Goal: Transaction & Acquisition: Purchase product/service

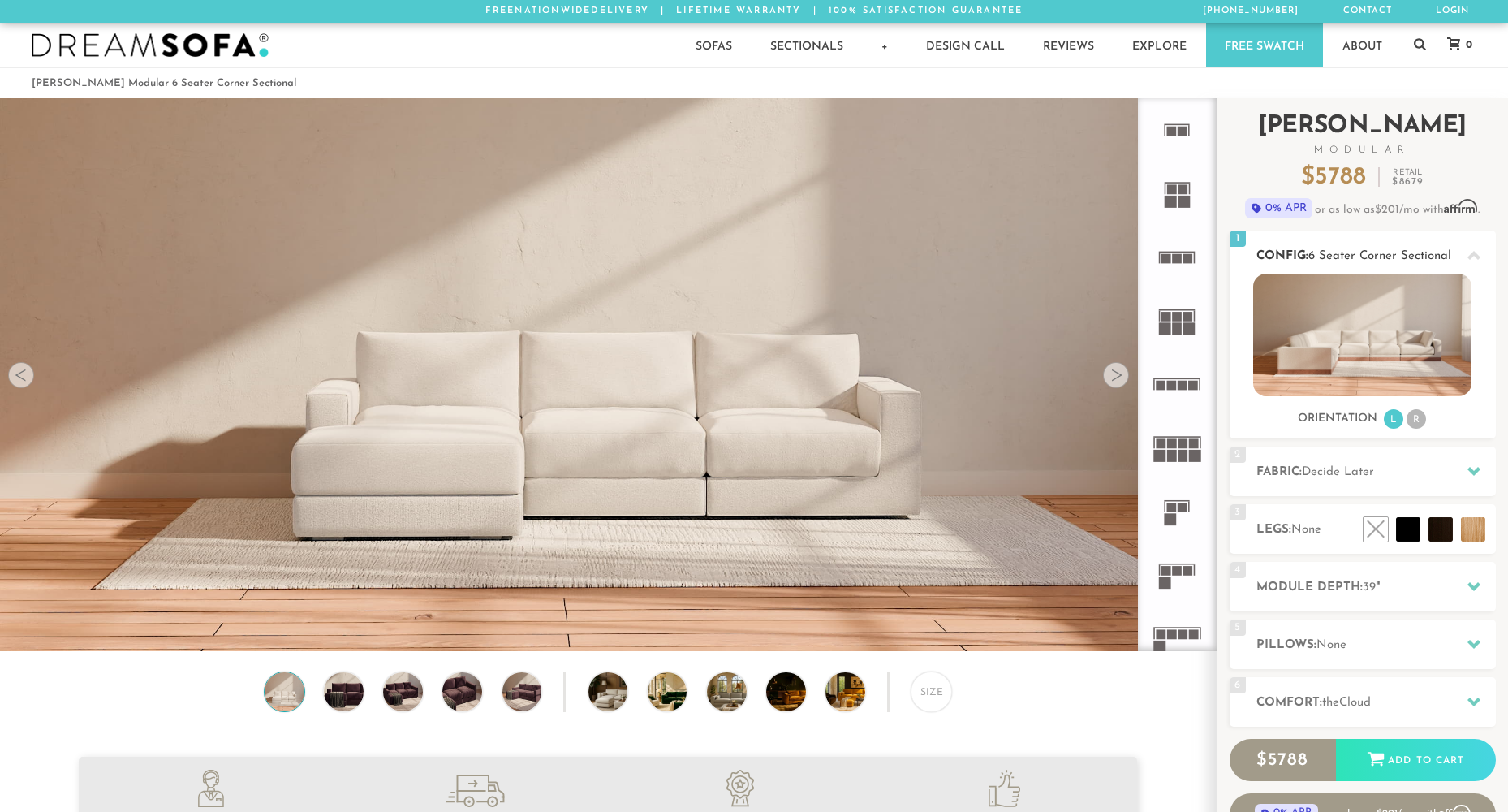
click at [1412, 420] on li "R" at bounding box center [1416, 418] width 19 height 19
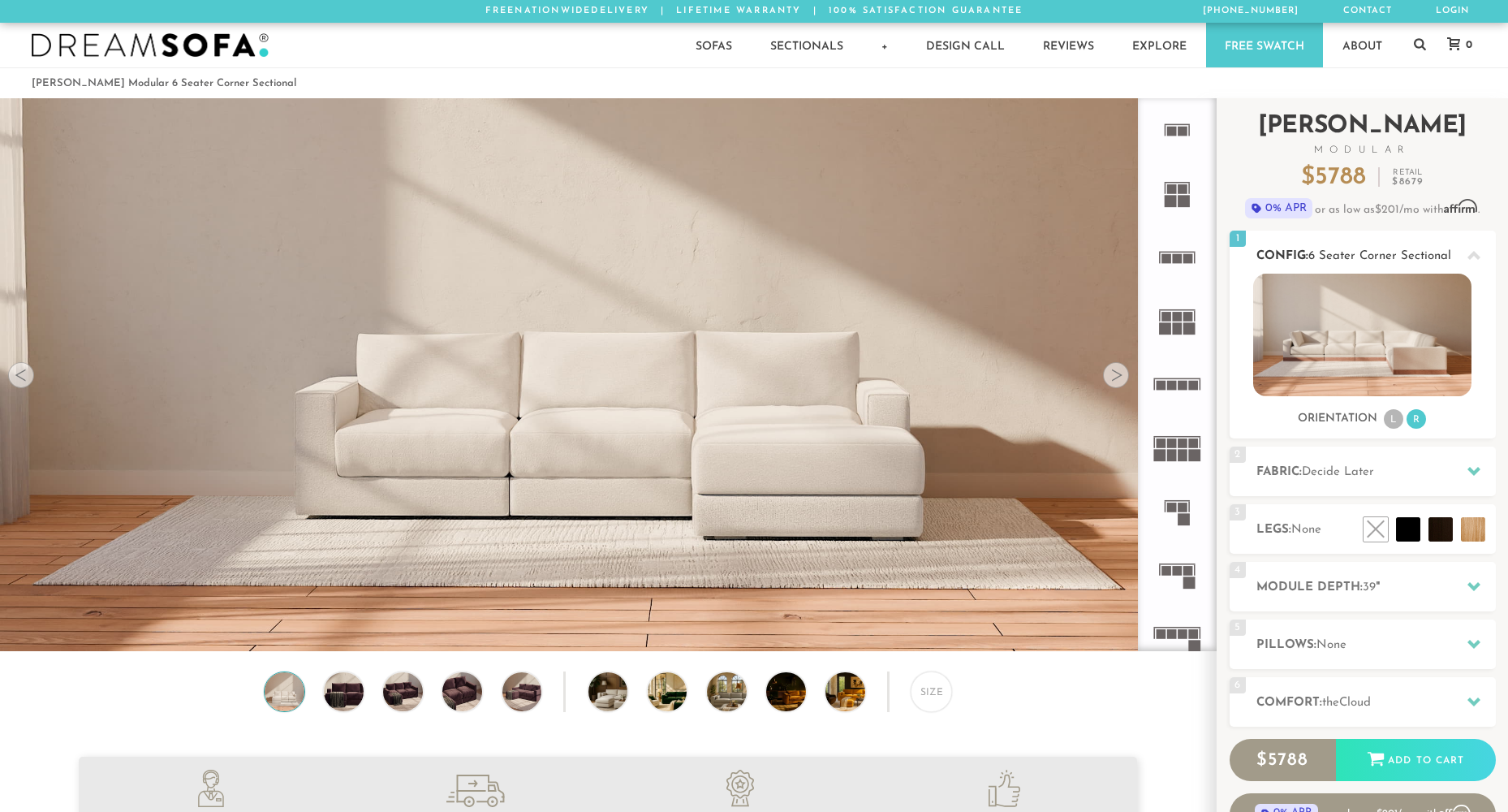
click at [1388, 419] on li "L" at bounding box center [1393, 418] width 19 height 19
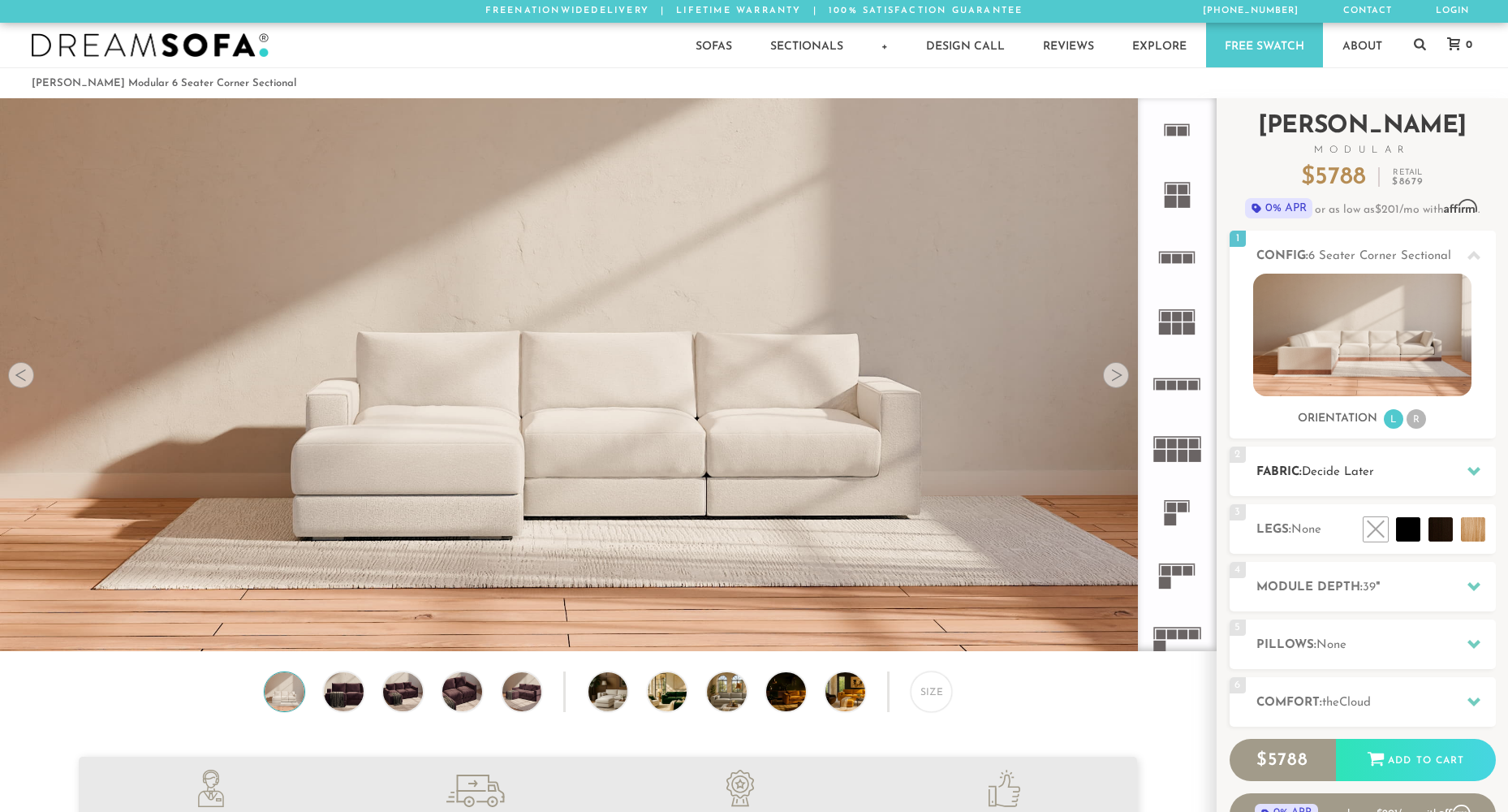
click at [1461, 471] on div at bounding box center [1474, 471] width 34 height 34
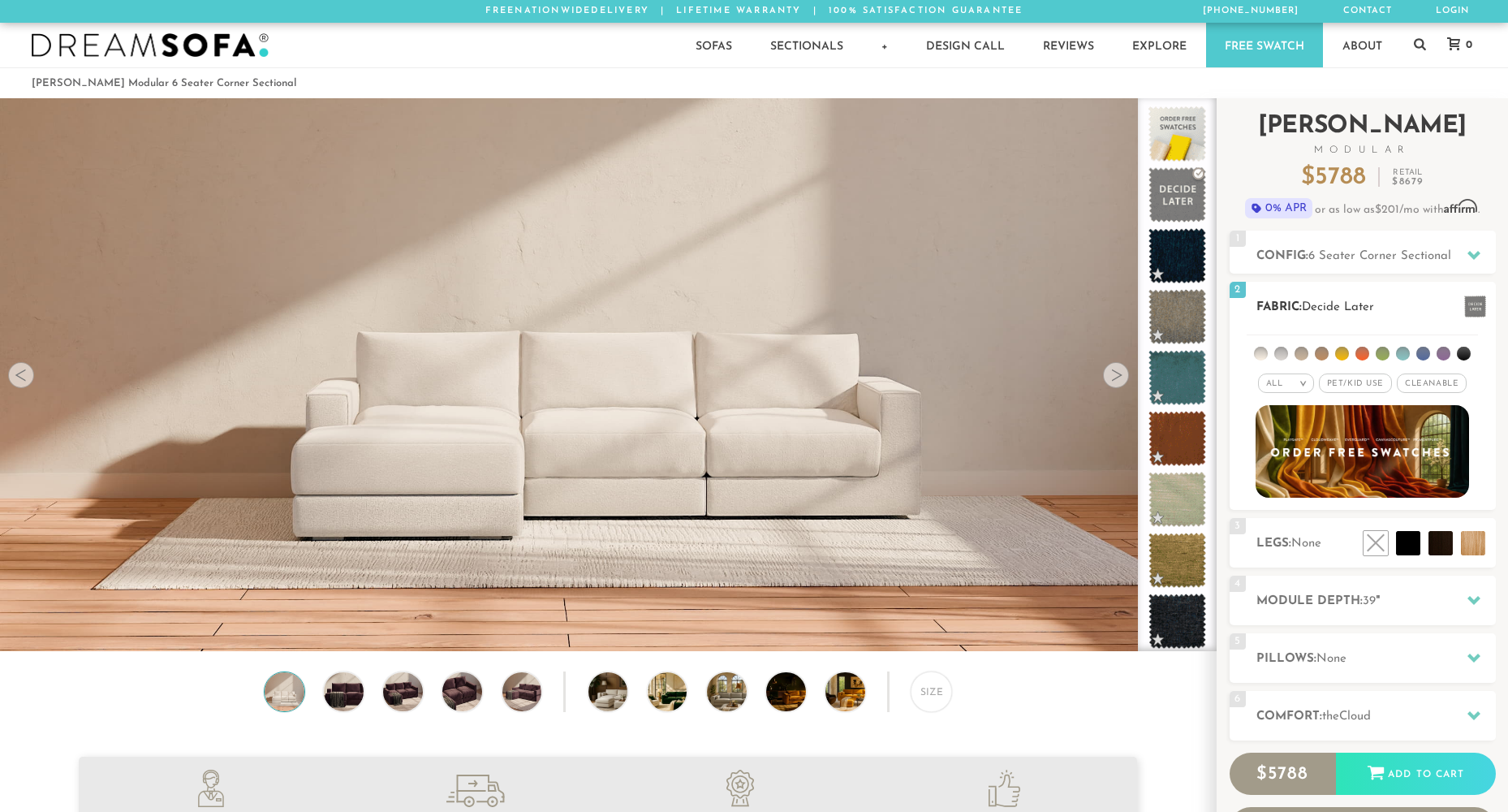
click at [1263, 352] on li at bounding box center [1261, 354] width 13 height 13
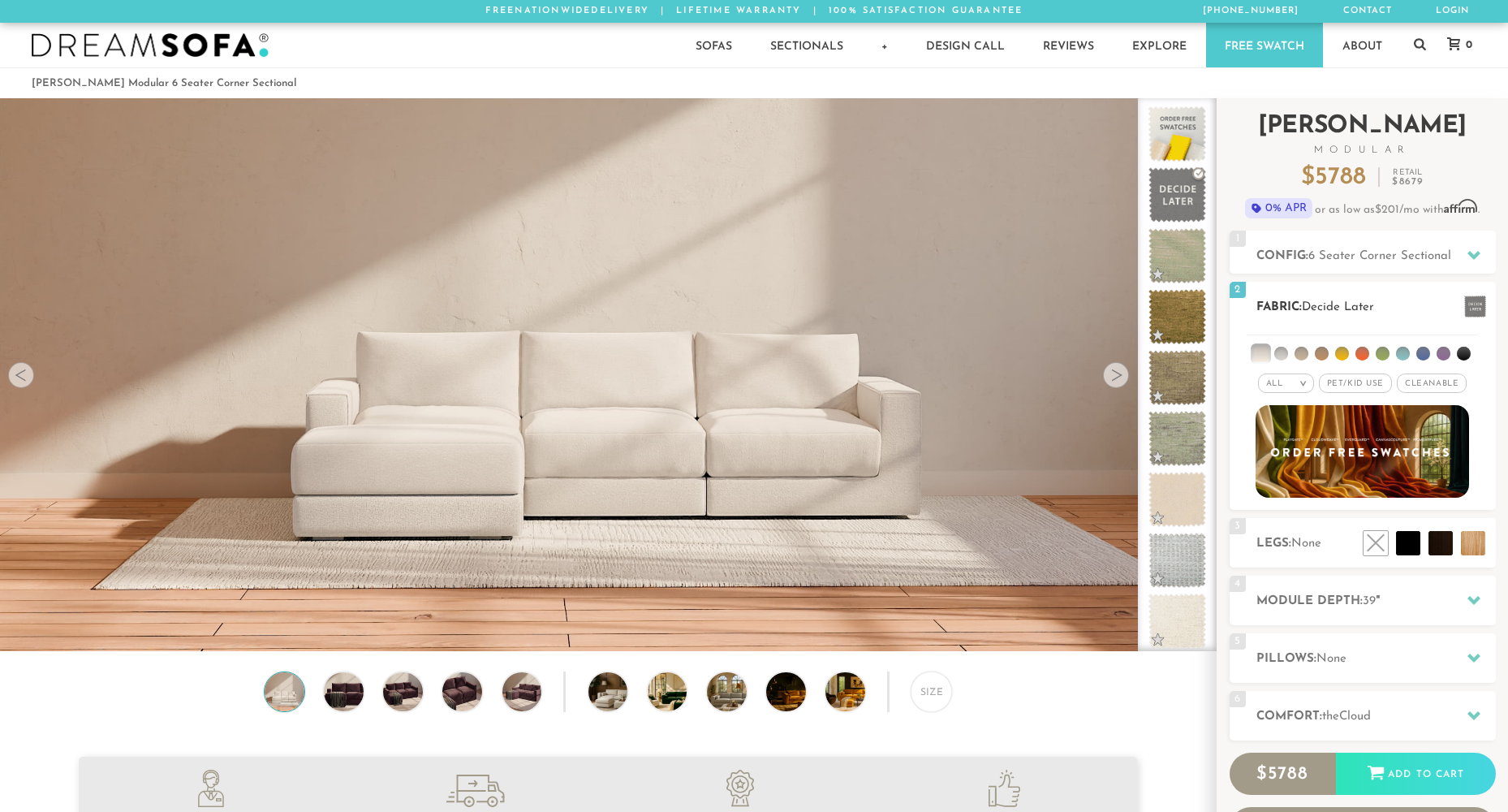
click at [1278, 355] on li at bounding box center [1282, 354] width 13 height 13
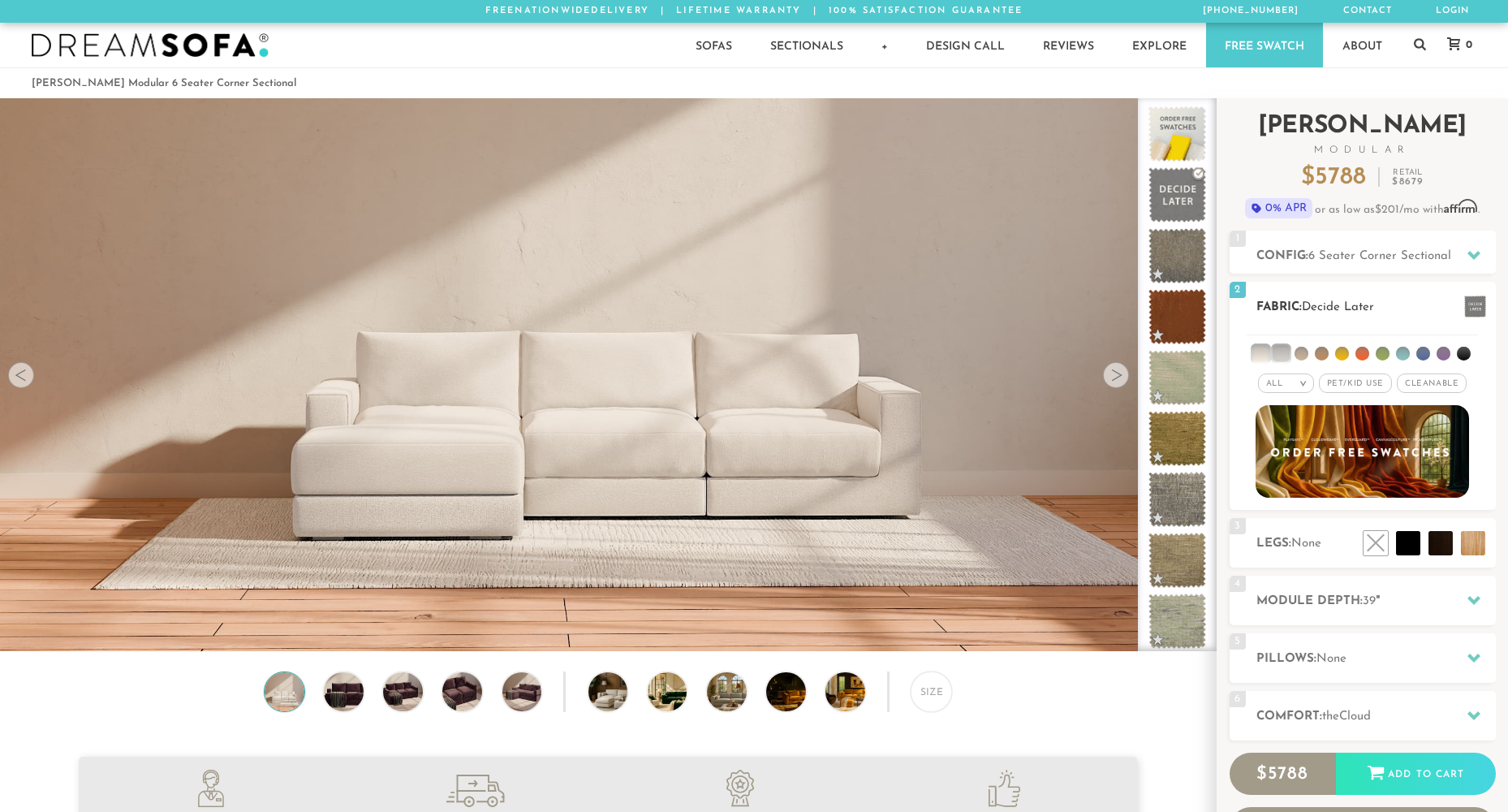
click at [1302, 352] on li at bounding box center [1302, 354] width 13 height 13
click at [1306, 354] on li at bounding box center [1301, 353] width 16 height 16
click at [1304, 356] on li at bounding box center [1302, 354] width 13 height 13
click at [1303, 355] on li at bounding box center [1301, 353] width 16 height 16
click at [1275, 351] on li at bounding box center [1281, 353] width 16 height 16
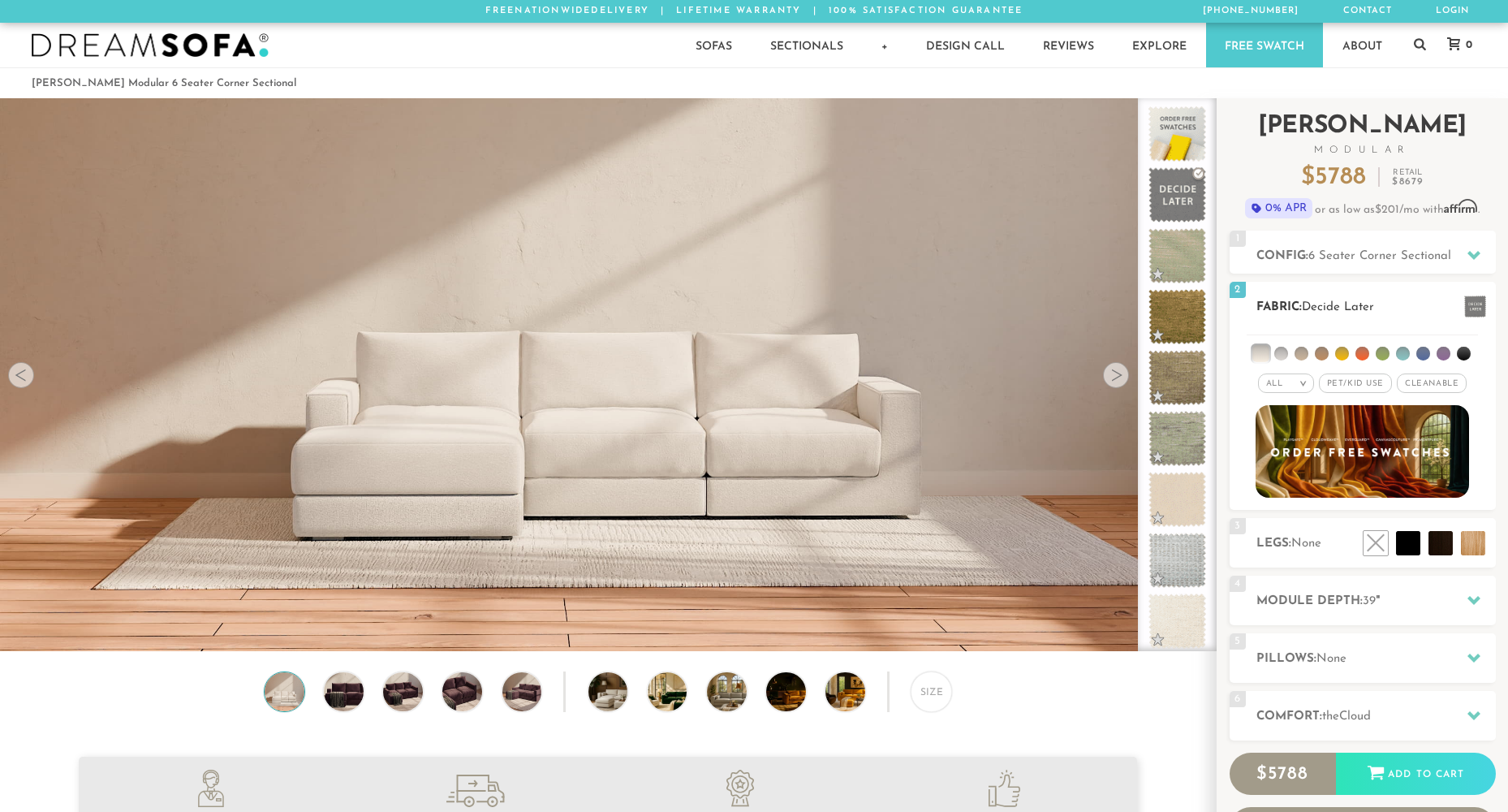
click at [1262, 352] on li at bounding box center [1260, 353] width 16 height 16
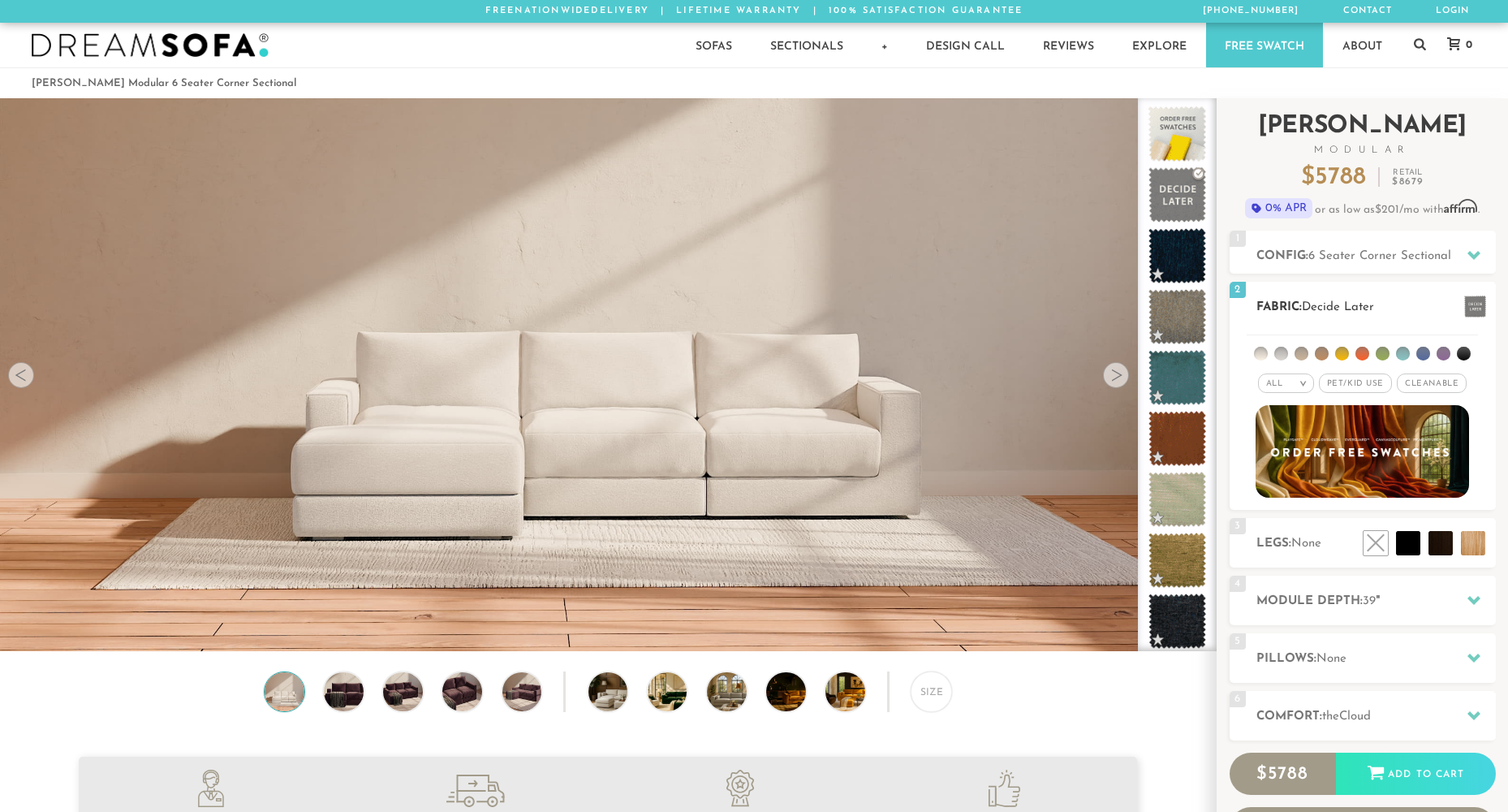
click at [1286, 389] on div "All >" at bounding box center [1286, 383] width 56 height 19
click at [1288, 386] on div "All >" at bounding box center [1286, 383] width 56 height 19
click at [1345, 357] on li at bounding box center [1342, 354] width 13 height 13
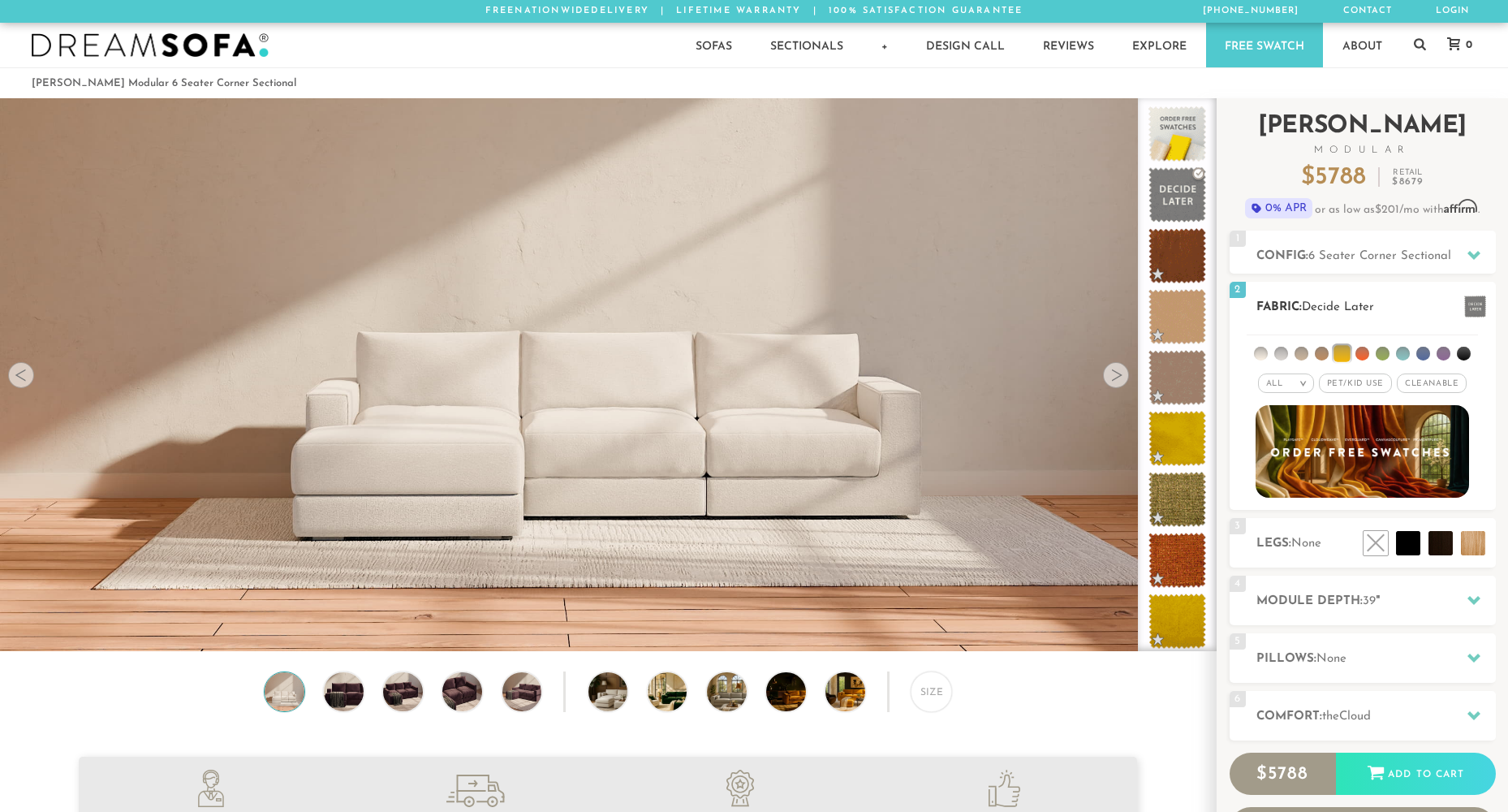
click at [1361, 357] on li at bounding box center [1362, 354] width 13 height 13
click at [1382, 351] on li at bounding box center [1383, 354] width 13 height 13
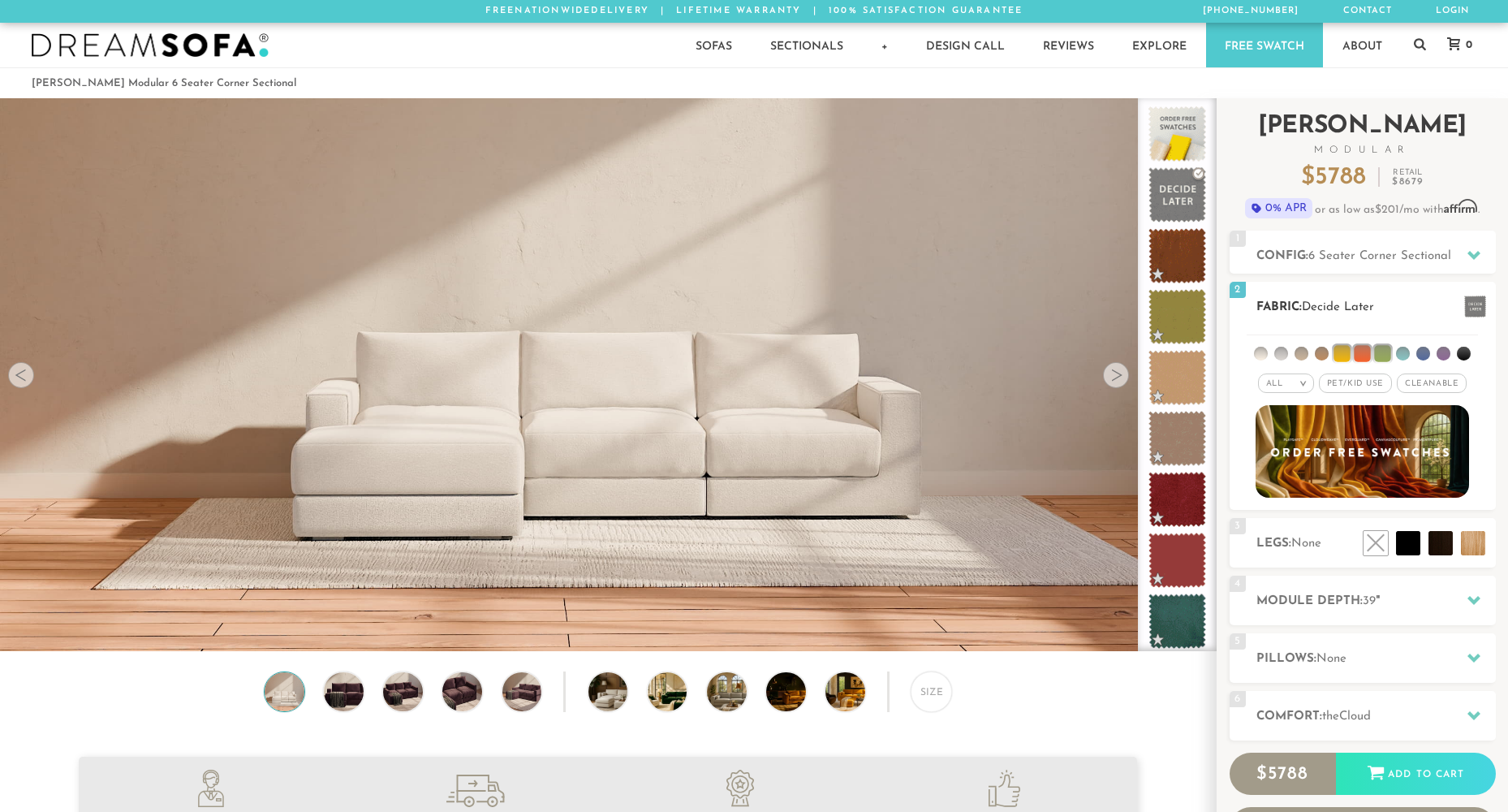
click at [1378, 355] on li at bounding box center [1382, 353] width 16 height 16
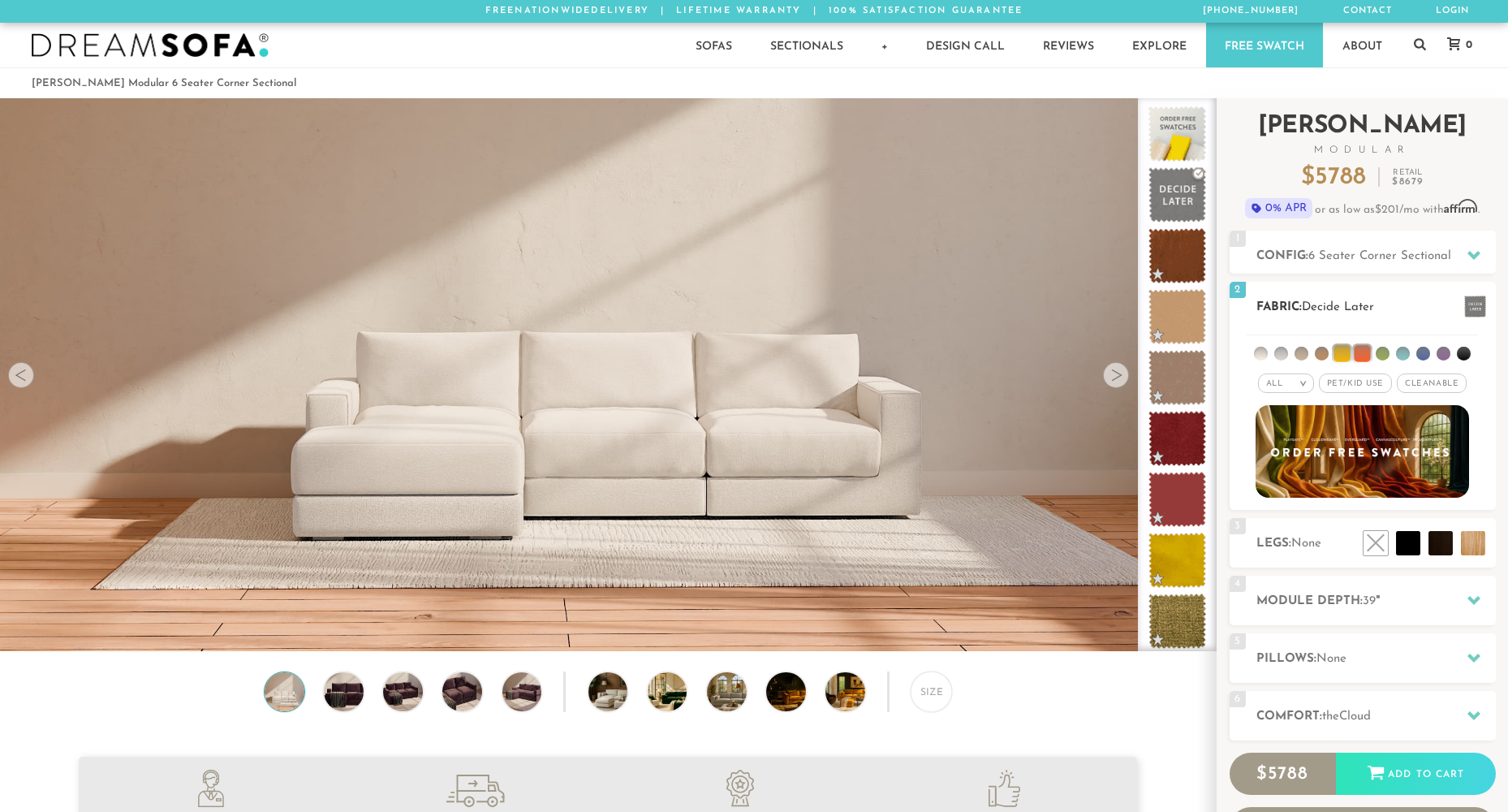
click at [1363, 350] on li at bounding box center [1361, 353] width 16 height 16
click at [1348, 350] on li at bounding box center [1341, 353] width 16 height 16
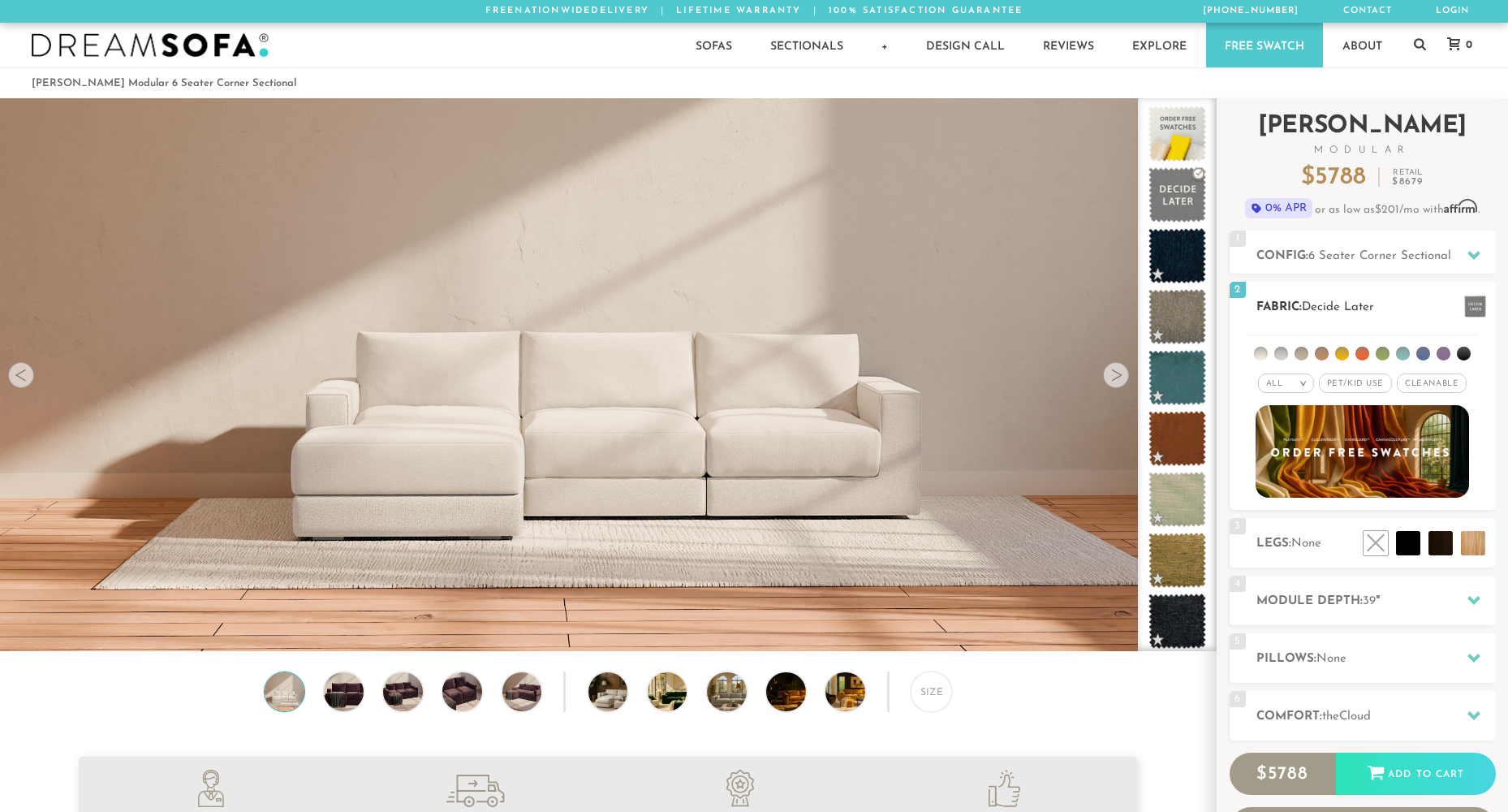
click at [1422, 351] on li at bounding box center [1423, 354] width 13 height 13
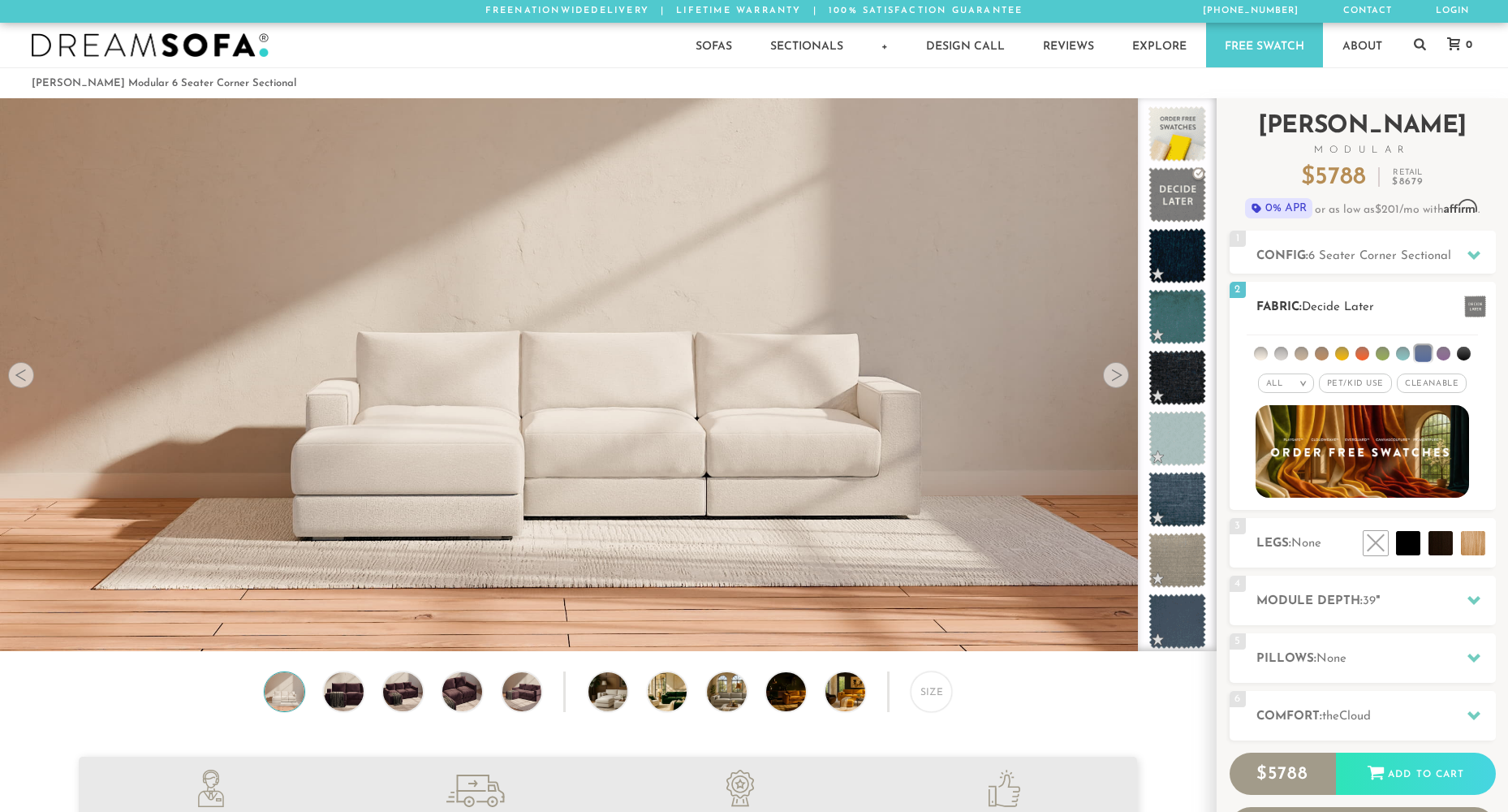
click at [1443, 349] on li at bounding box center [1443, 354] width 13 height 13
click at [1427, 353] on li at bounding box center [1422, 353] width 16 height 16
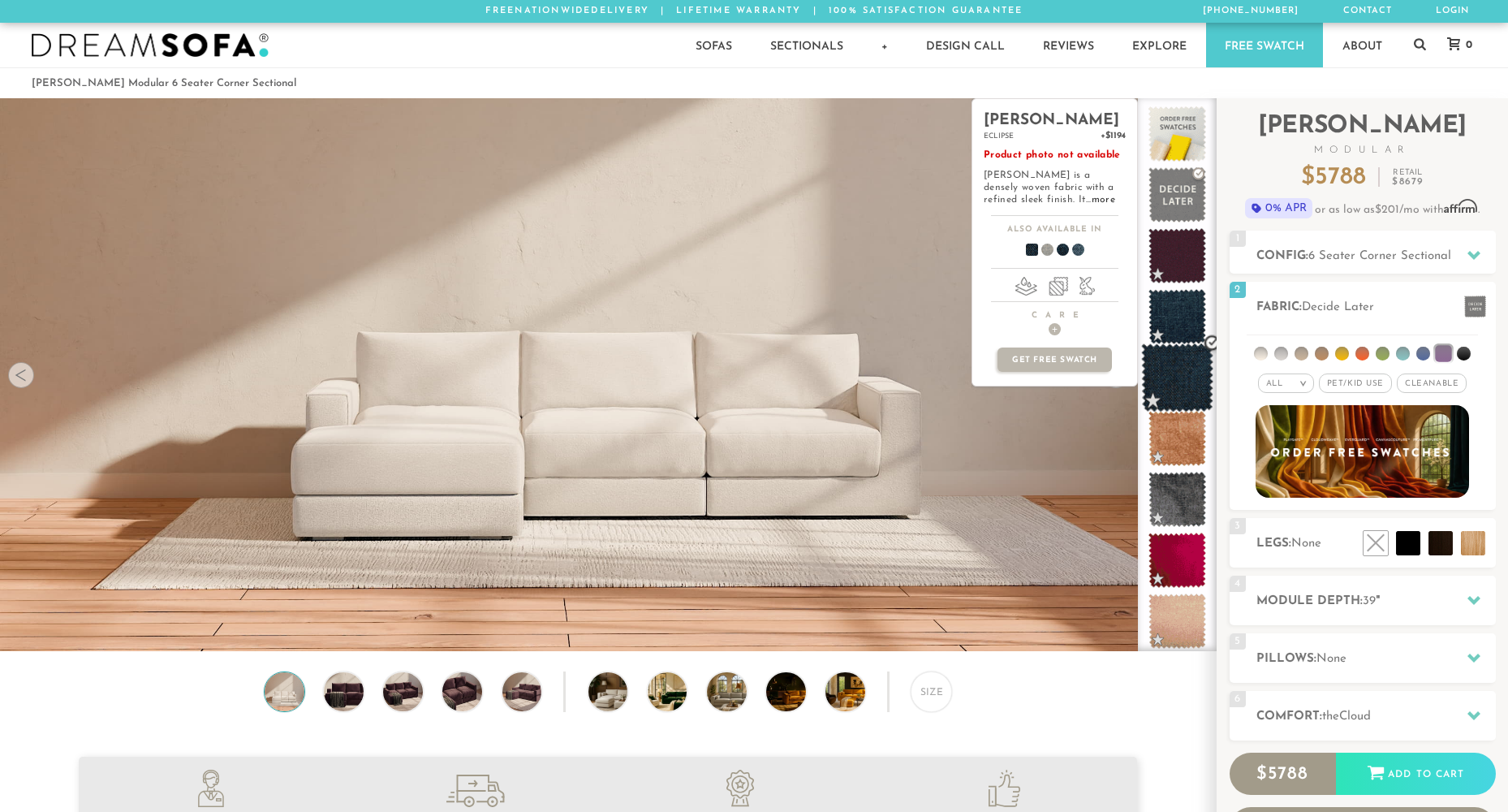
click at [1182, 381] on span at bounding box center [1178, 378] width 72 height 69
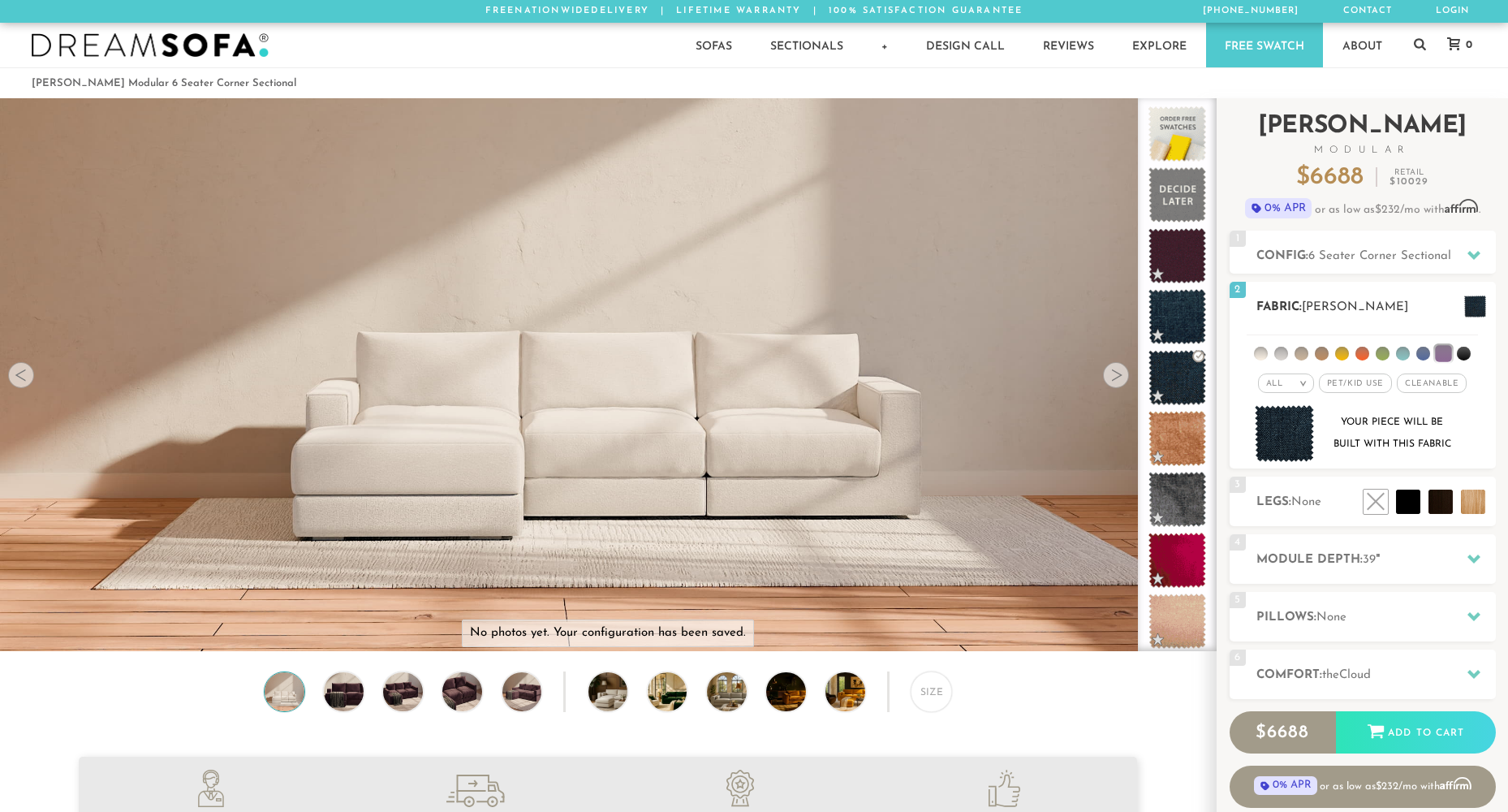
click at [1462, 357] on li at bounding box center [1464, 354] width 13 height 13
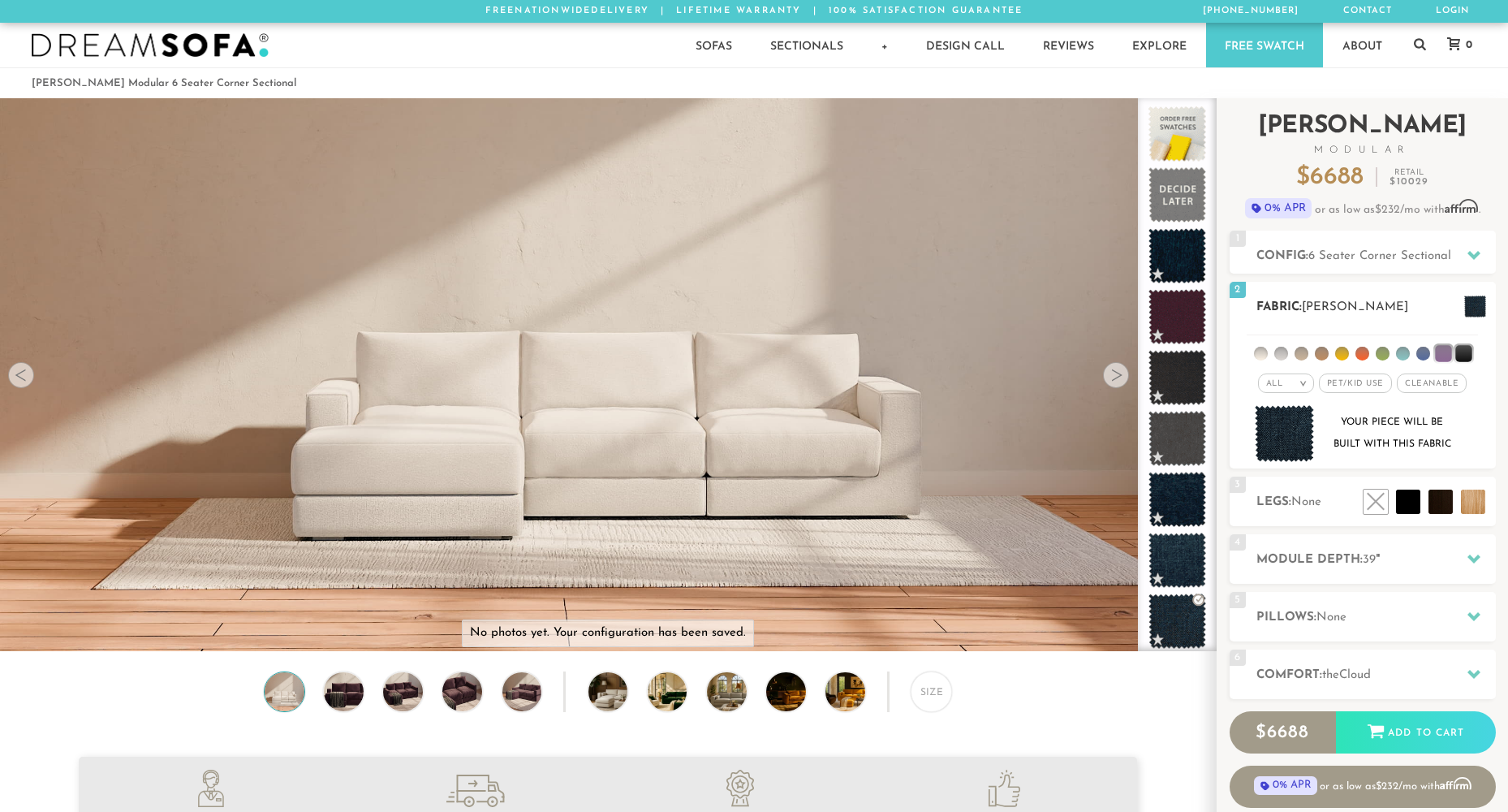
click at [1447, 351] on li at bounding box center [1443, 353] width 16 height 16
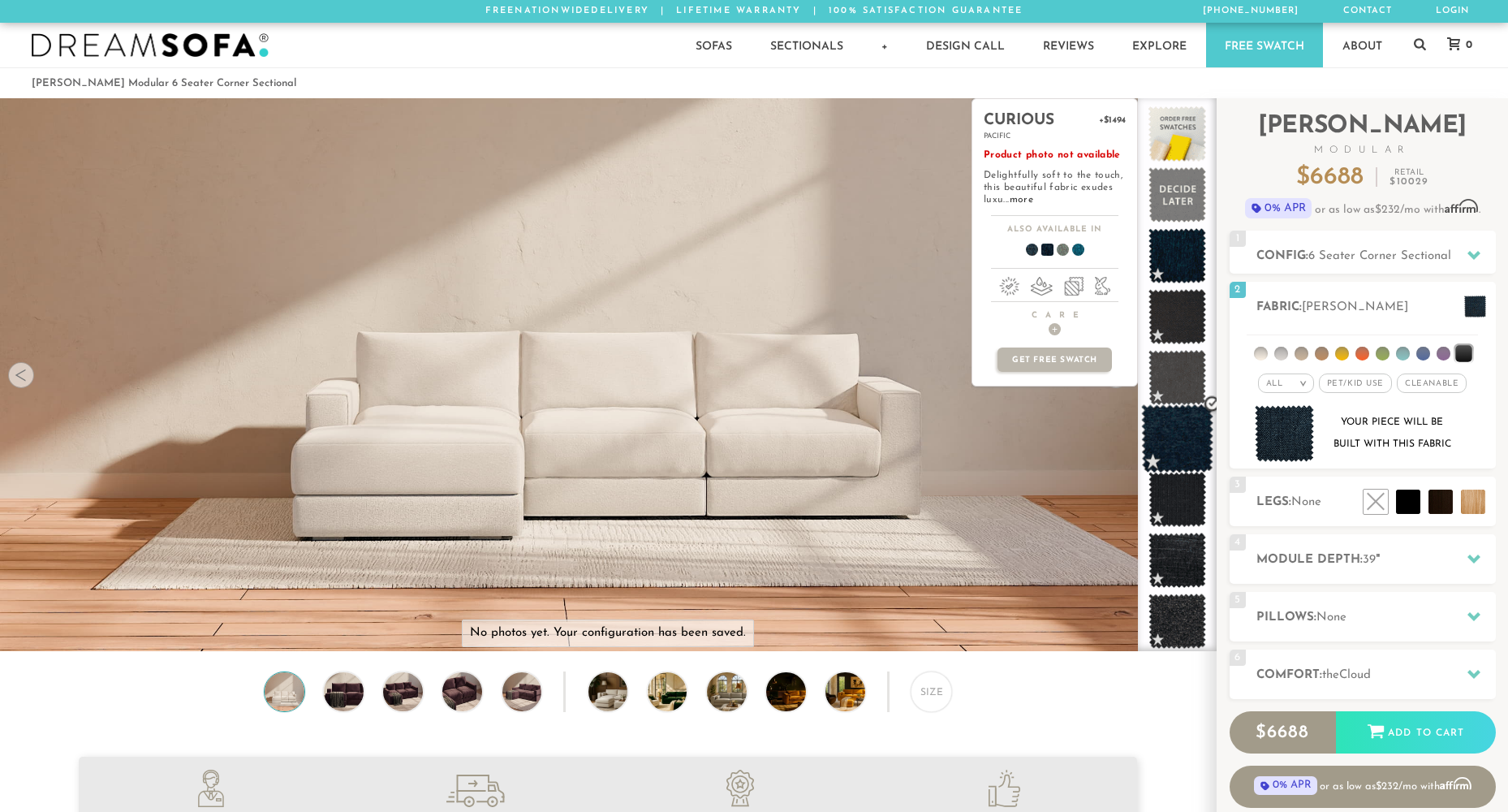
click at [1194, 447] on span at bounding box center [1178, 438] width 72 height 69
click at [1079, 245] on span at bounding box center [1072, 252] width 63 height 60
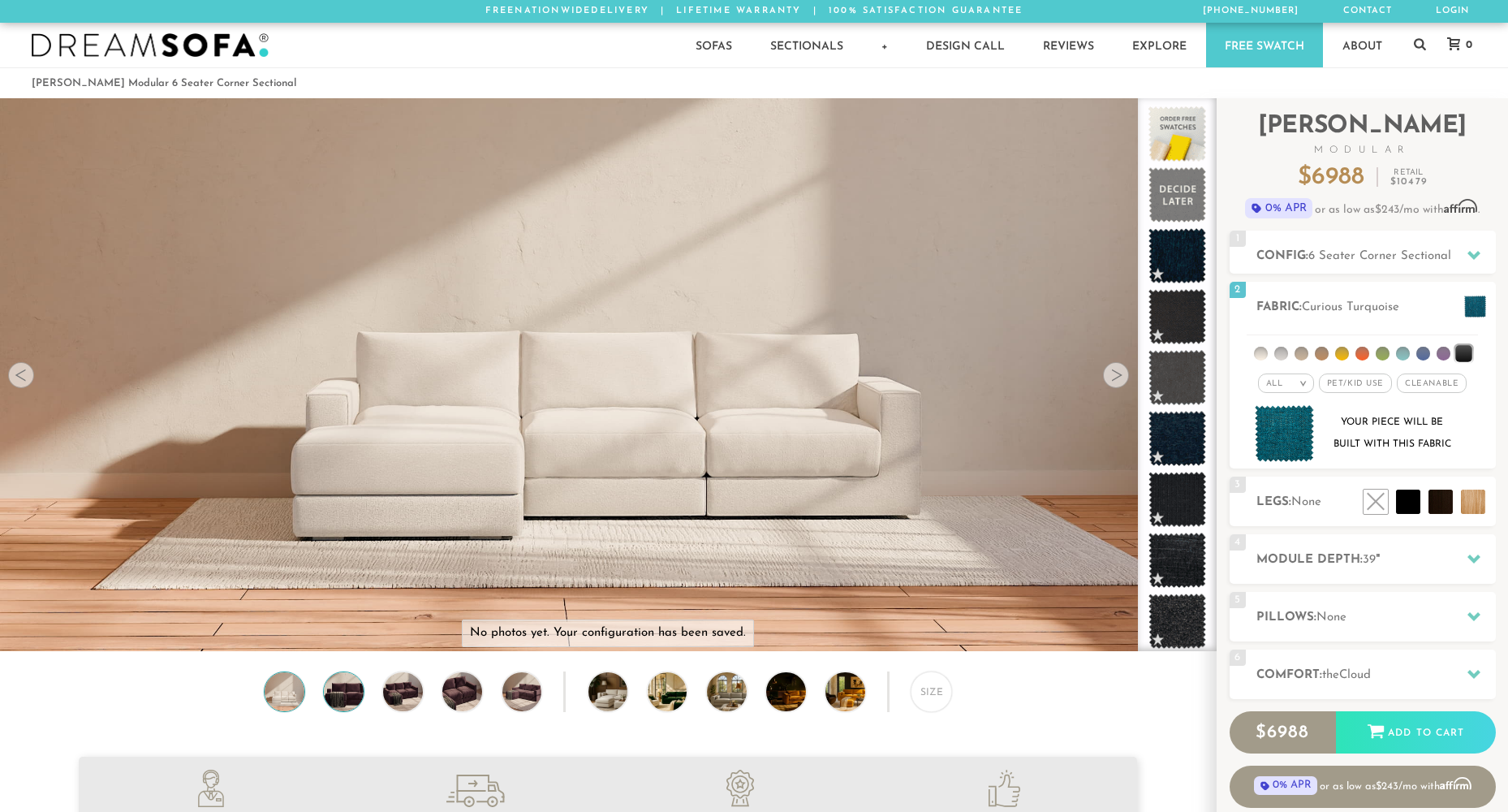
click at [346, 689] on img at bounding box center [344, 691] width 47 height 39
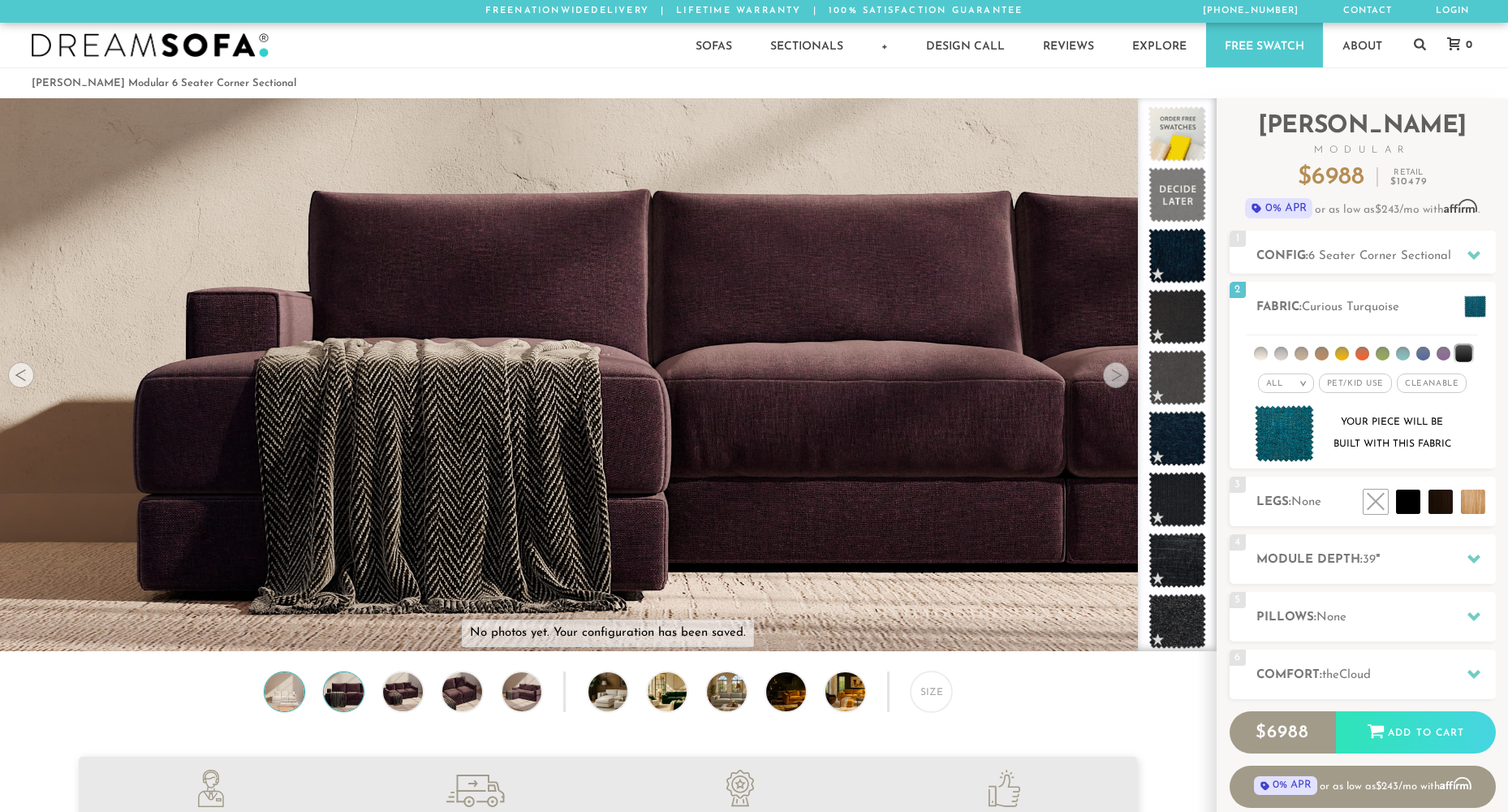
click at [293, 706] on img at bounding box center [284, 691] width 47 height 39
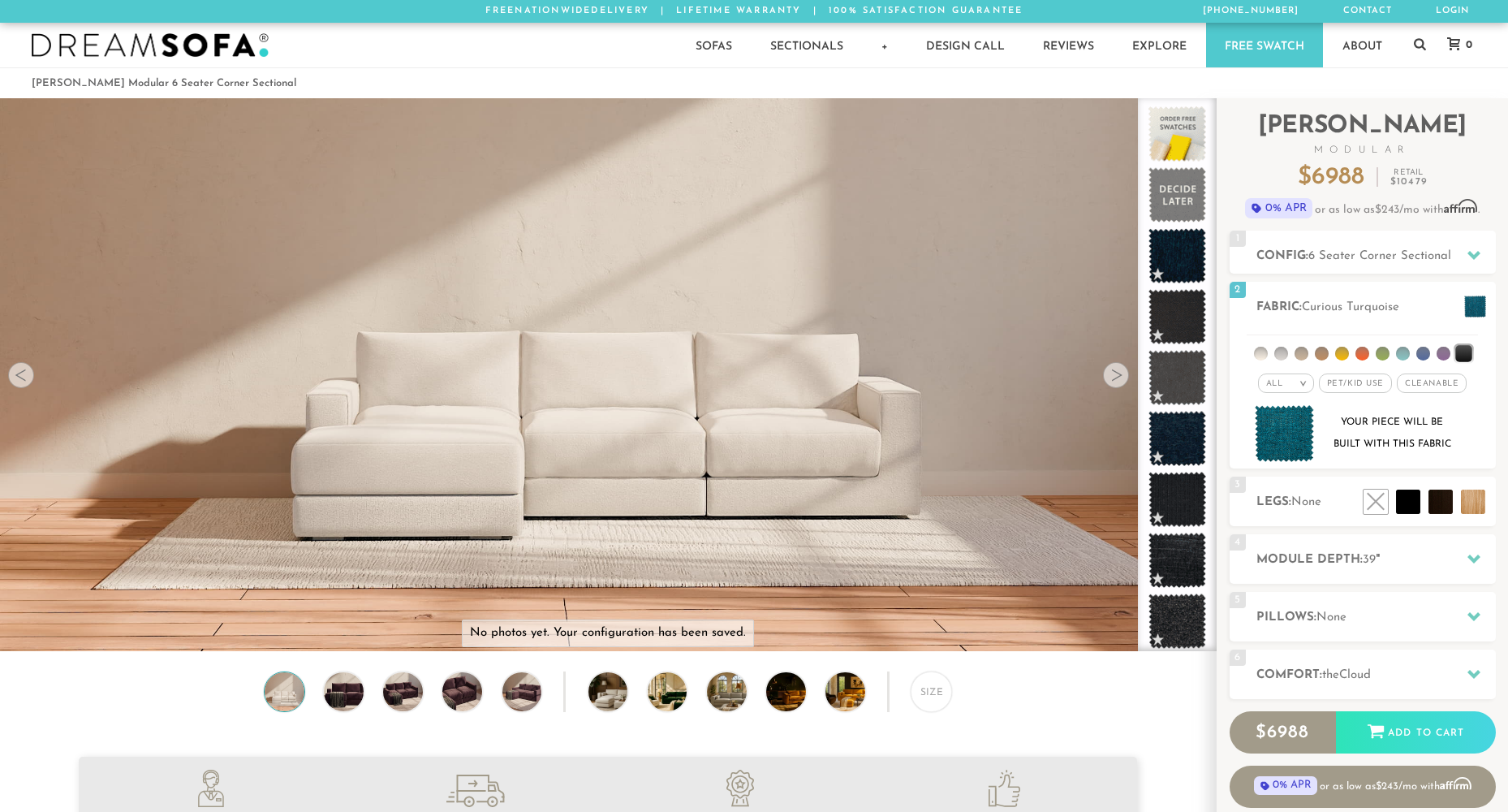
click at [371, 703] on div "Size" at bounding box center [608, 696] width 1216 height 49
click at [363, 704] on img at bounding box center [344, 691] width 47 height 39
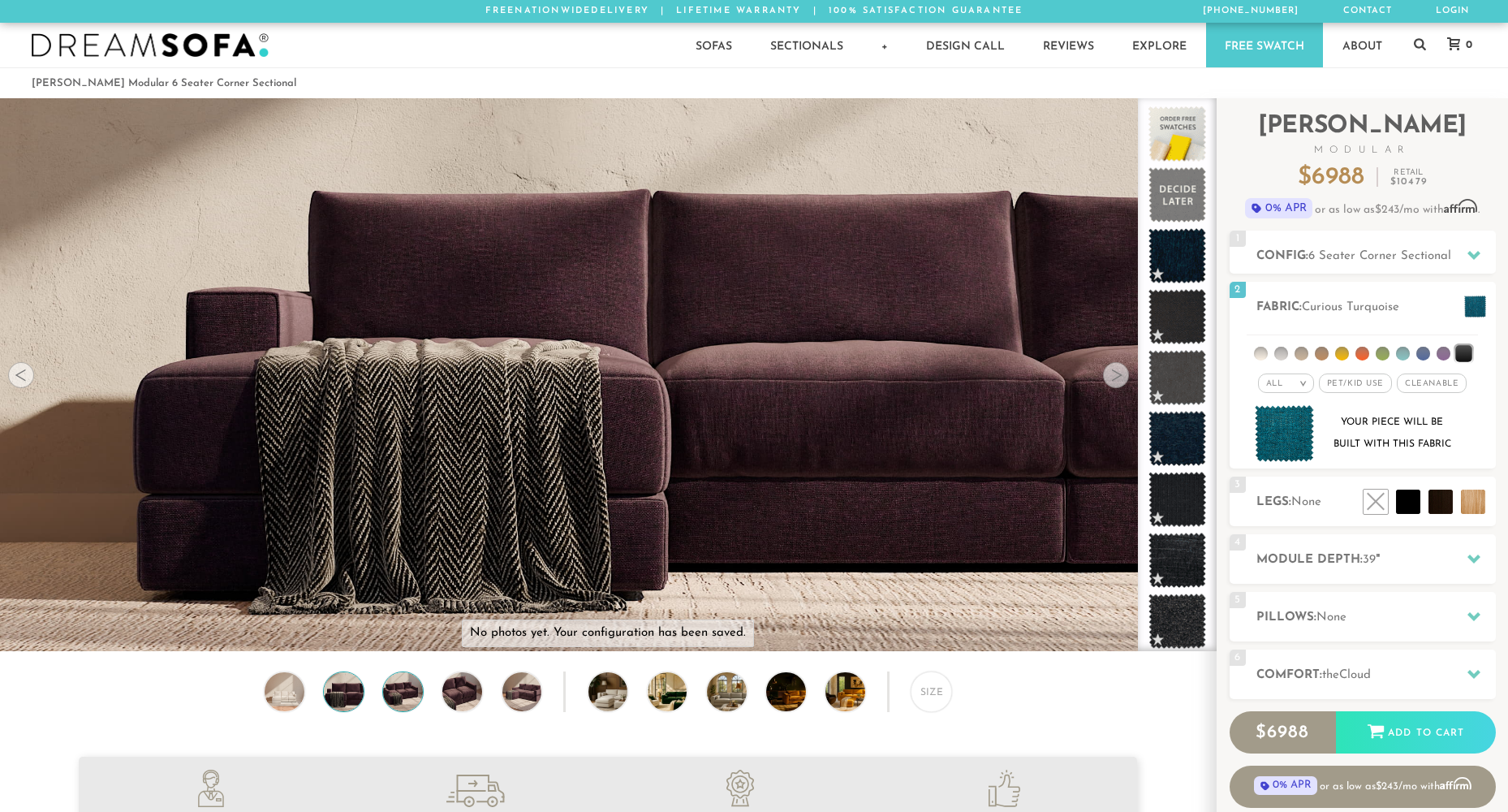
click at [397, 696] on img at bounding box center [402, 691] width 47 height 39
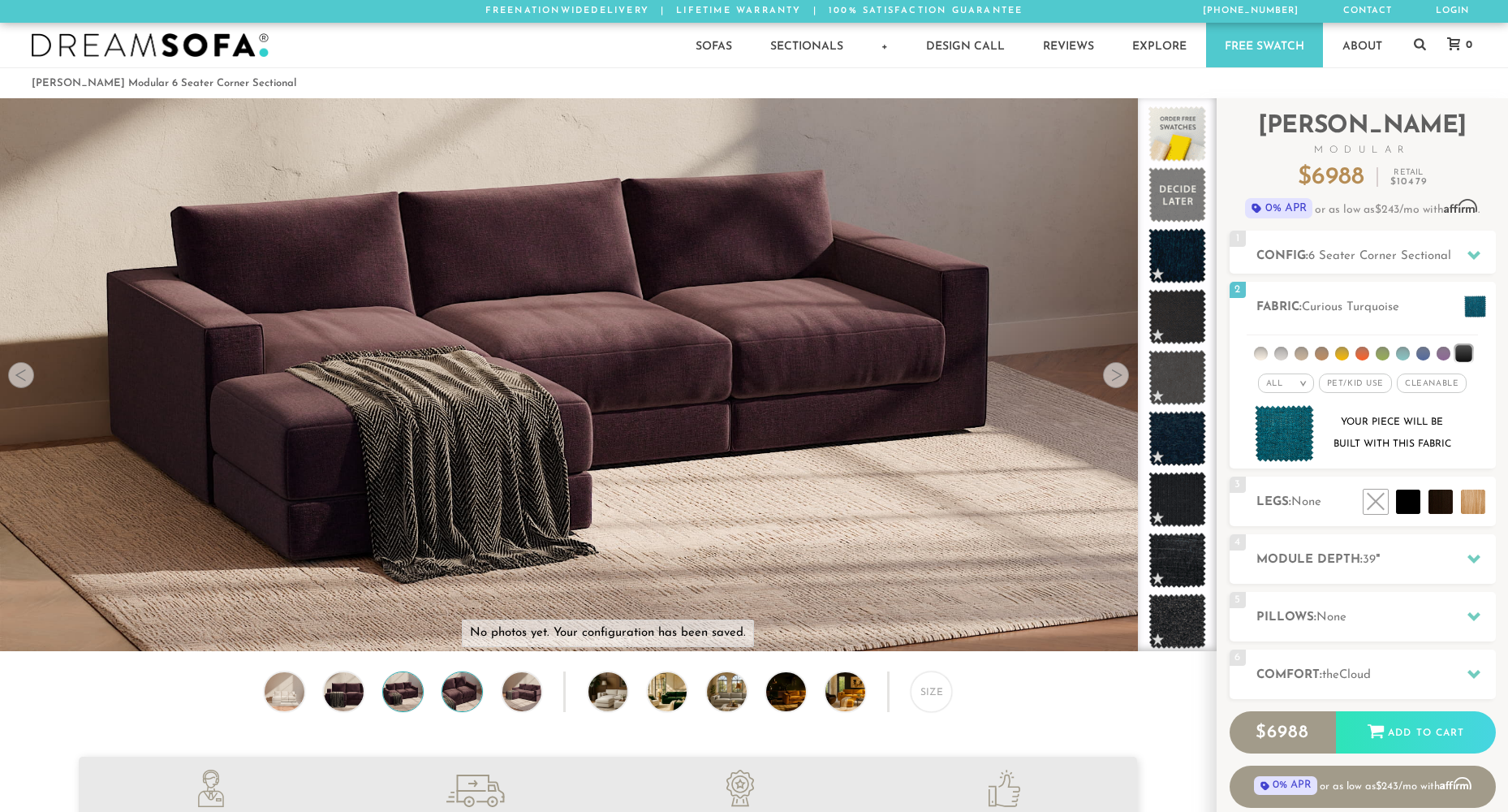
click at [465, 697] on img at bounding box center [463, 691] width 47 height 39
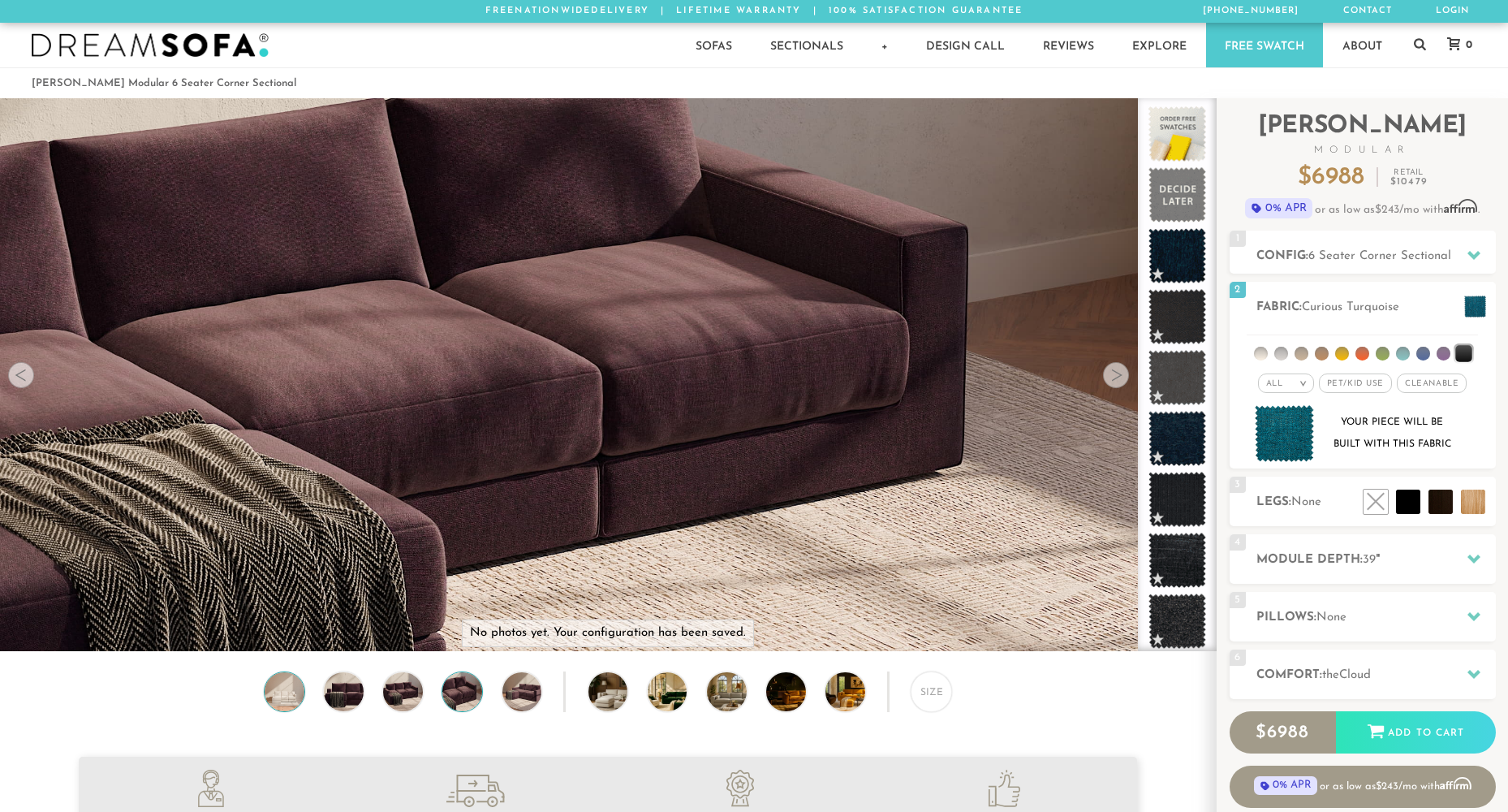
click at [268, 698] on img at bounding box center [284, 691] width 47 height 39
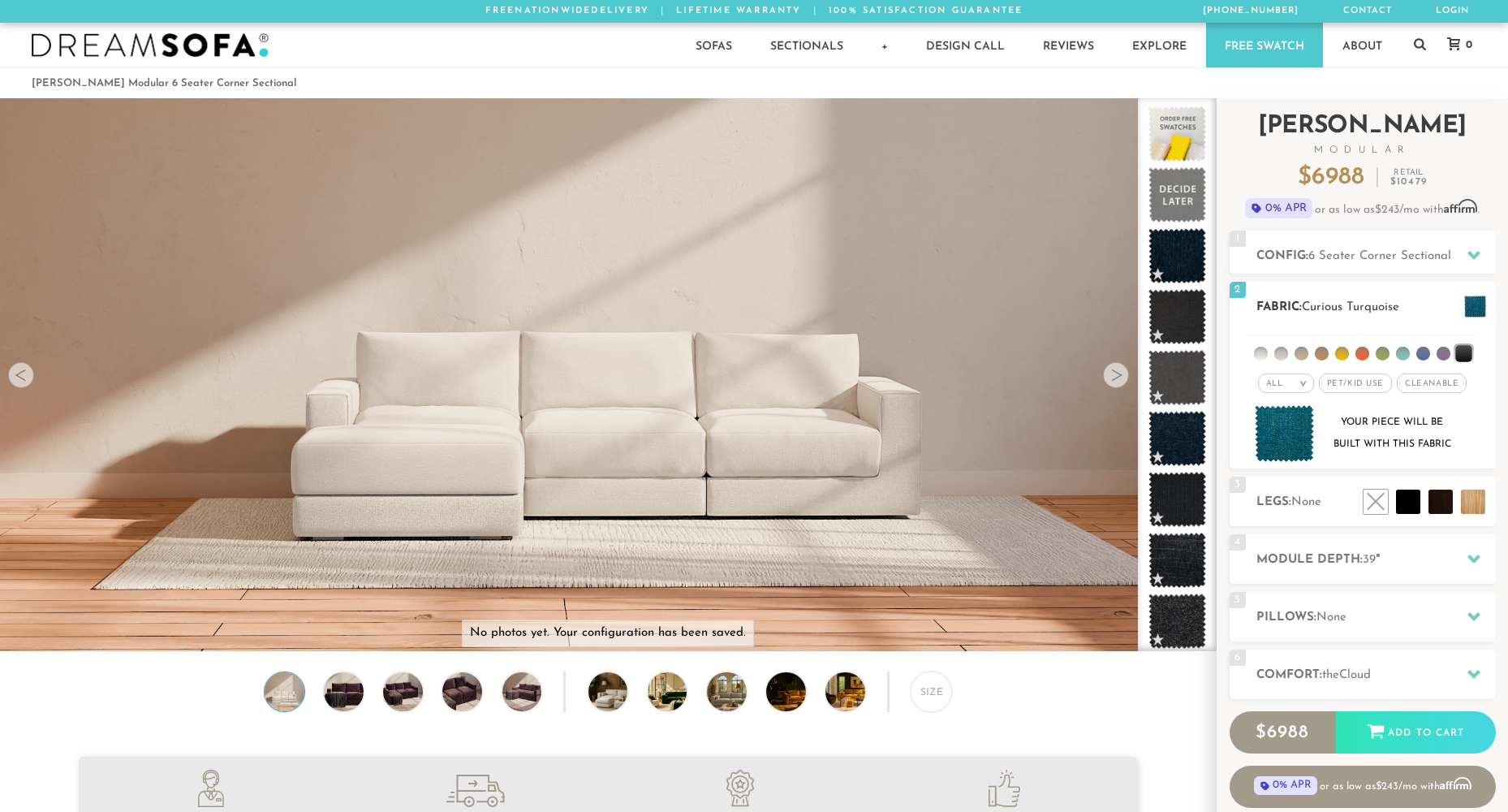
click at [1476, 308] on span at bounding box center [1475, 307] width 22 height 22
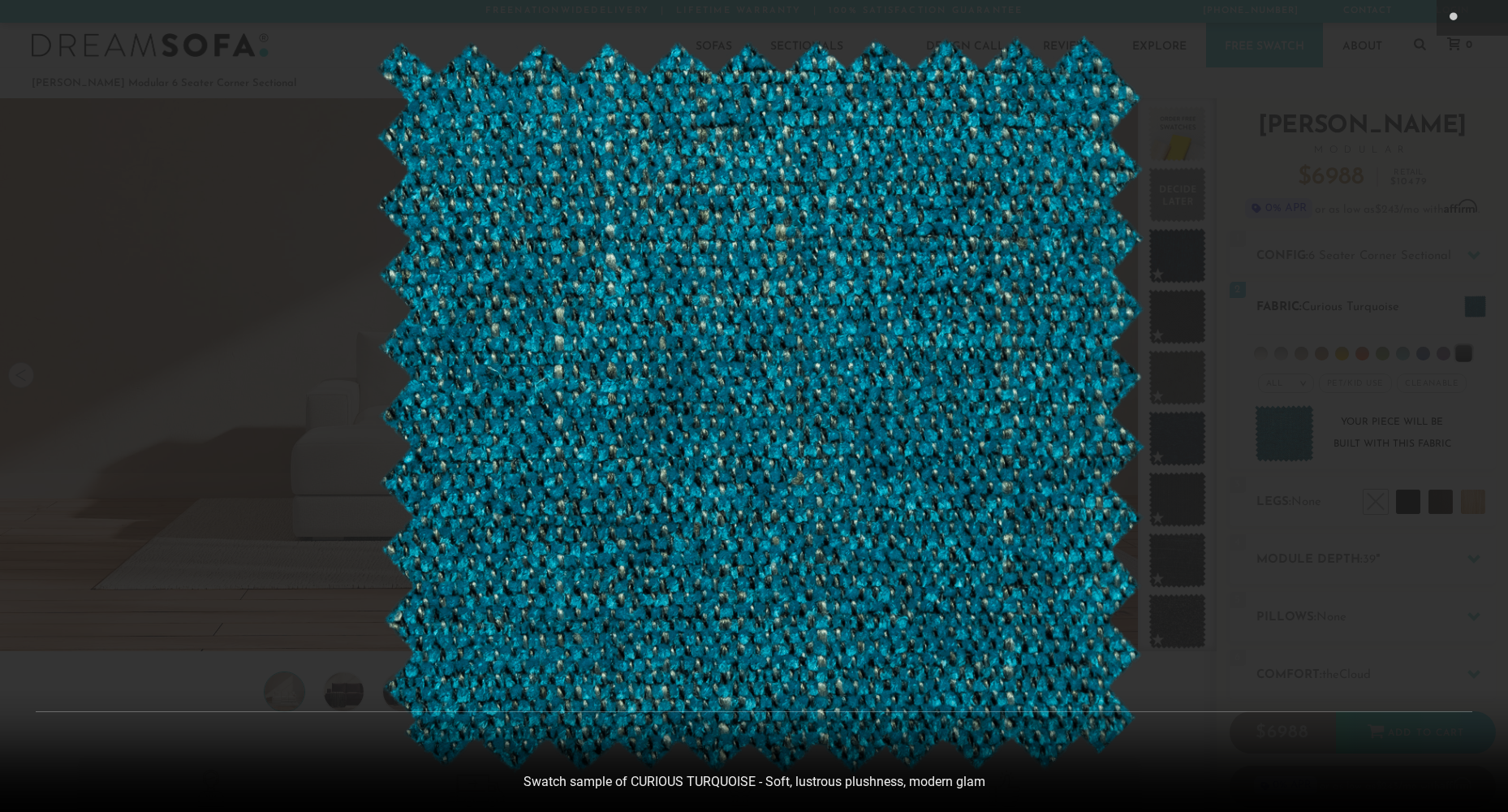
scroll to position [19063, 1508]
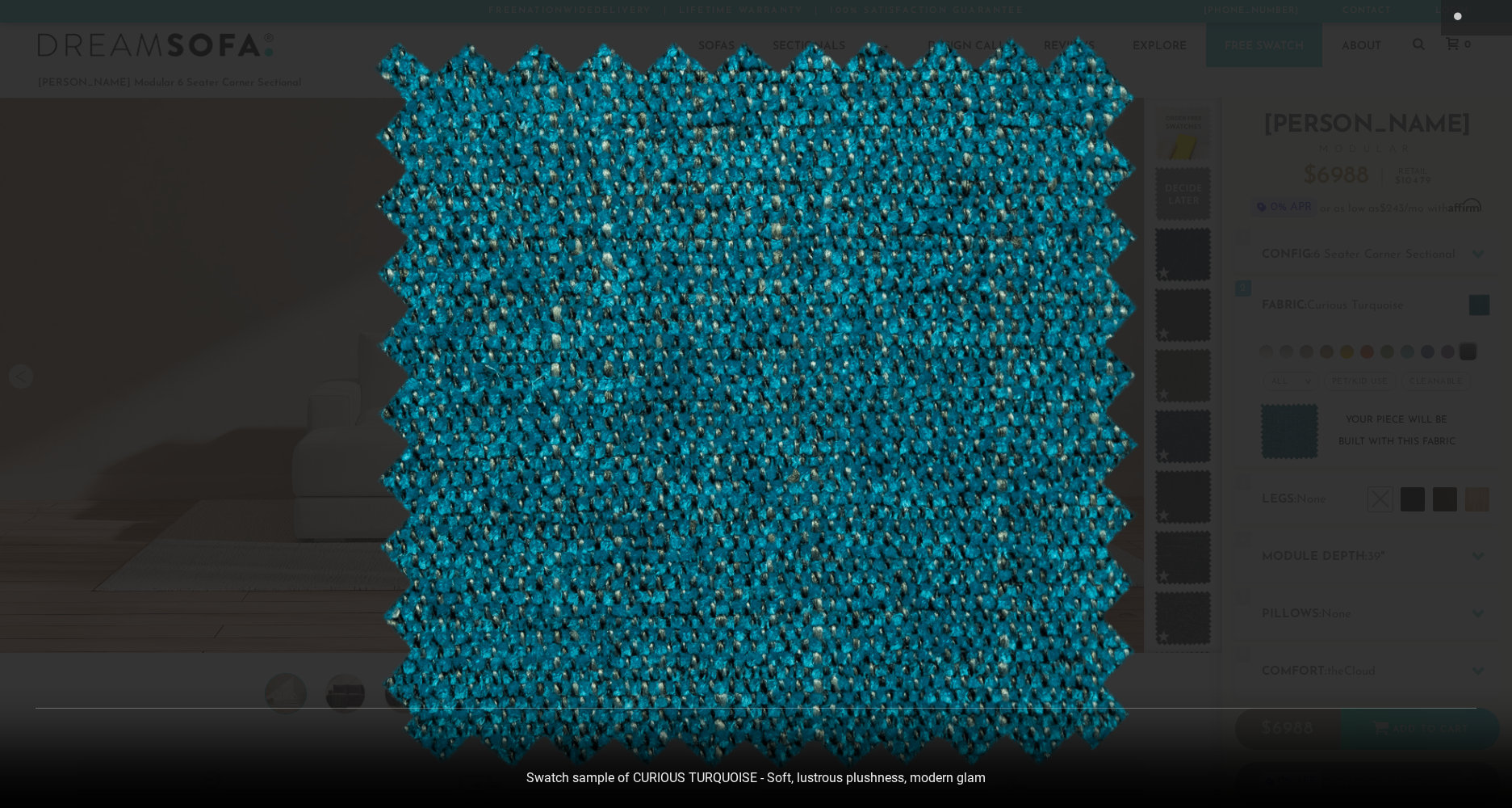
click at [1248, 449] on div at bounding box center [756, 404] width 1512 height 808
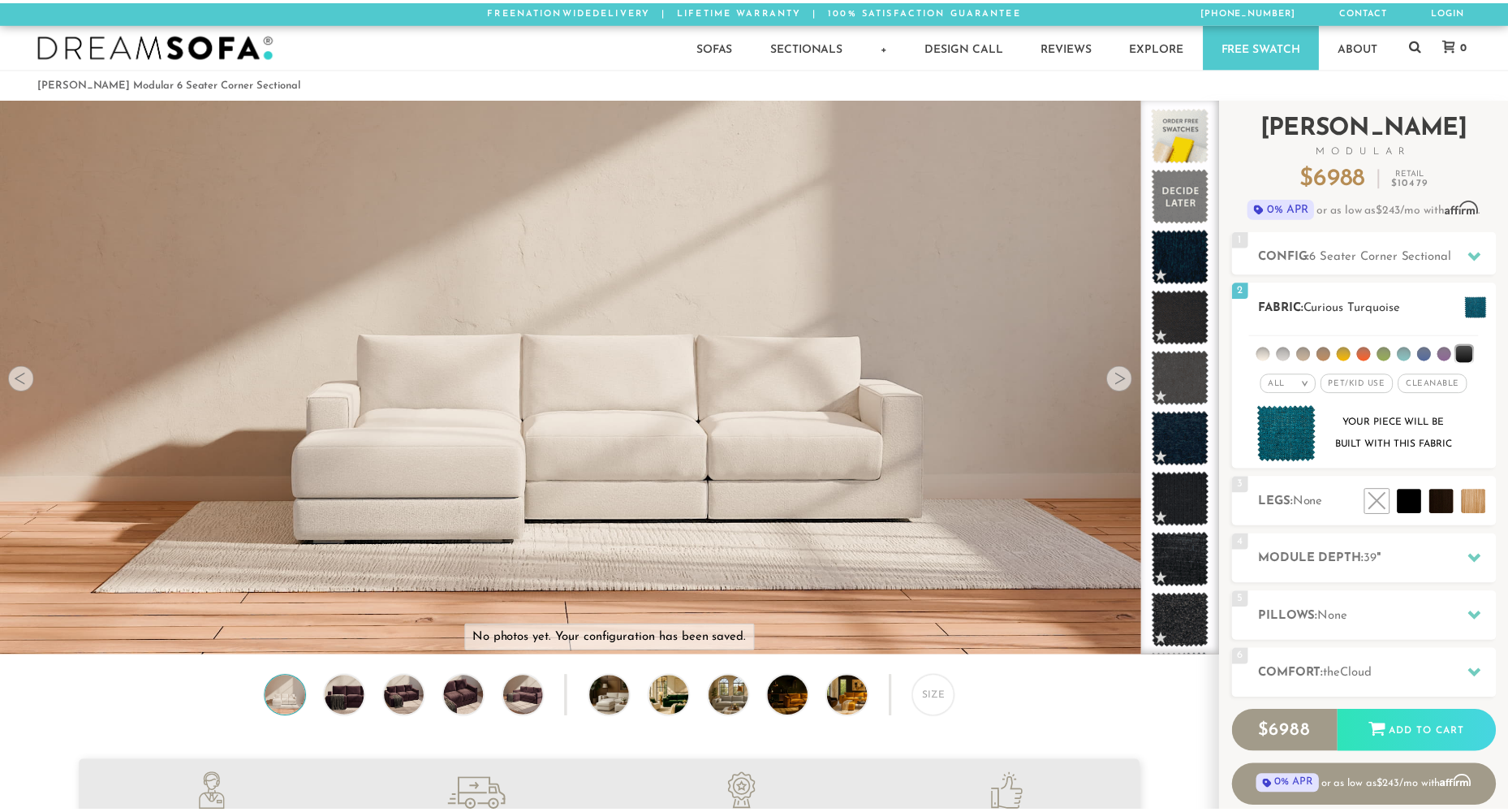
scroll to position [19034, 1496]
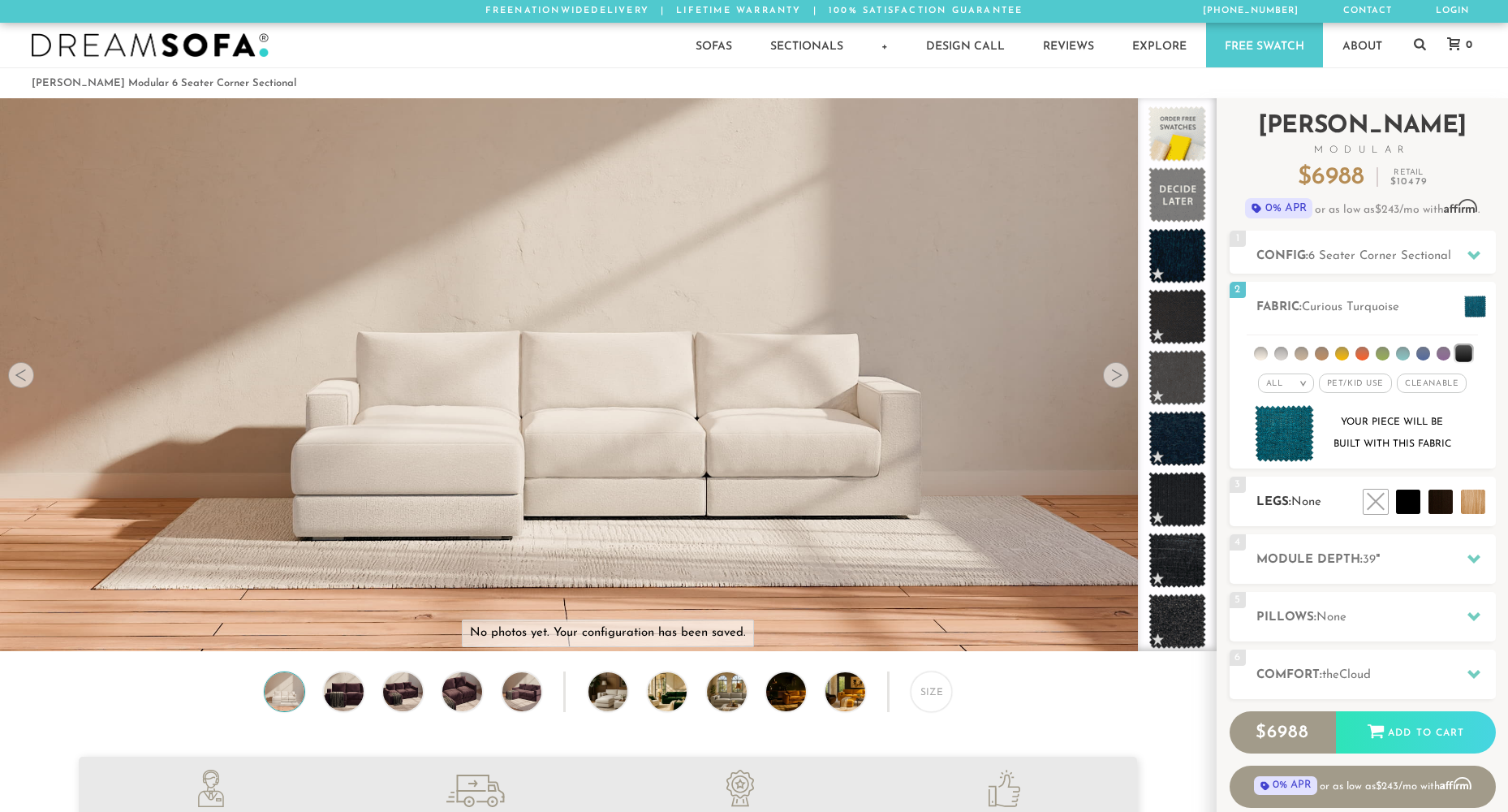
click at [1315, 499] on span "None" at bounding box center [1307, 502] width 30 height 13
click at [1403, 494] on li at bounding box center [1372, 465] width 97 height 97
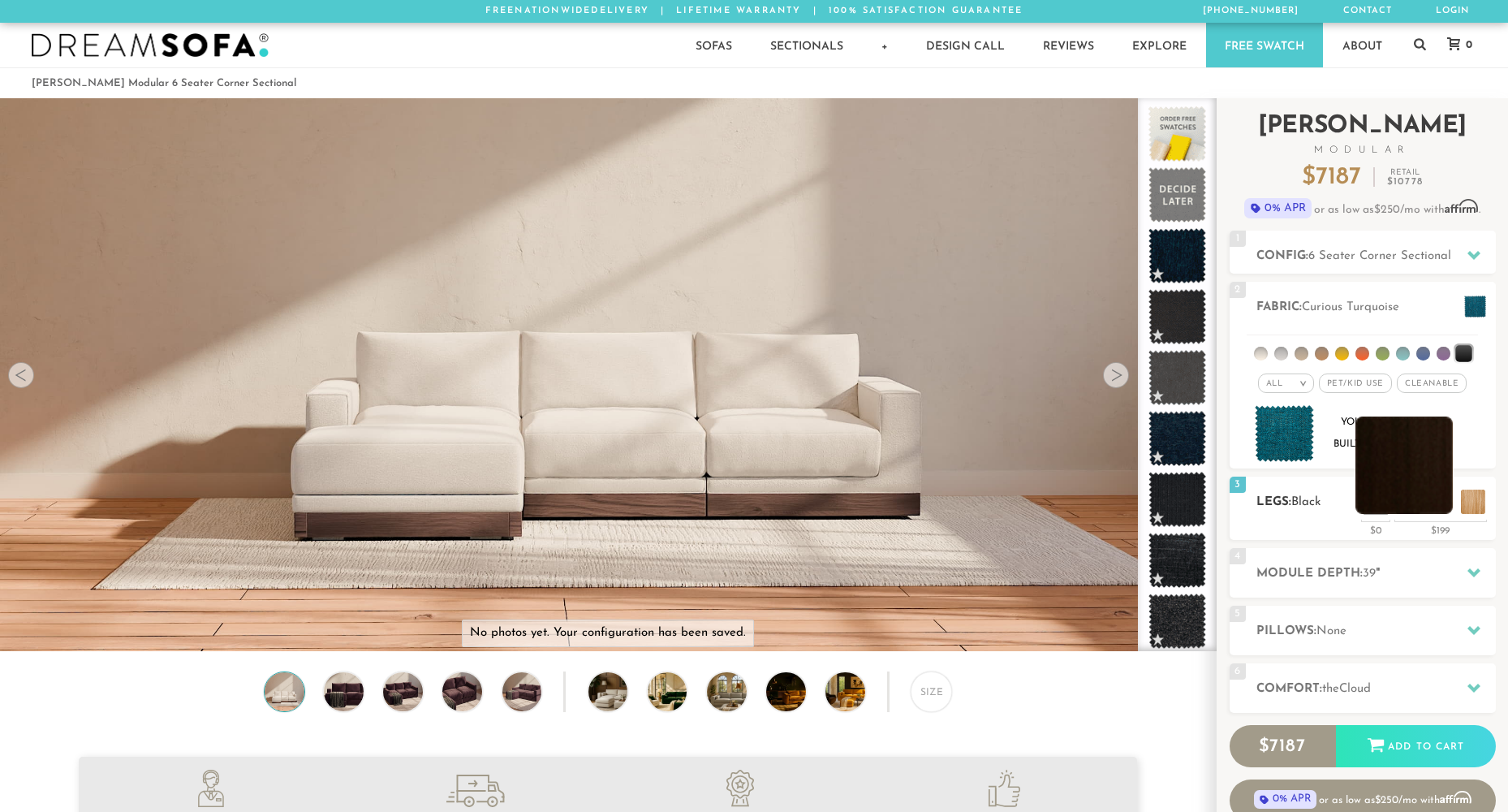
click at [1443, 499] on li at bounding box center [1404, 465] width 97 height 97
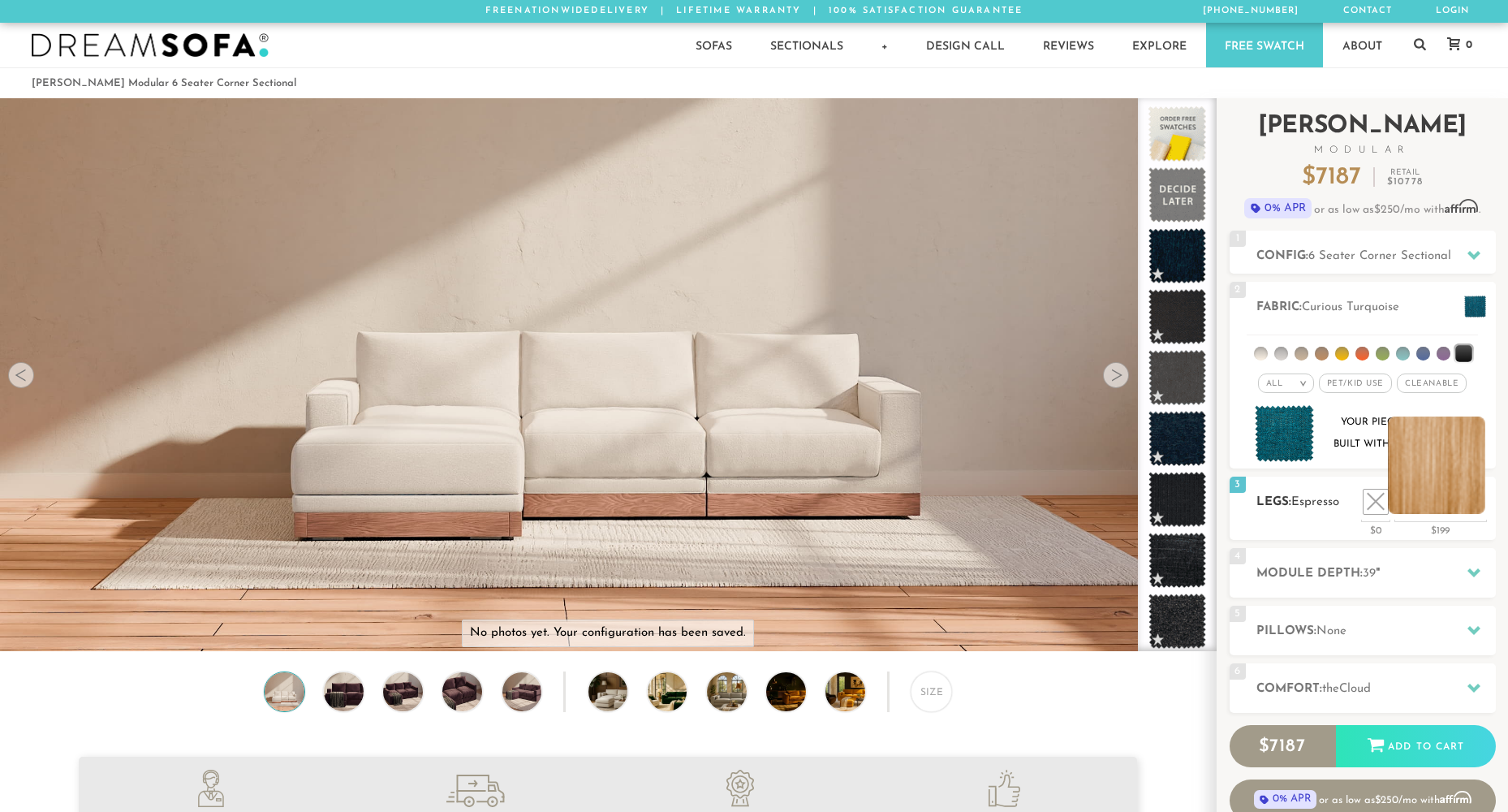
click at [1474, 504] on li at bounding box center [1437, 465] width 97 height 97
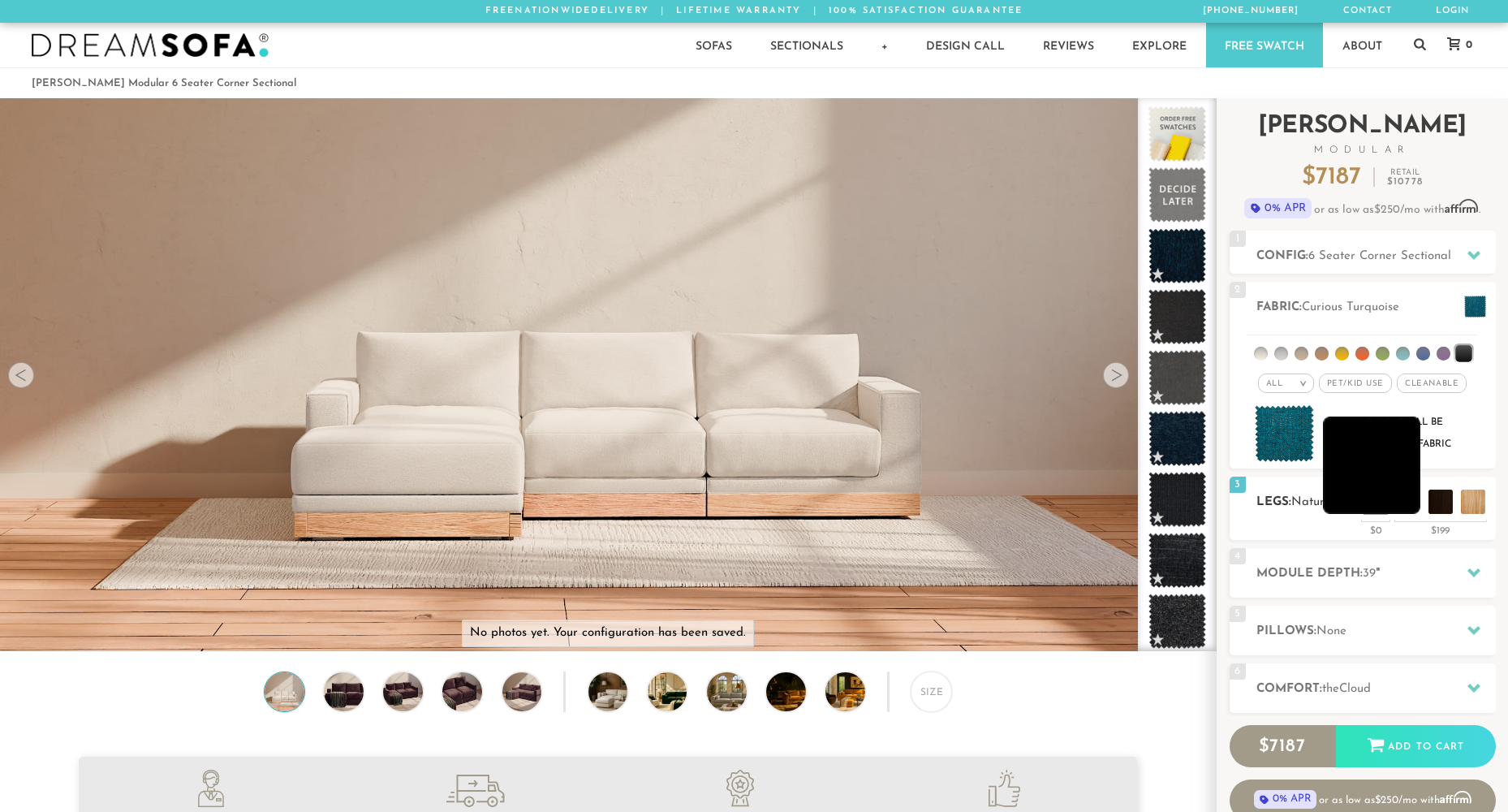
click at [1404, 504] on li at bounding box center [1372, 465] width 97 height 97
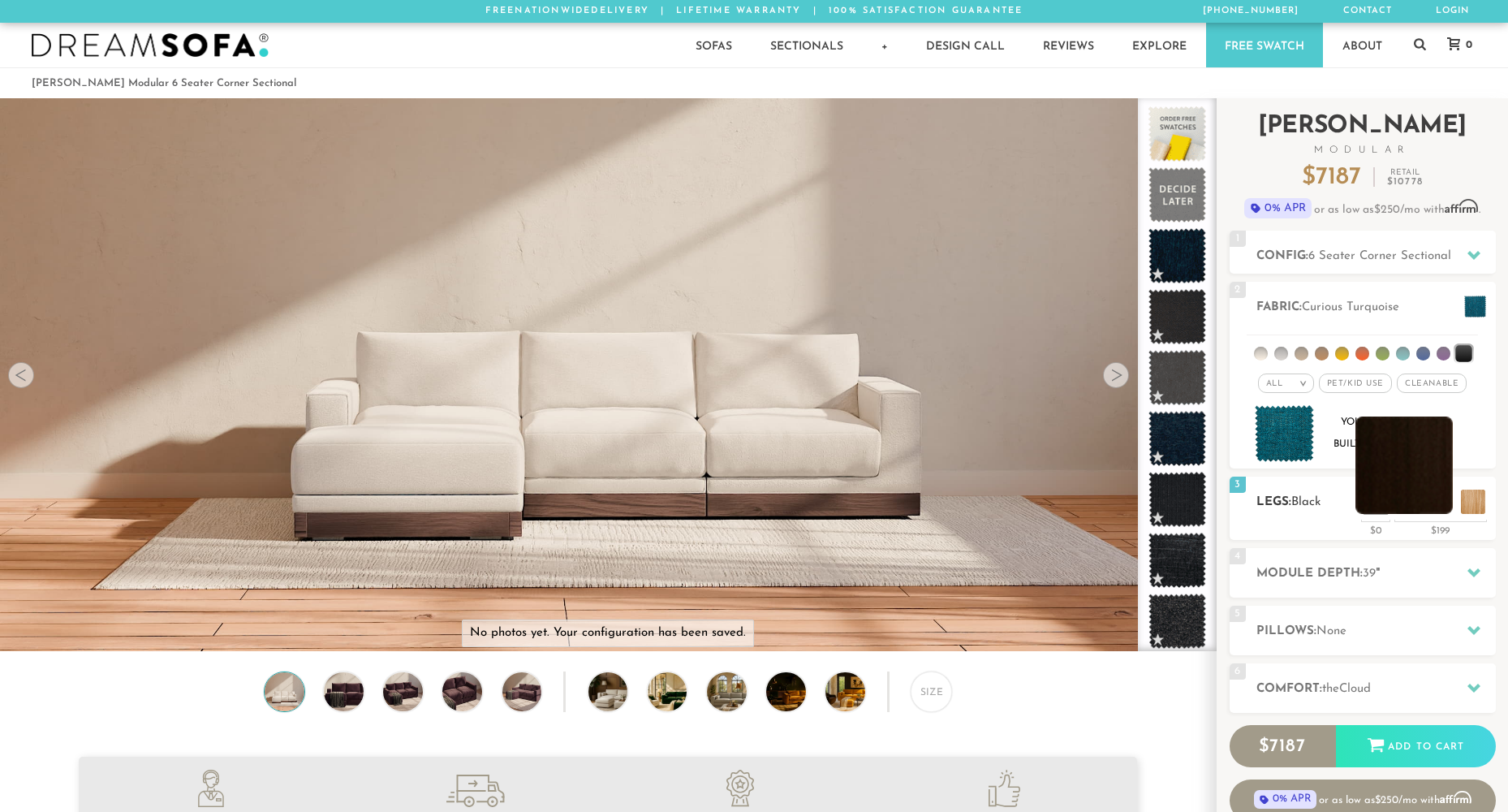
click at [1441, 504] on li at bounding box center [1404, 465] width 97 height 97
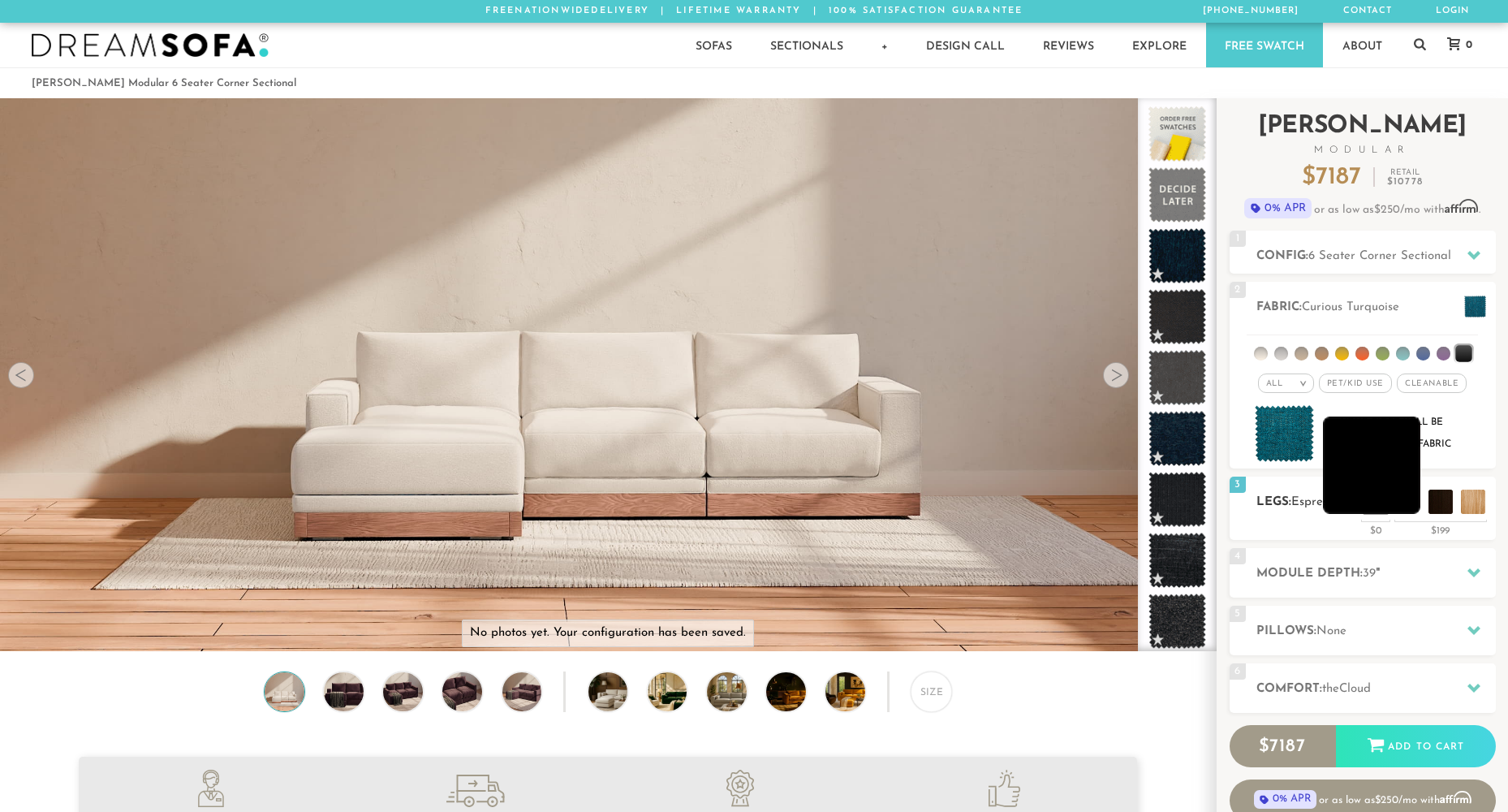
click at [1404, 501] on li at bounding box center [1372, 465] width 97 height 97
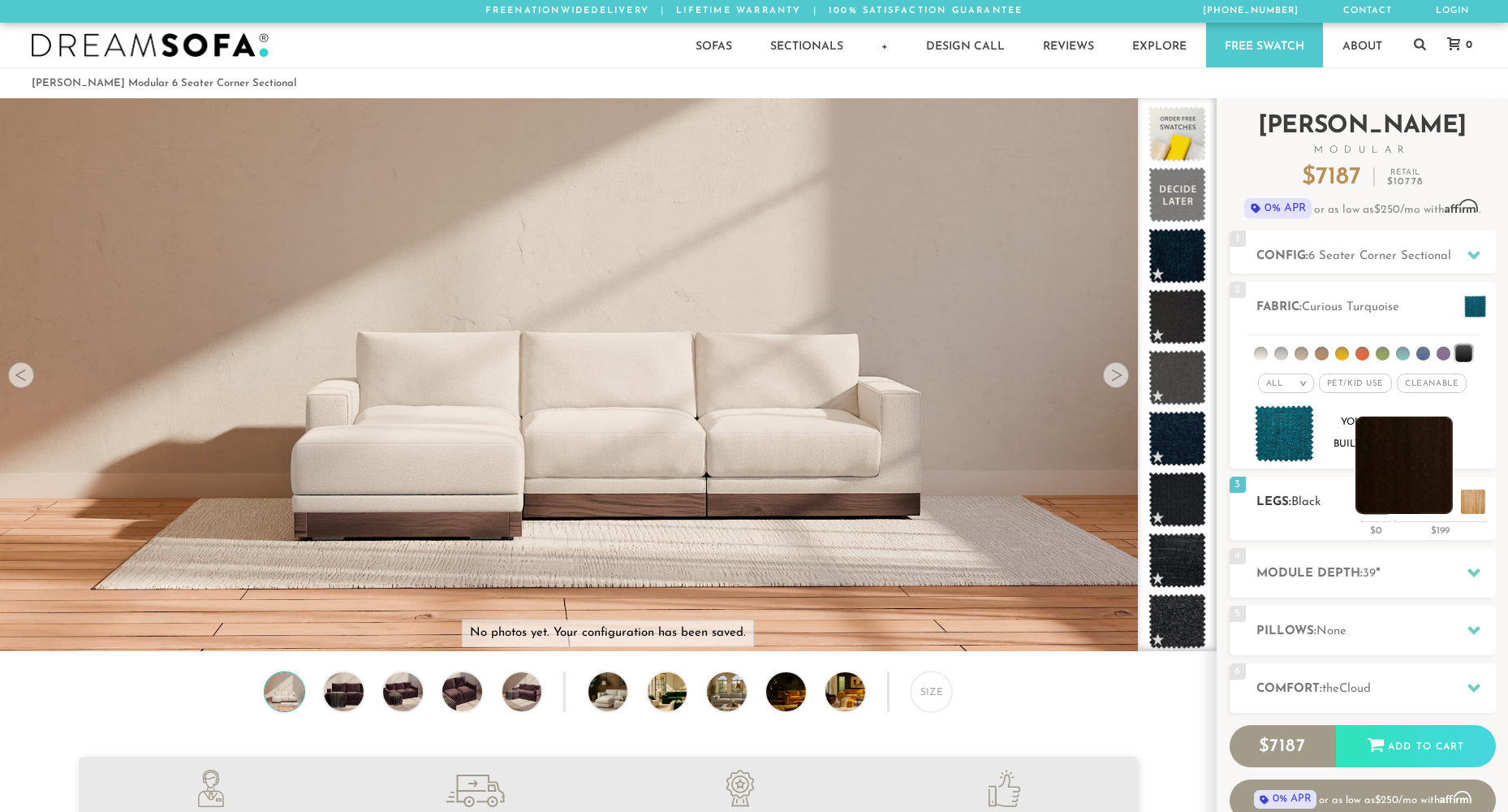
click at [1434, 503] on li at bounding box center [1404, 465] width 97 height 97
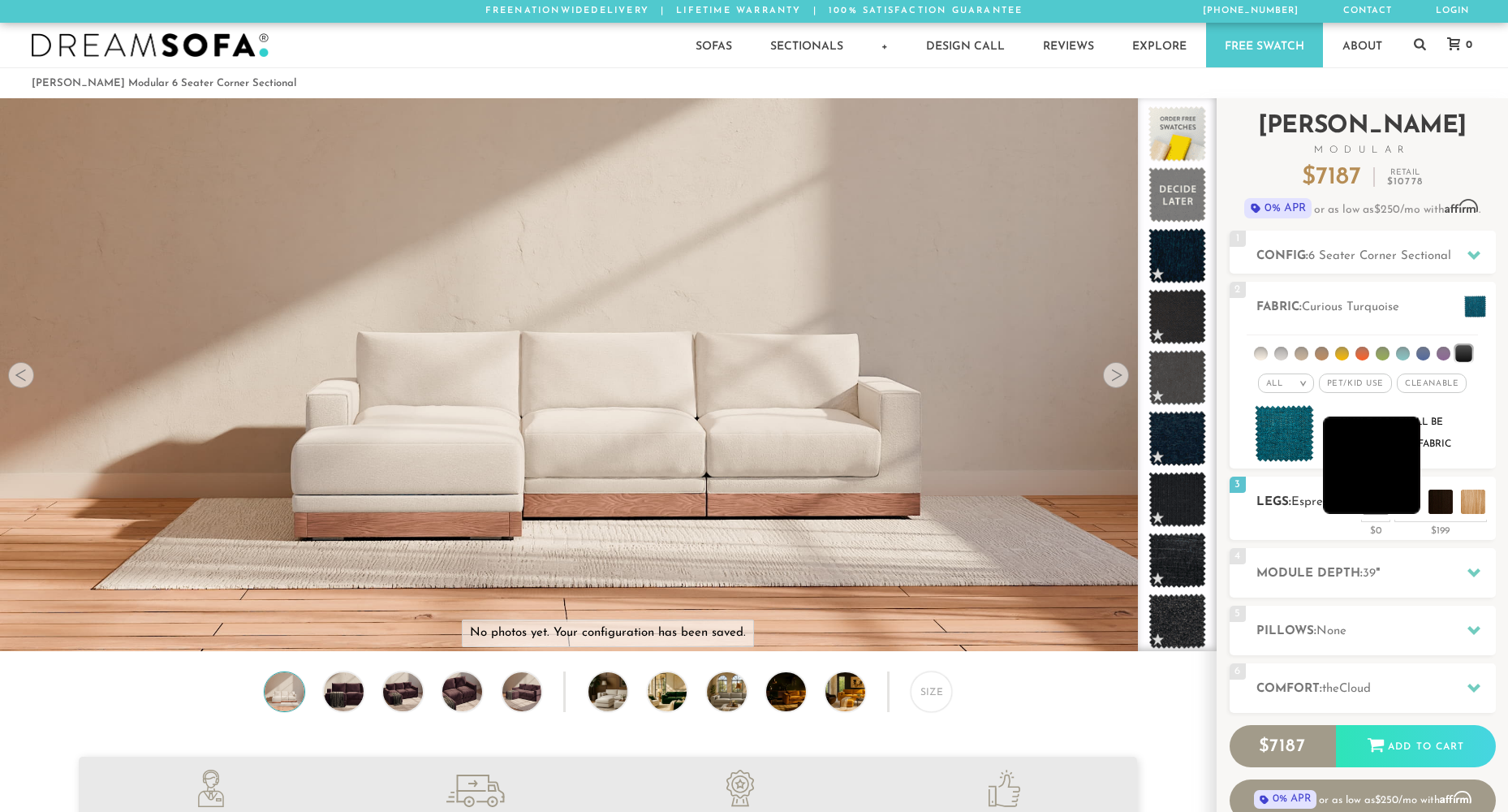
click at [1407, 499] on li at bounding box center [1372, 465] width 97 height 97
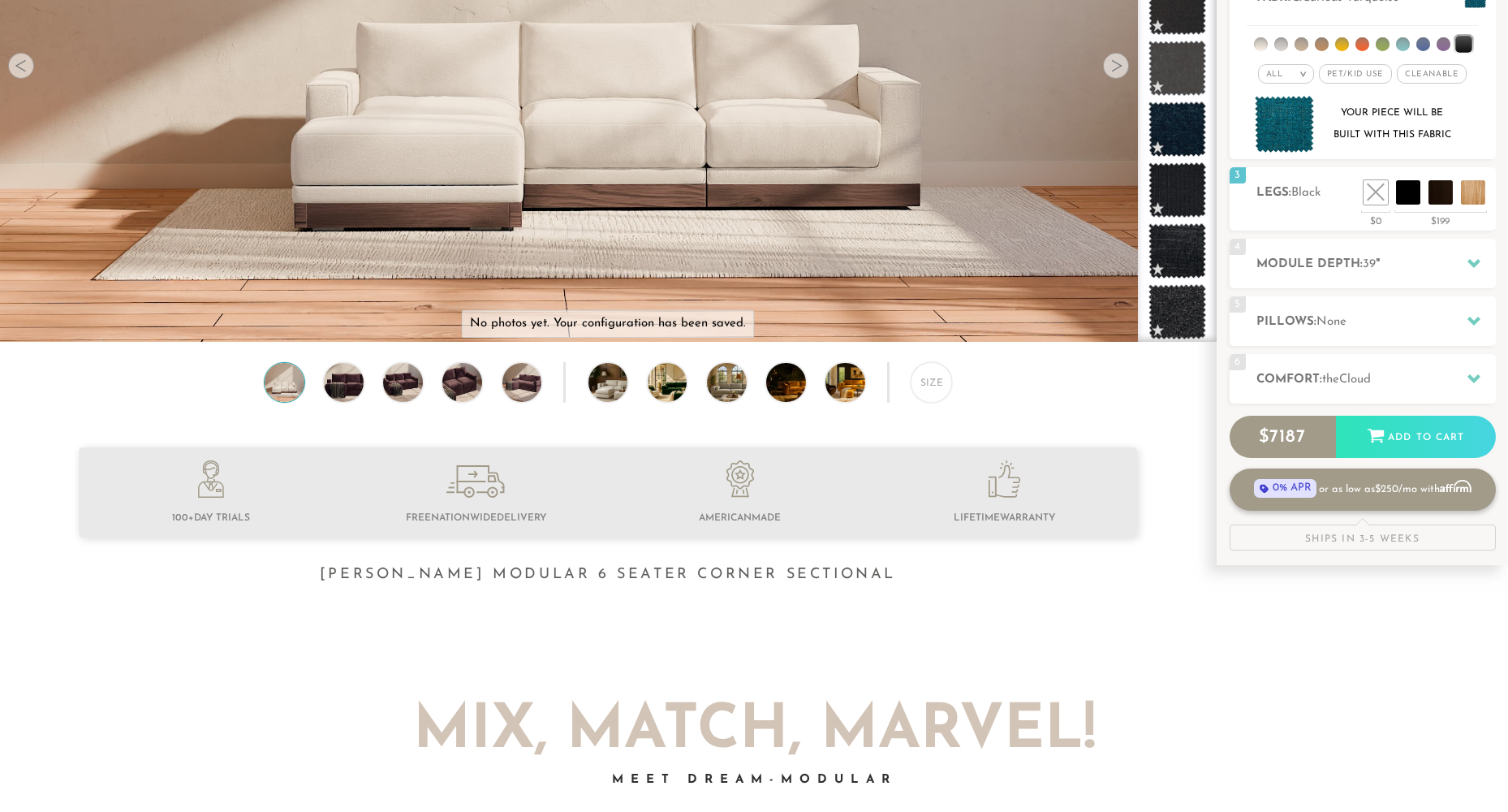
scroll to position [324, 0]
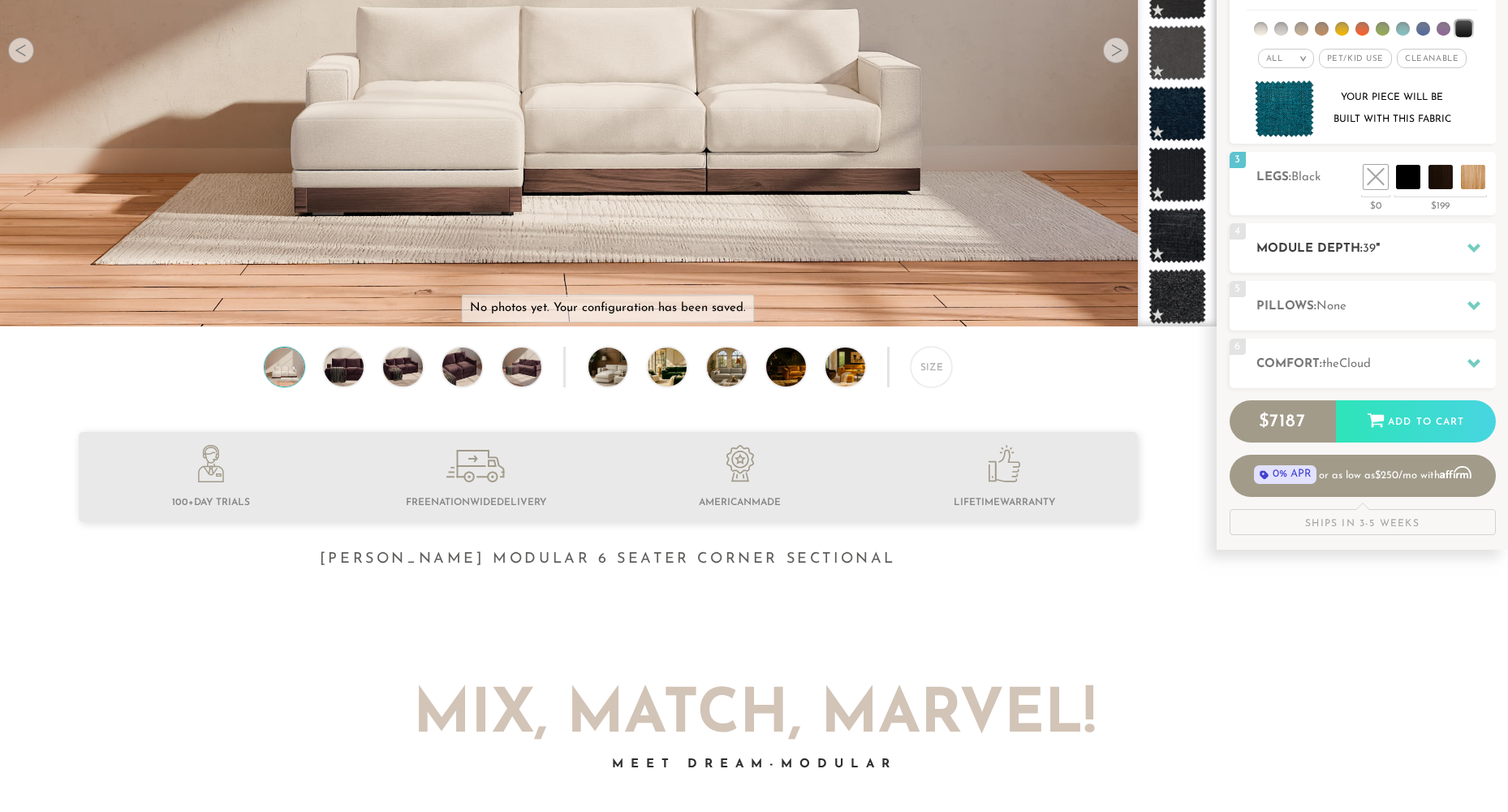
click at [1436, 242] on h2 "Module Depth: 39 "" at bounding box center [1376, 249] width 240 height 18
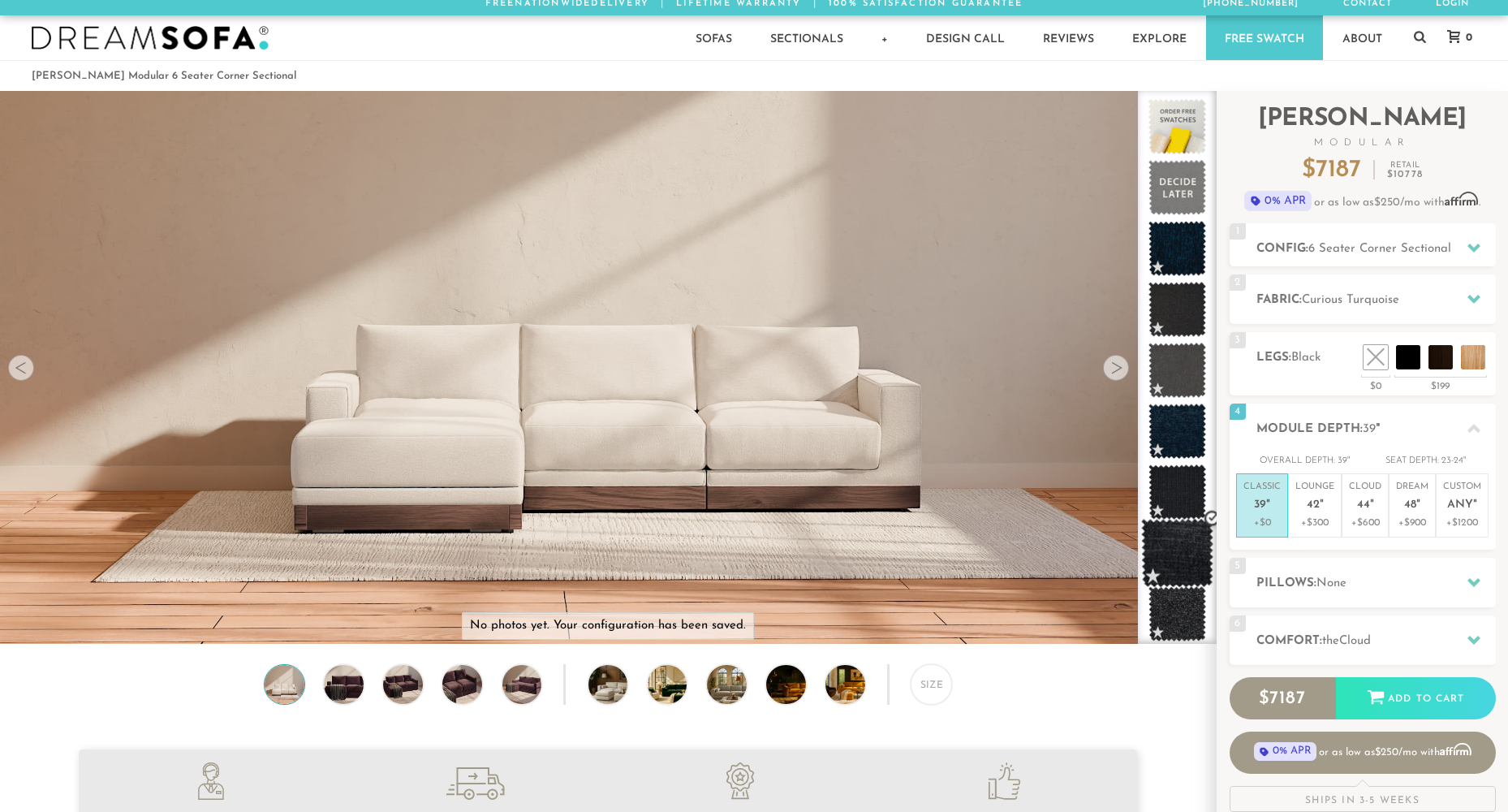
scroll to position [0, 0]
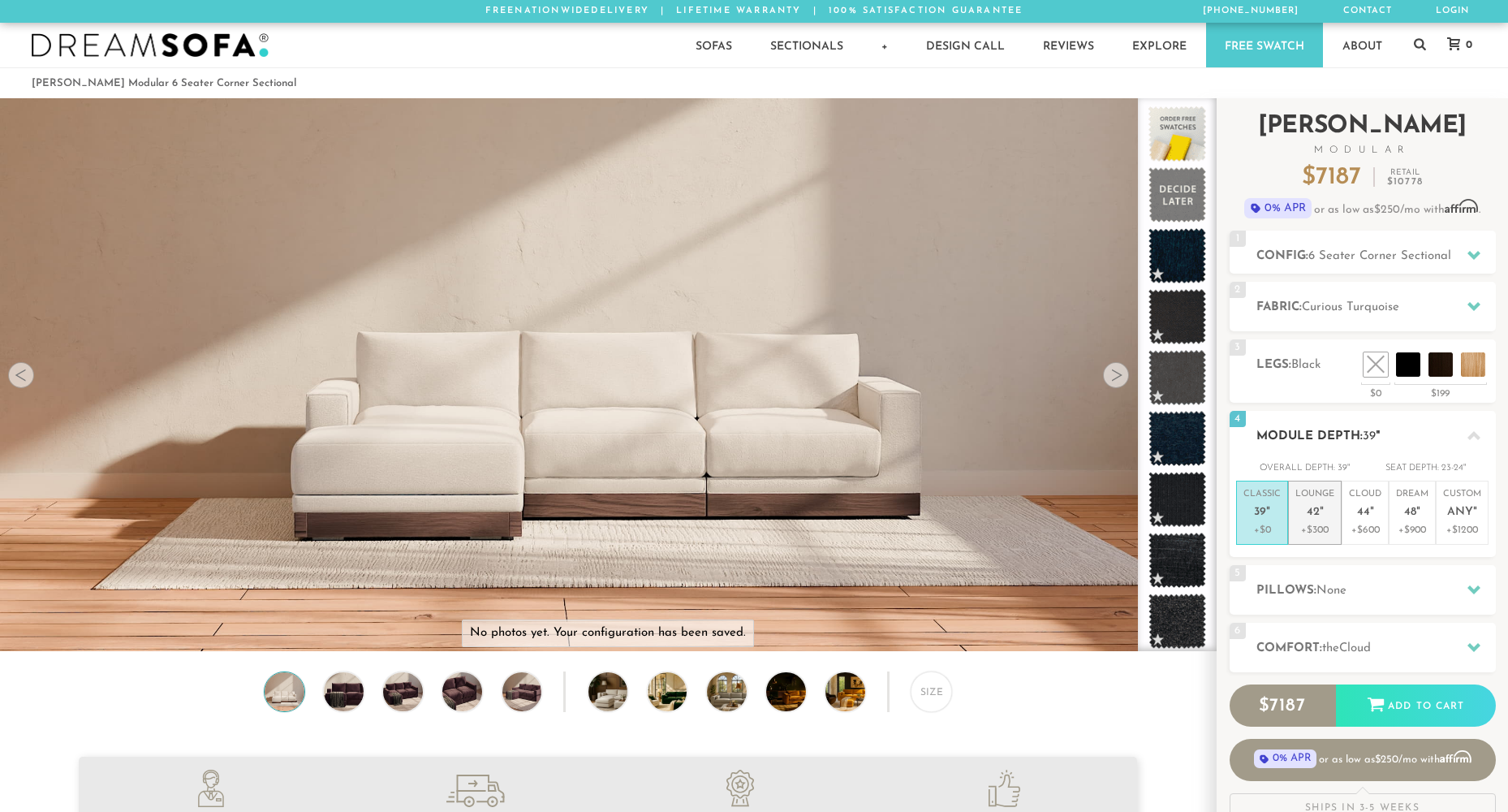
click at [1324, 514] on p "Lounge 42 "" at bounding box center [1315, 505] width 39 height 35
click at [1270, 512] on p "Classic 39 "" at bounding box center [1262, 505] width 38 height 35
click at [1331, 508] on p "Lounge 42 "" at bounding box center [1315, 505] width 39 height 35
click at [1366, 510] on span "44" at bounding box center [1363, 512] width 13 height 13
click at [1424, 507] on p "Dream 48 "" at bounding box center [1412, 505] width 33 height 35
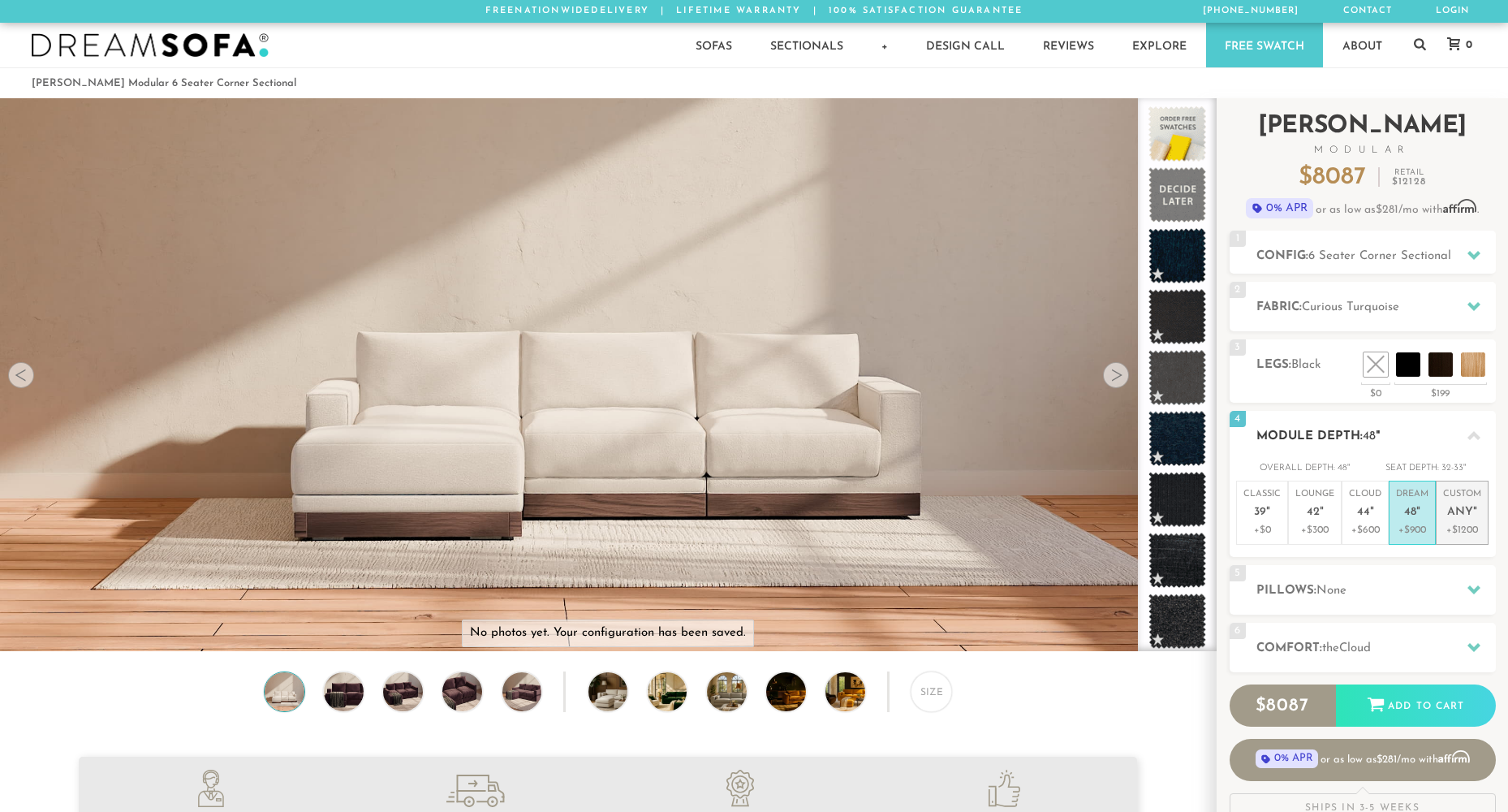
click at [1475, 508] on em """ at bounding box center [1475, 512] width 4 height 13
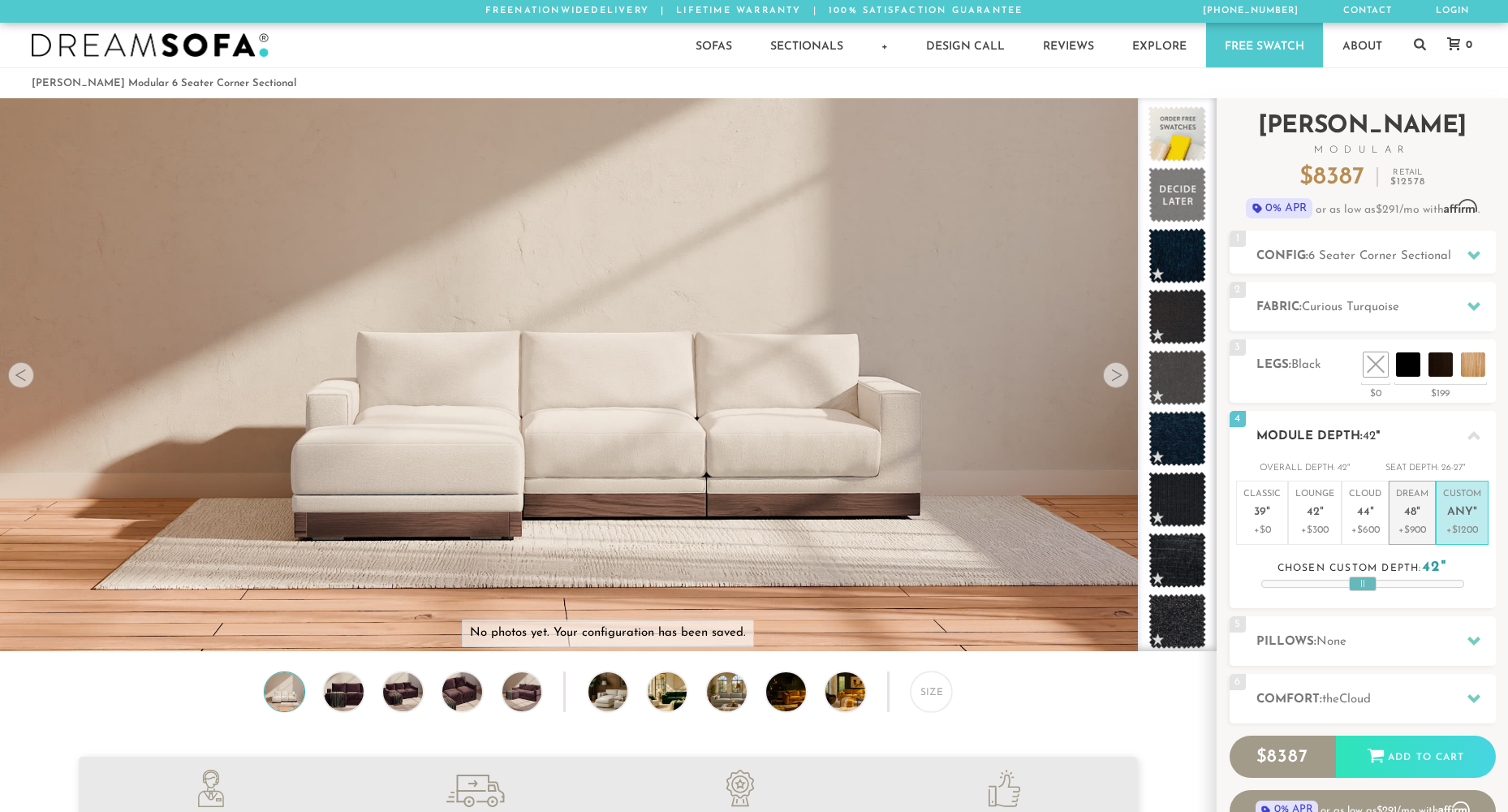
click at [1397, 515] on p "Dream 48 "" at bounding box center [1412, 505] width 33 height 35
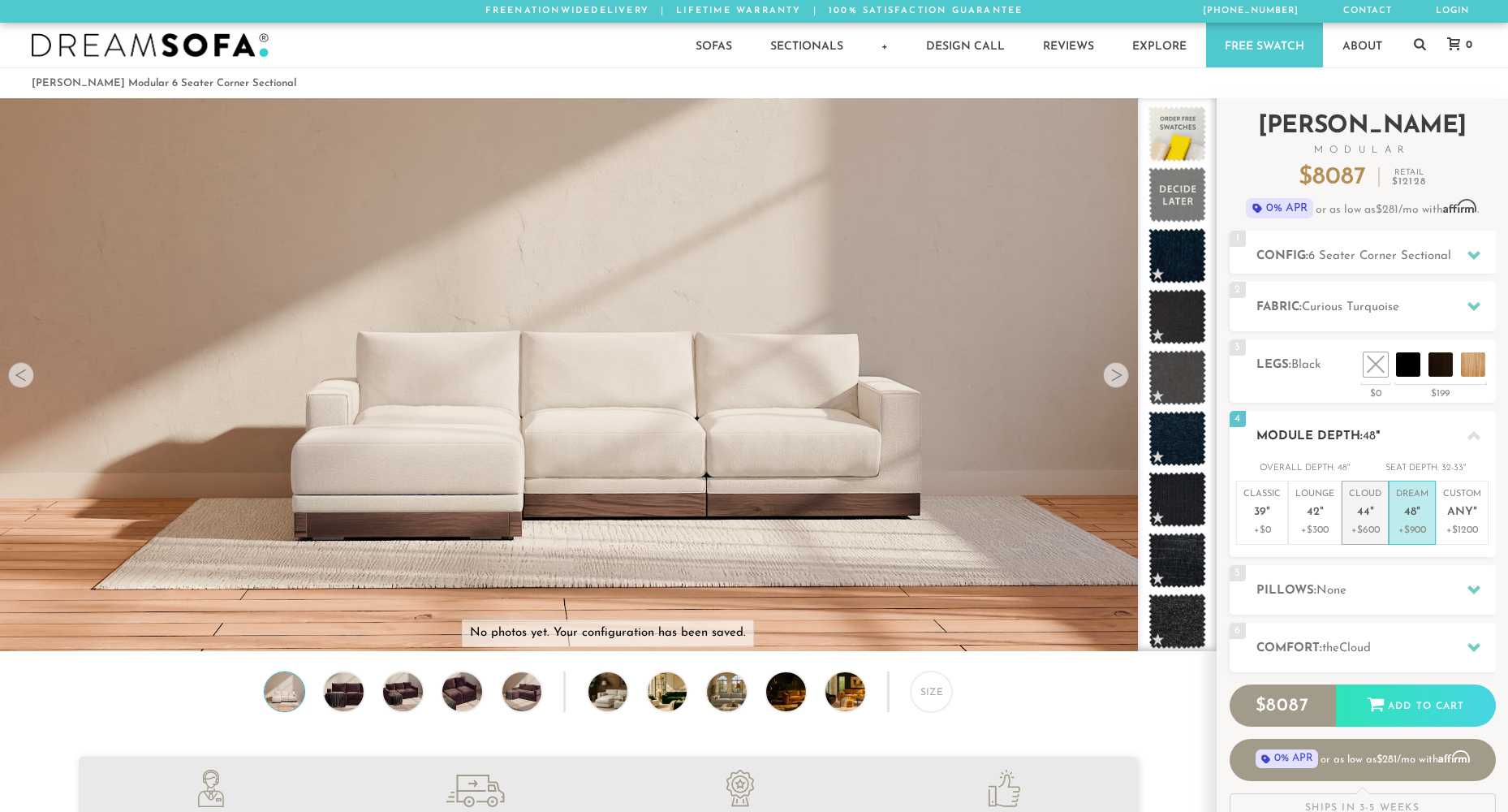
click at [1345, 519] on li "Cloud 44 " +$600" at bounding box center [1365, 512] width 47 height 65
click at [1314, 520] on p "Lounge 42 "" at bounding box center [1315, 505] width 39 height 35
click at [1274, 522] on p "Classic 39 "" at bounding box center [1262, 505] width 38 height 35
click at [1480, 582] on icon at bounding box center [1474, 588] width 13 height 13
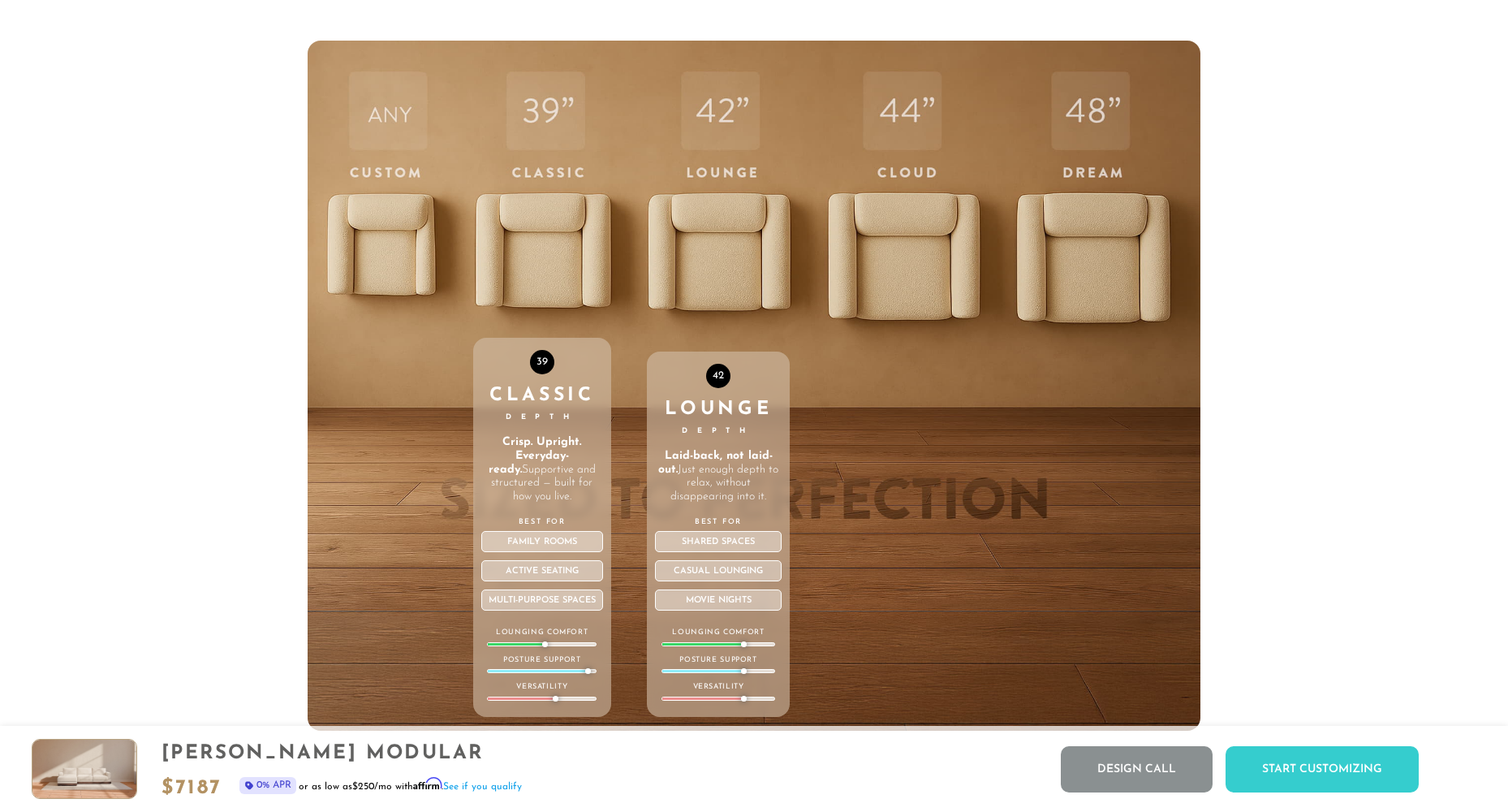
scroll to position [6054, 0]
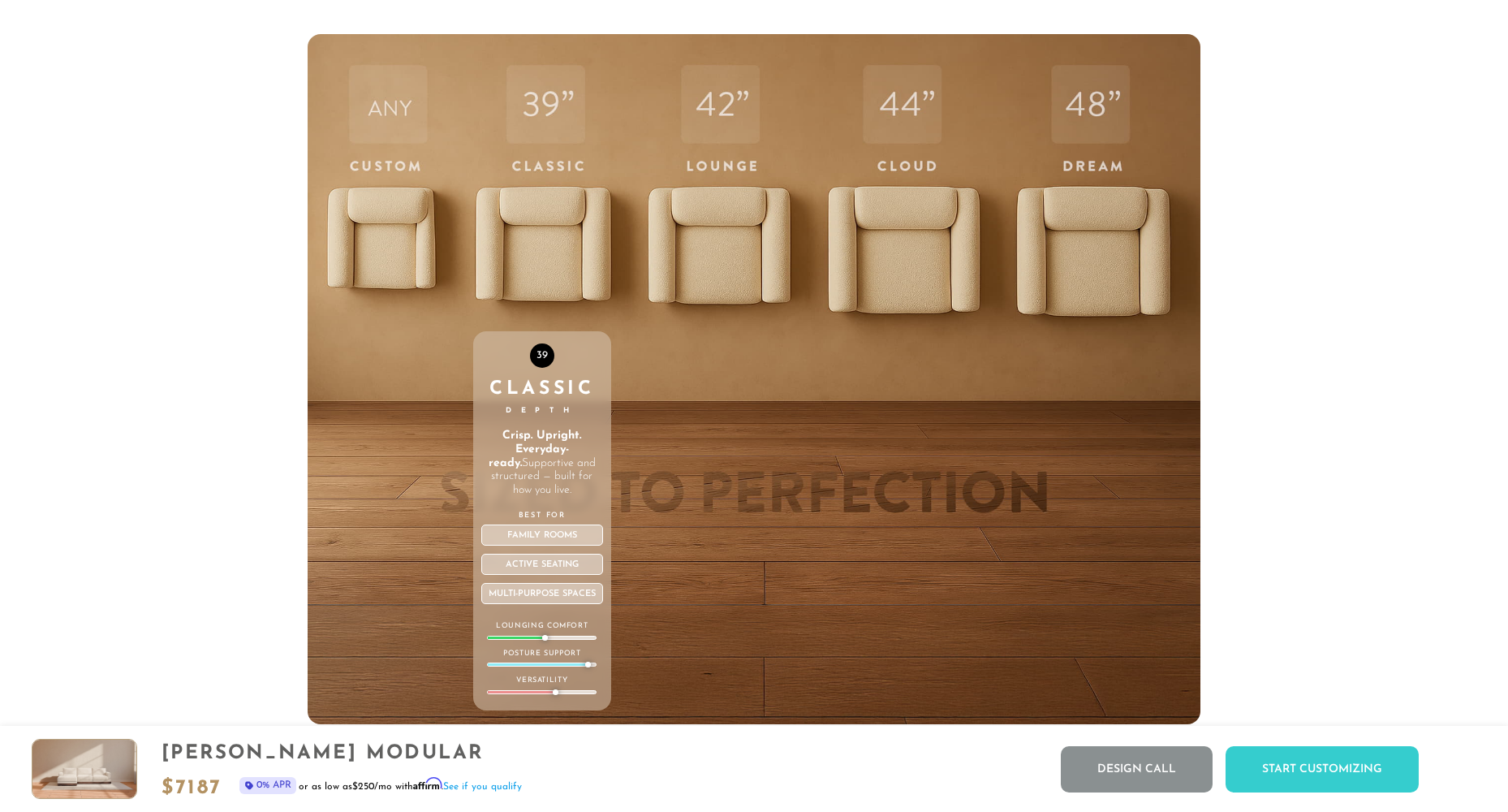
click at [567, 546] on div "Family Rooms" at bounding box center [542, 535] width 122 height 21
click at [564, 543] on div "Family Rooms" at bounding box center [542, 535] width 122 height 21
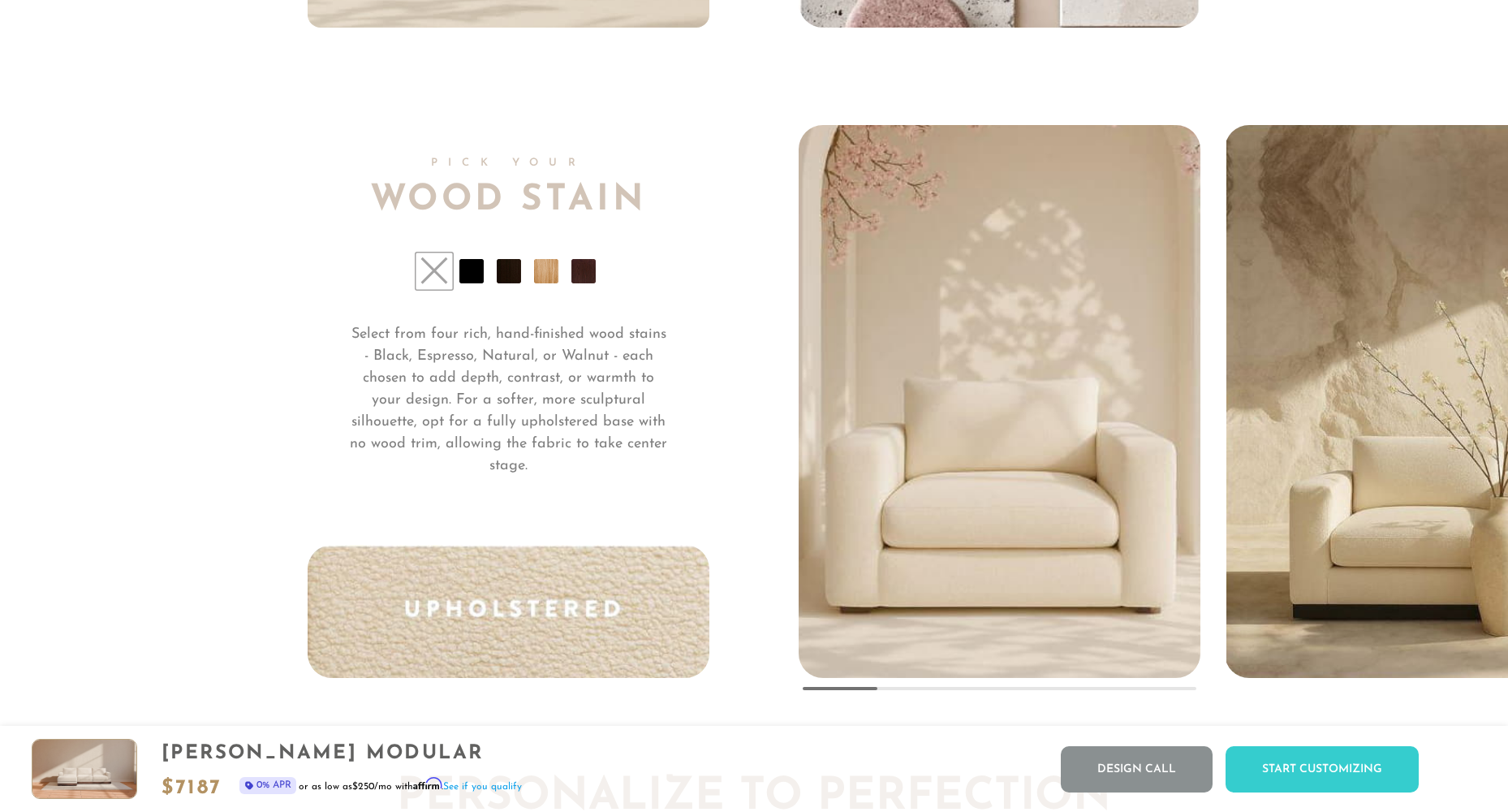
scroll to position [12537, 0]
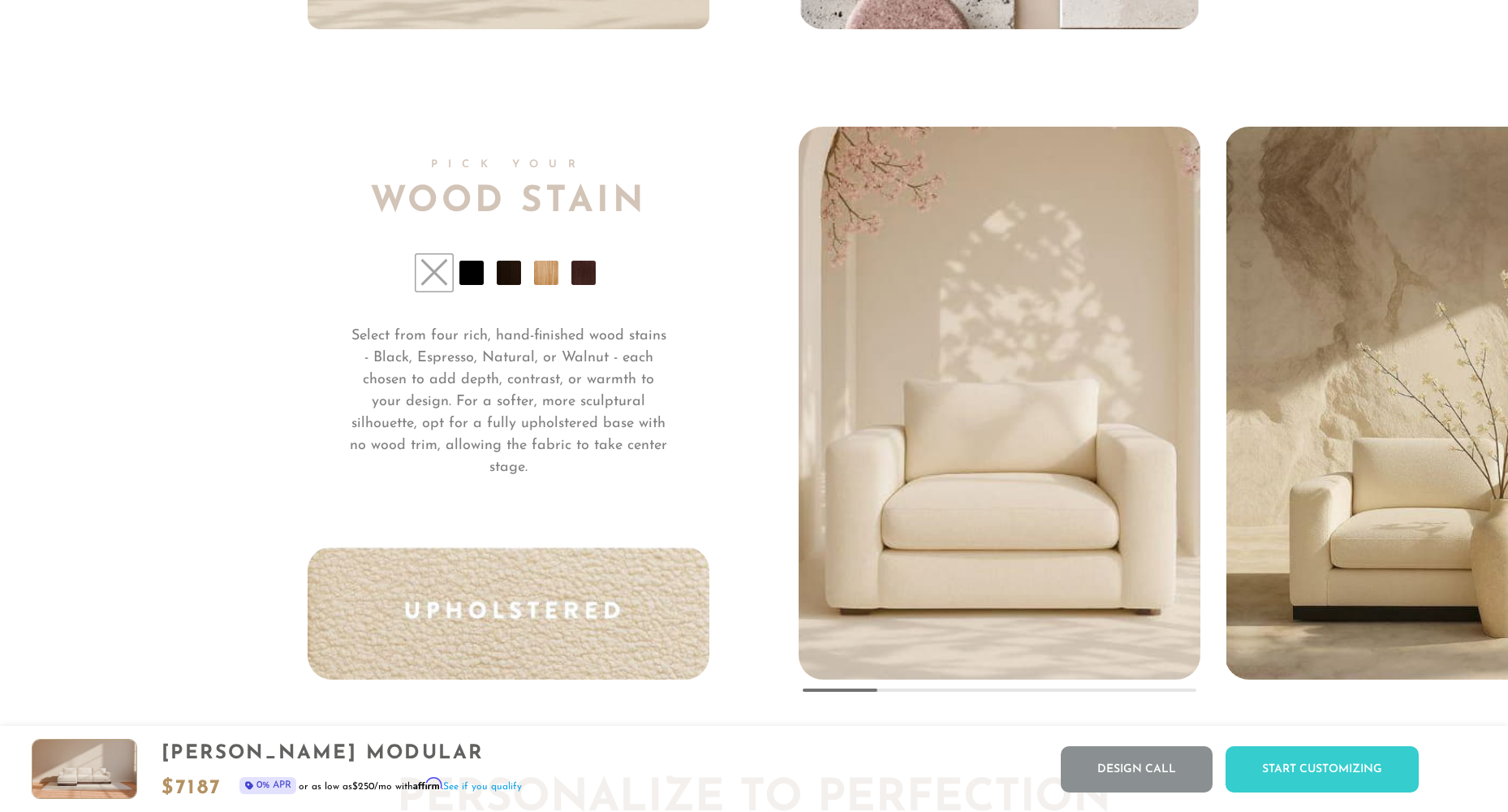
click at [464, 273] on li at bounding box center [471, 272] width 24 height 24
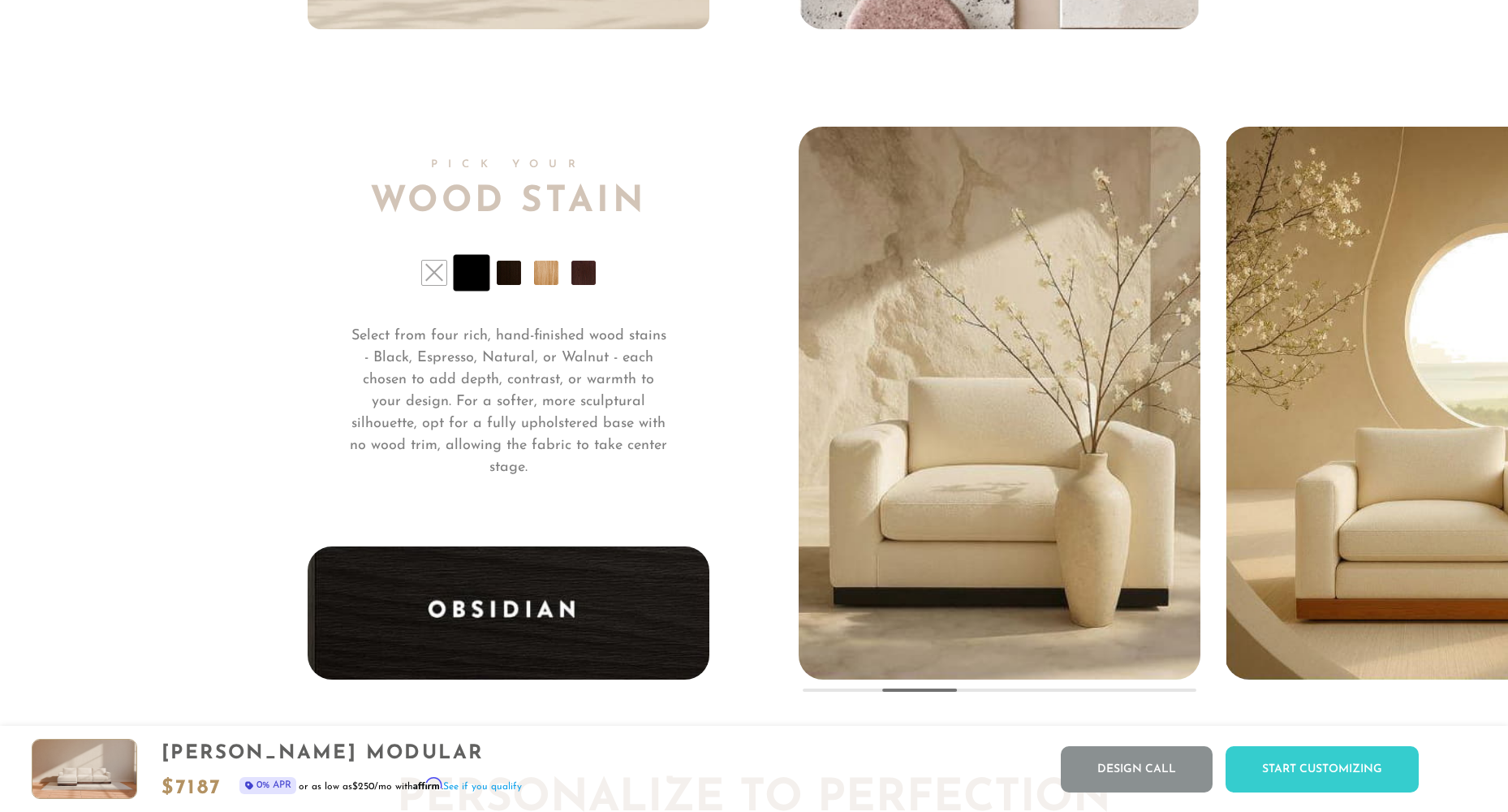
click at [432, 275] on li at bounding box center [434, 272] width 24 height 24
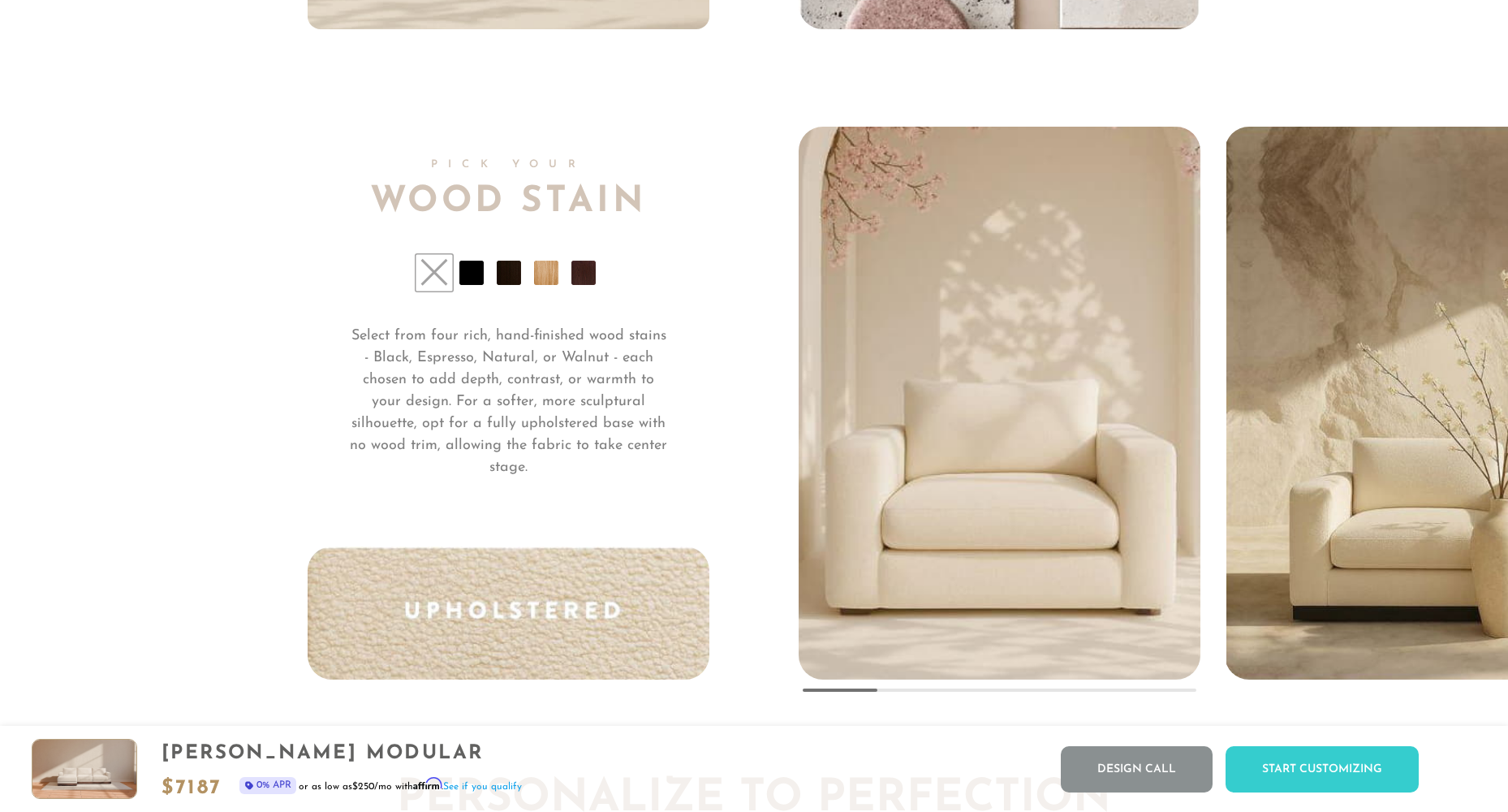
click at [479, 277] on li at bounding box center [471, 272] width 24 height 24
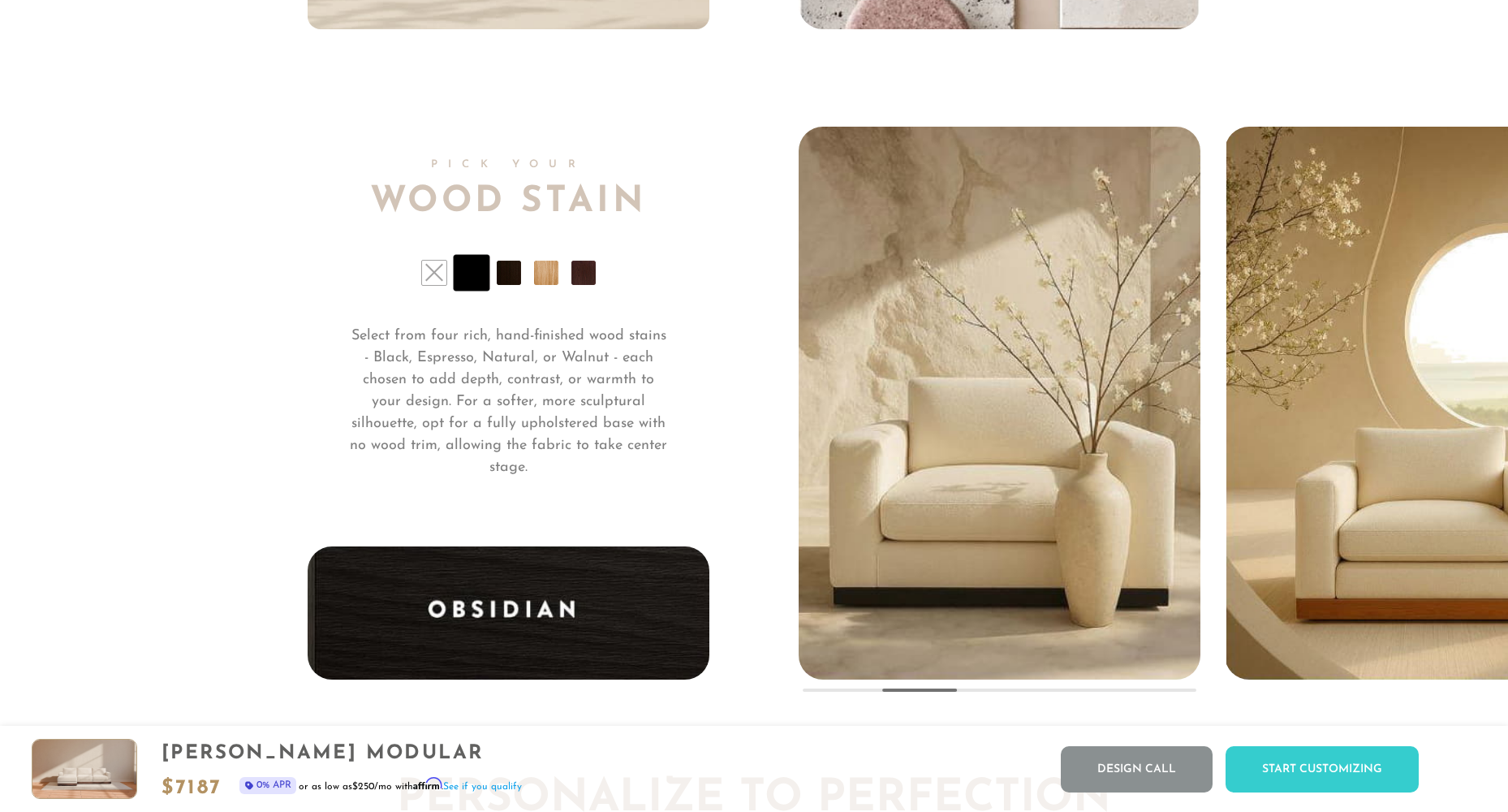
click at [516, 277] on li at bounding box center [509, 272] width 24 height 24
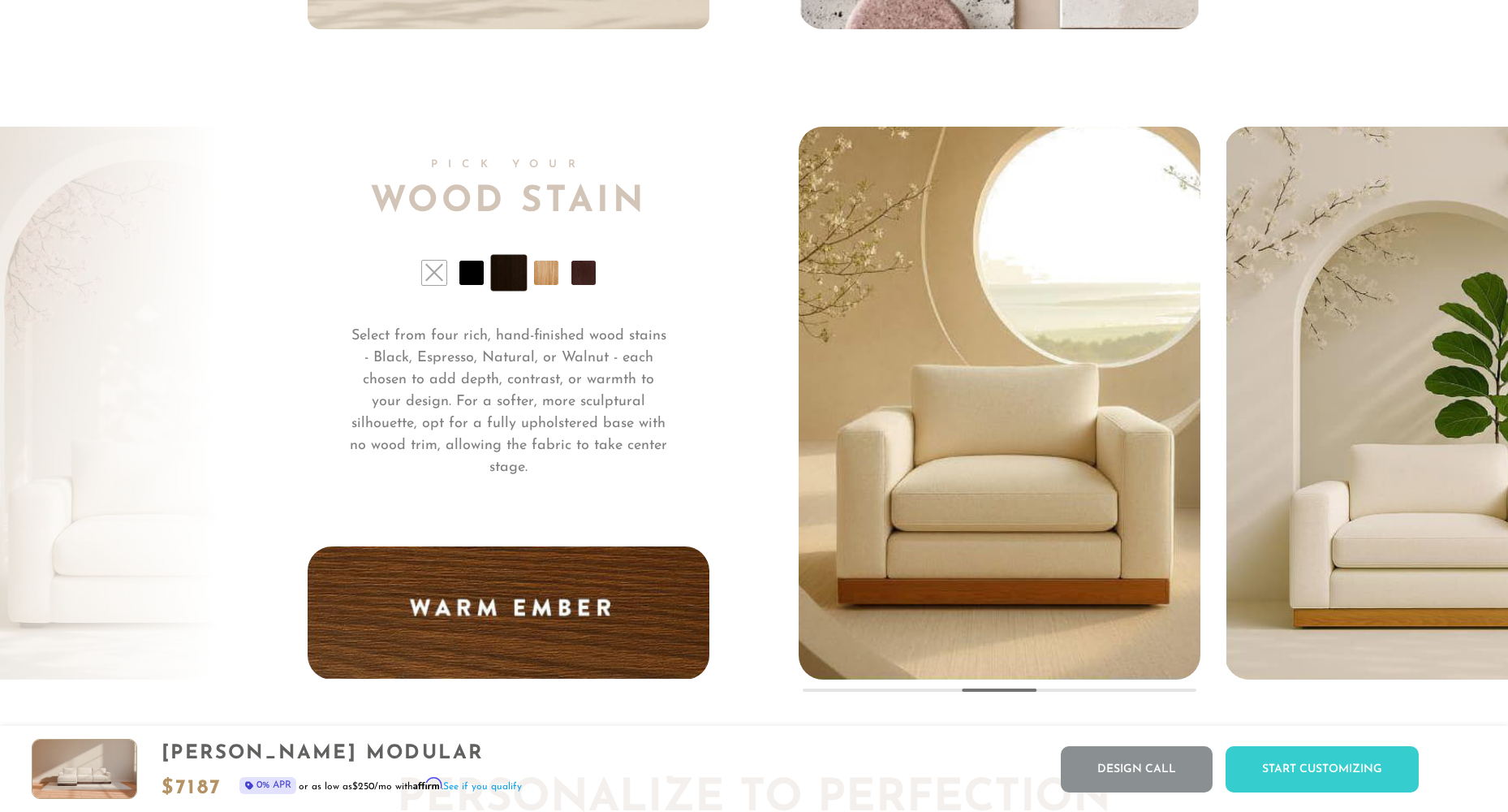
click at [547, 277] on li at bounding box center [546, 272] width 24 height 24
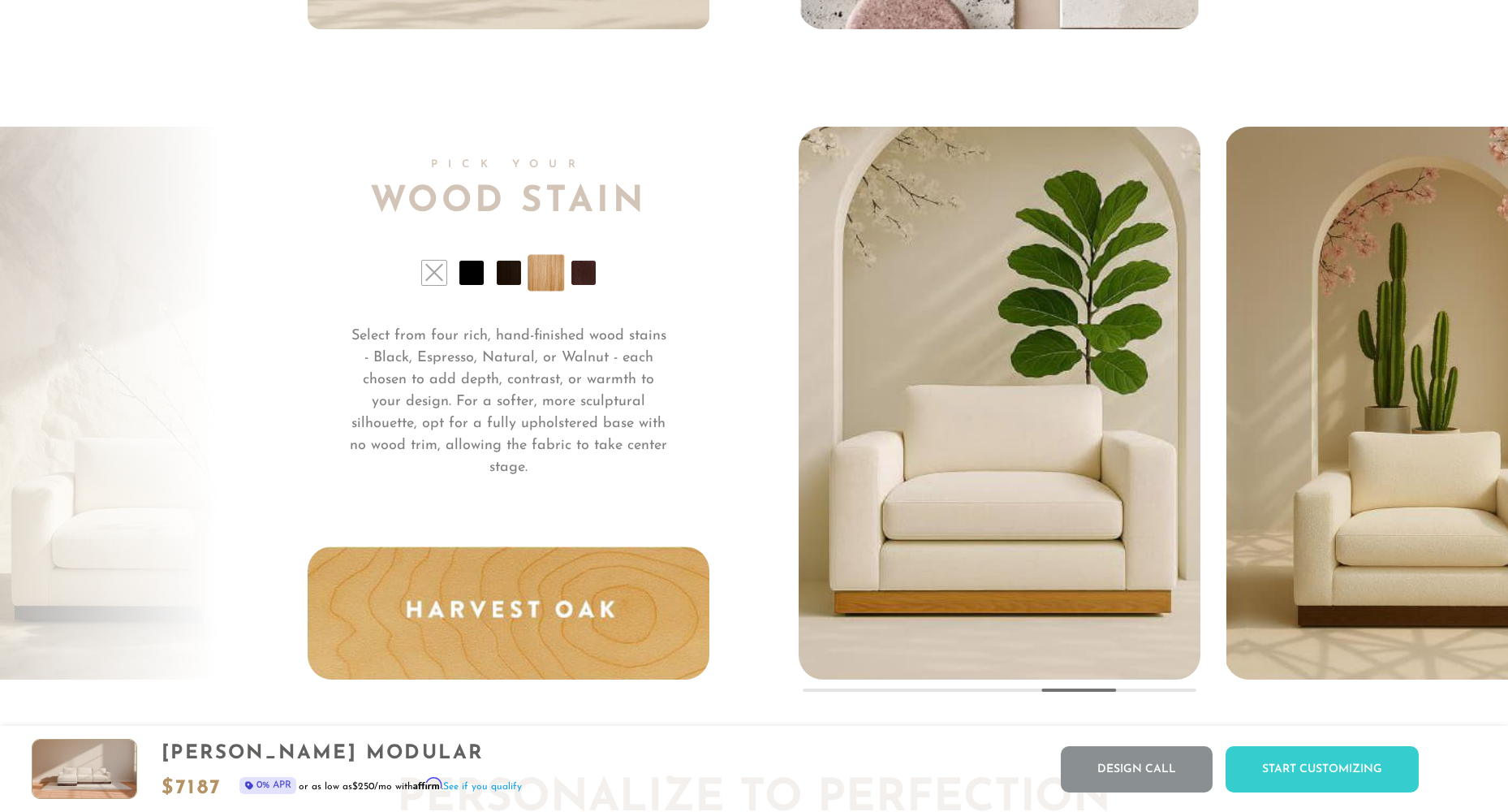
click at [592, 274] on li at bounding box center [583, 272] width 24 height 24
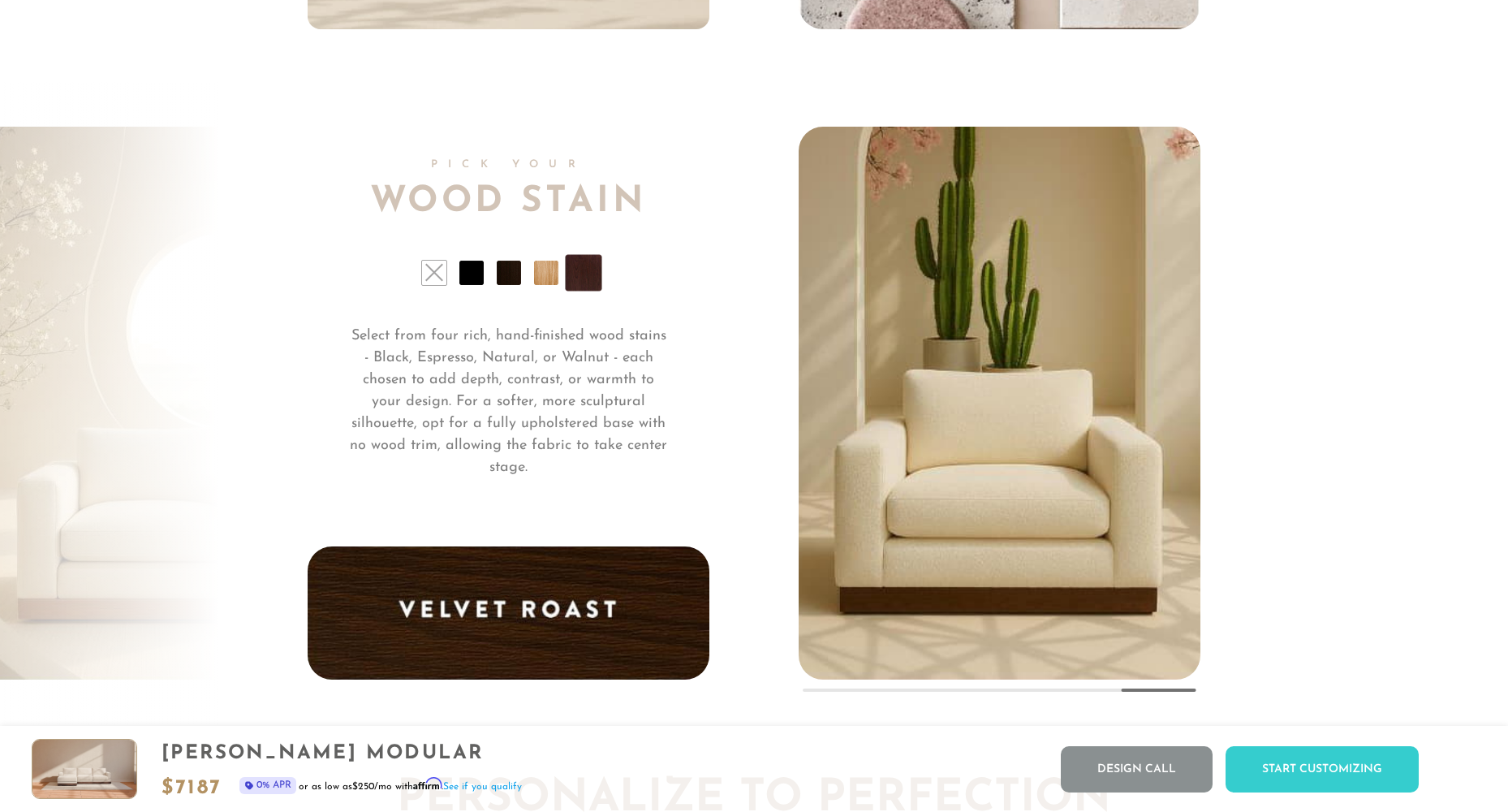
click at [494, 276] on ul at bounding box center [508, 272] width 402 height 24
click at [476, 282] on li at bounding box center [471, 272] width 24 height 24
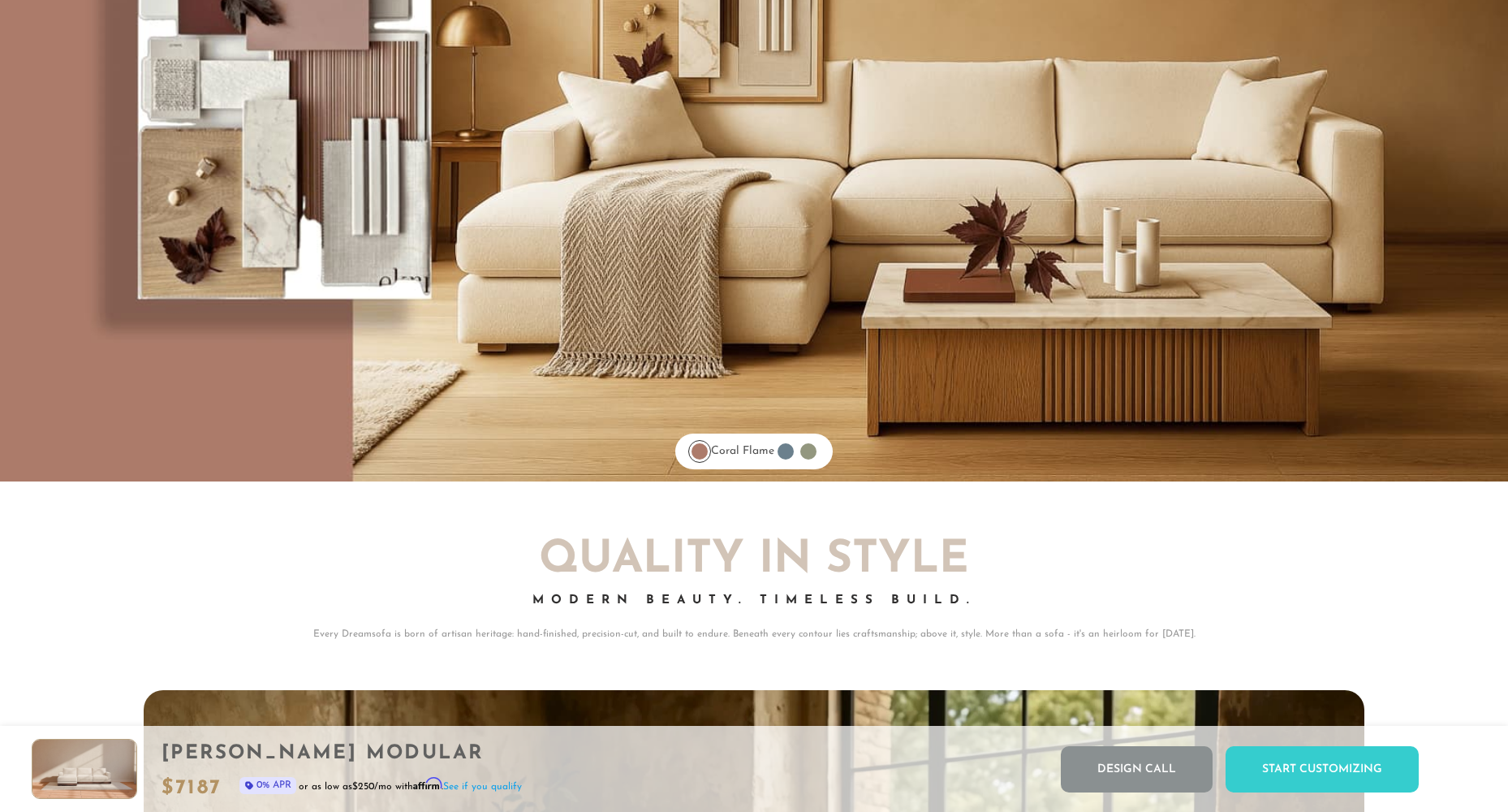
scroll to position [13759, 0]
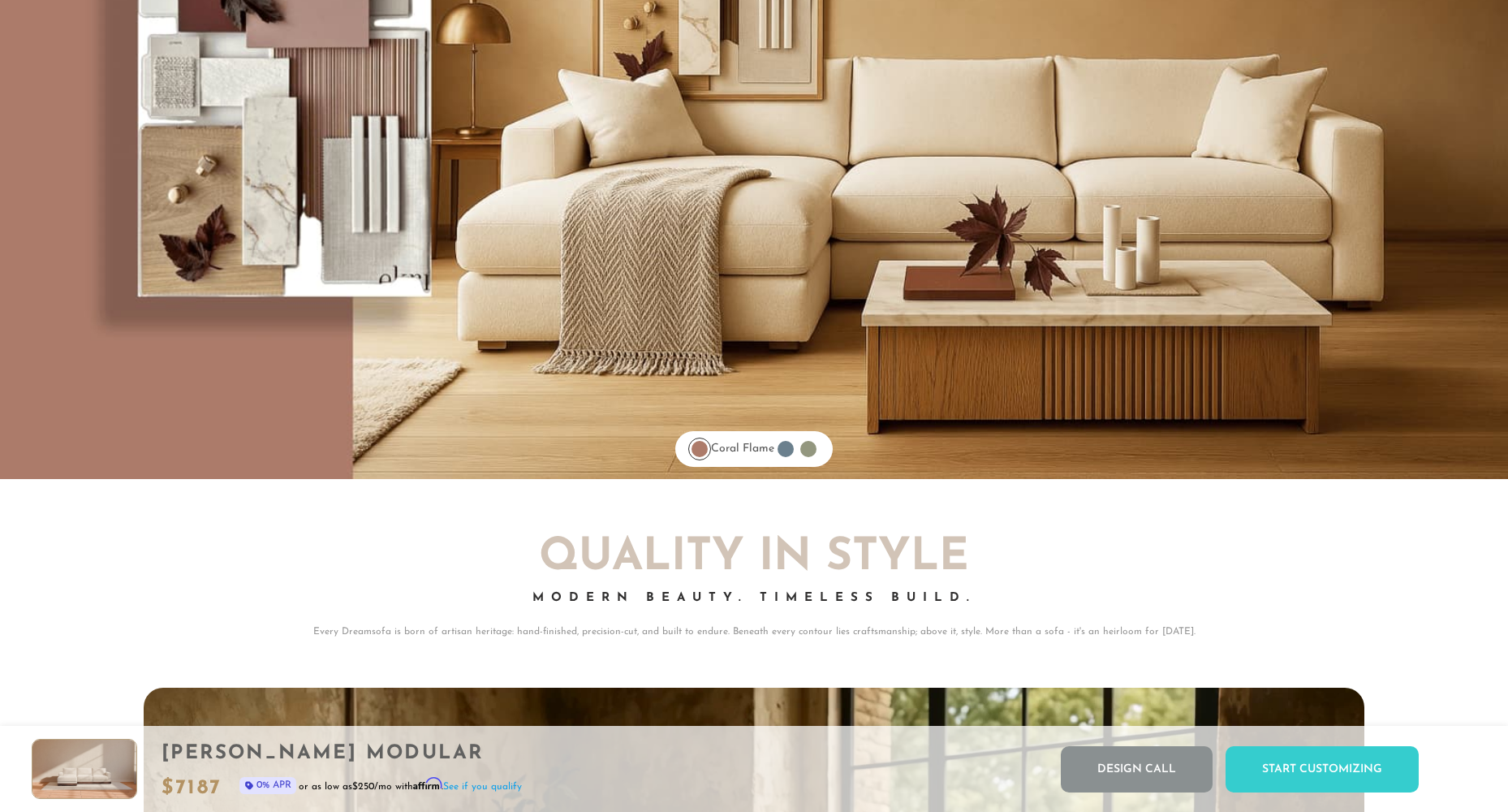
click at [792, 452] on div at bounding box center [785, 448] width 16 height 16
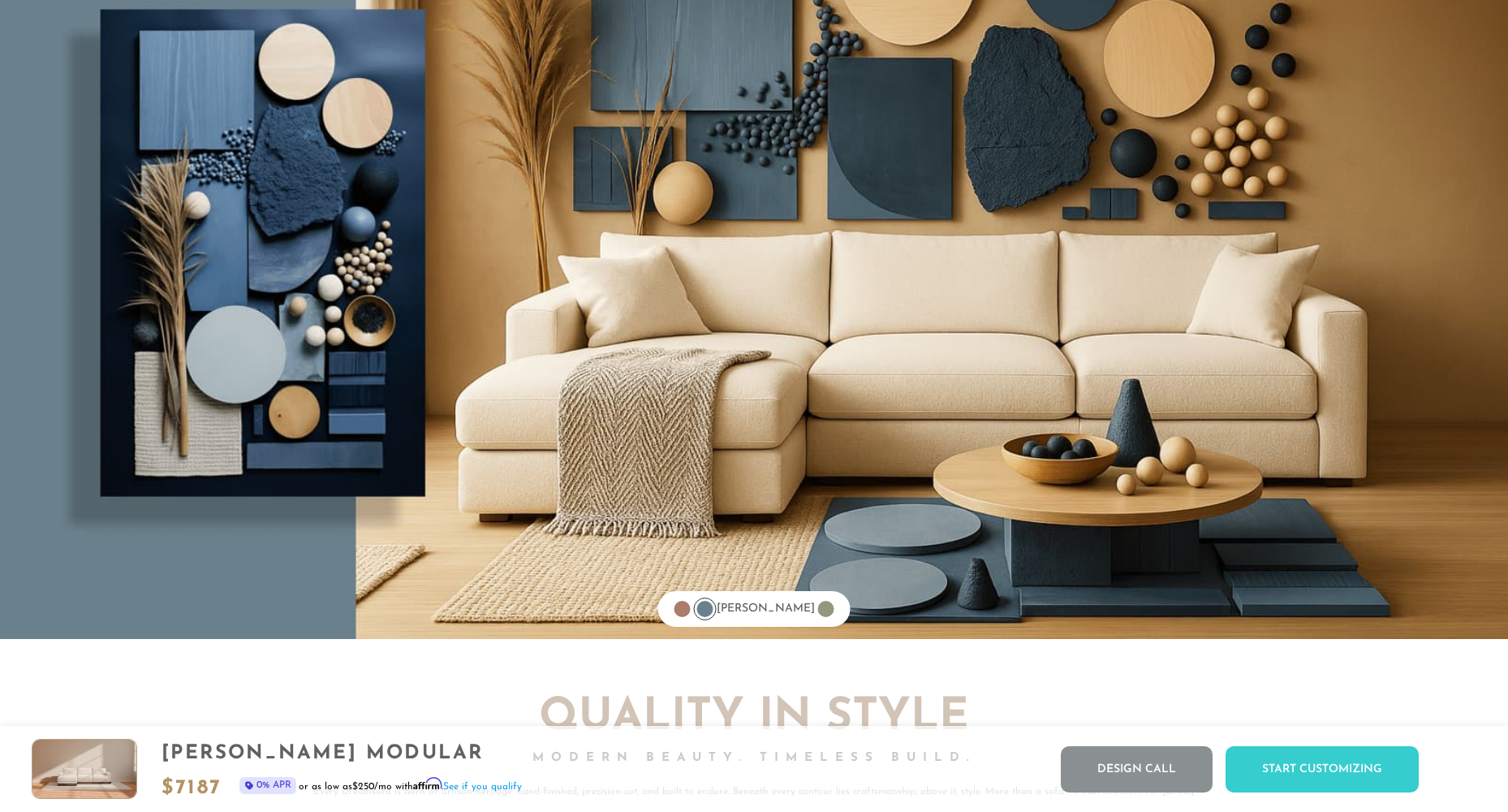
scroll to position [13596, 0]
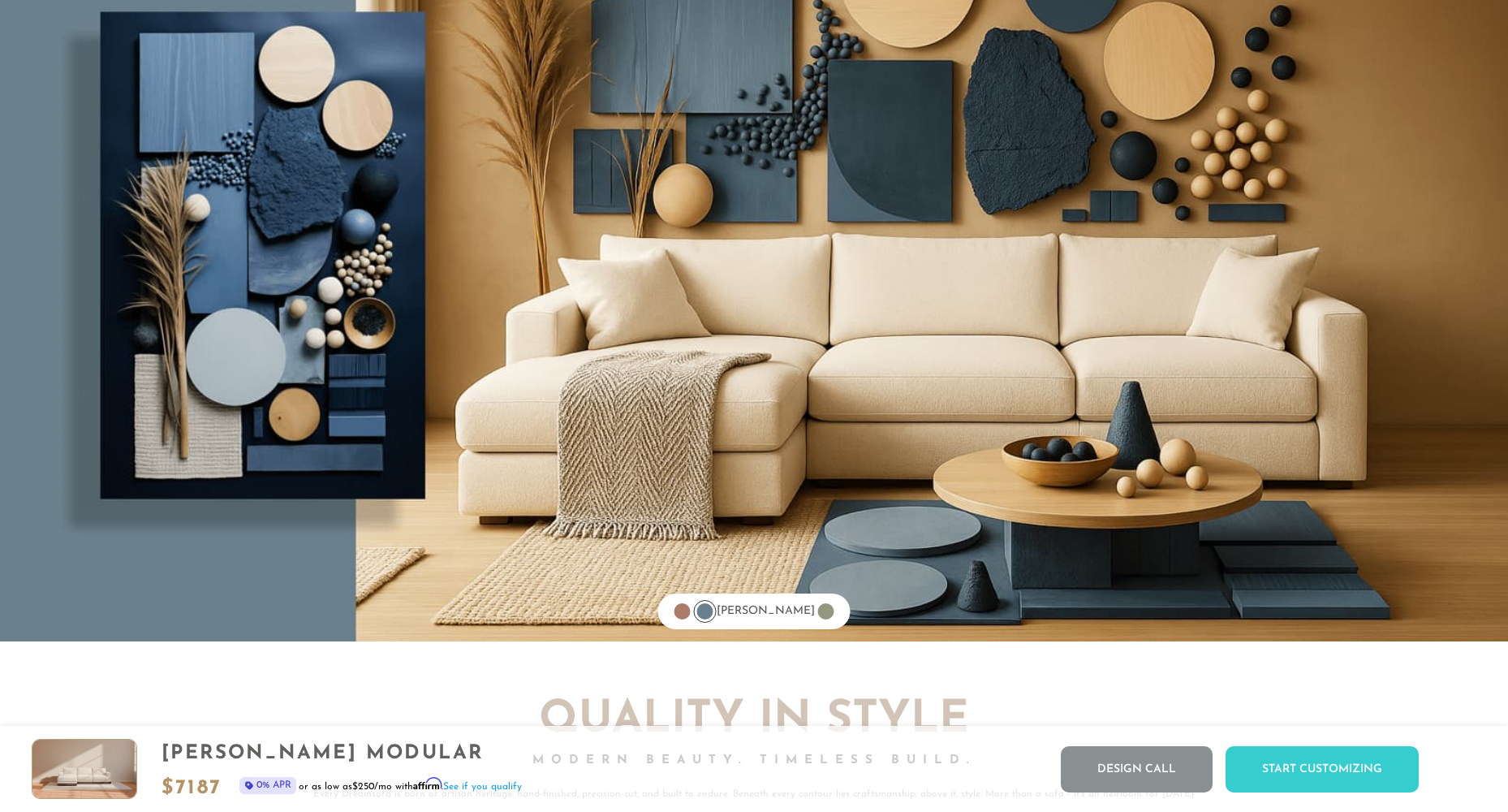
click at [818, 608] on div at bounding box center [826, 611] width 16 height 16
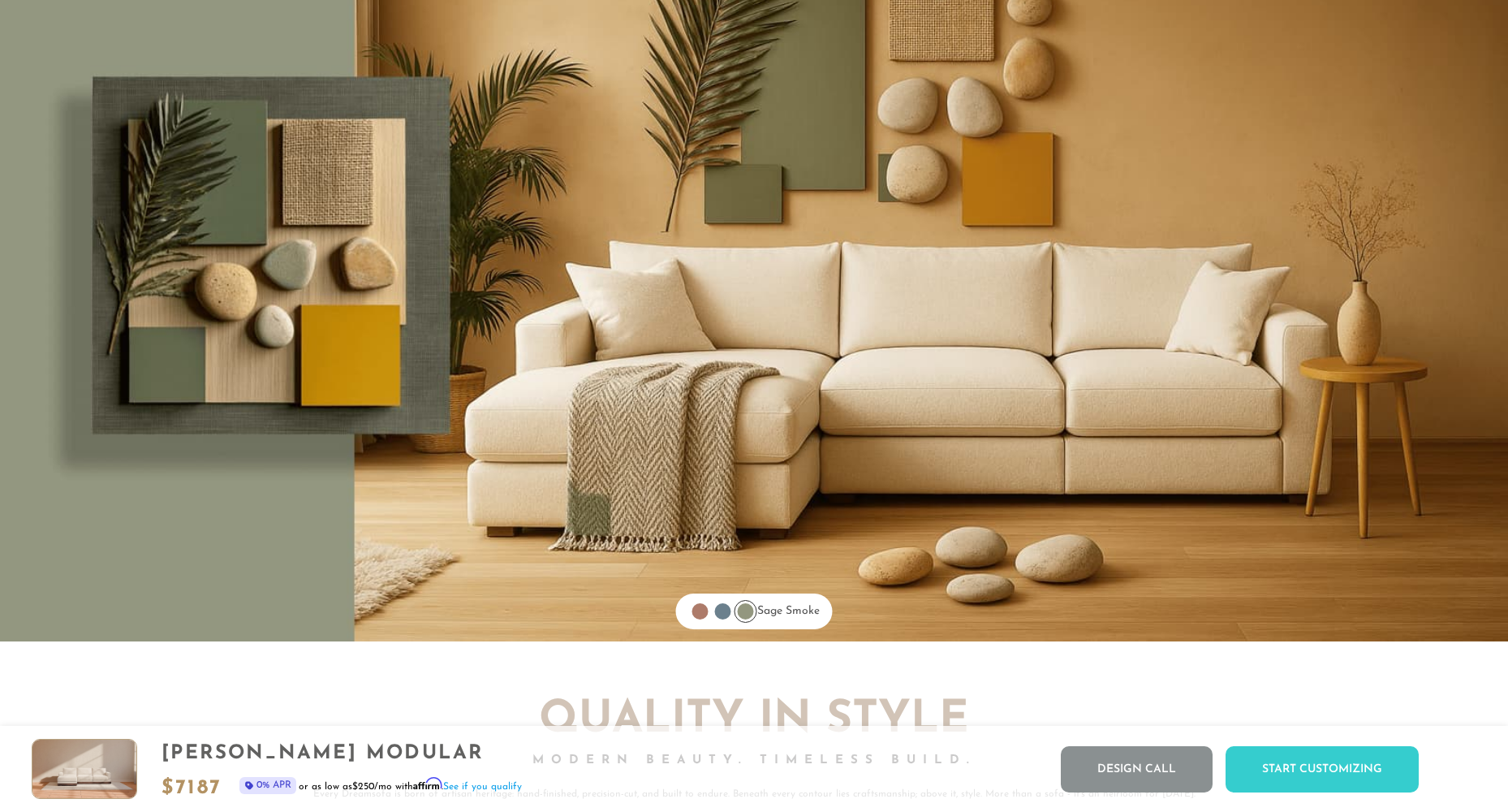
click at [689, 612] on div at bounding box center [700, 611] width 23 height 23
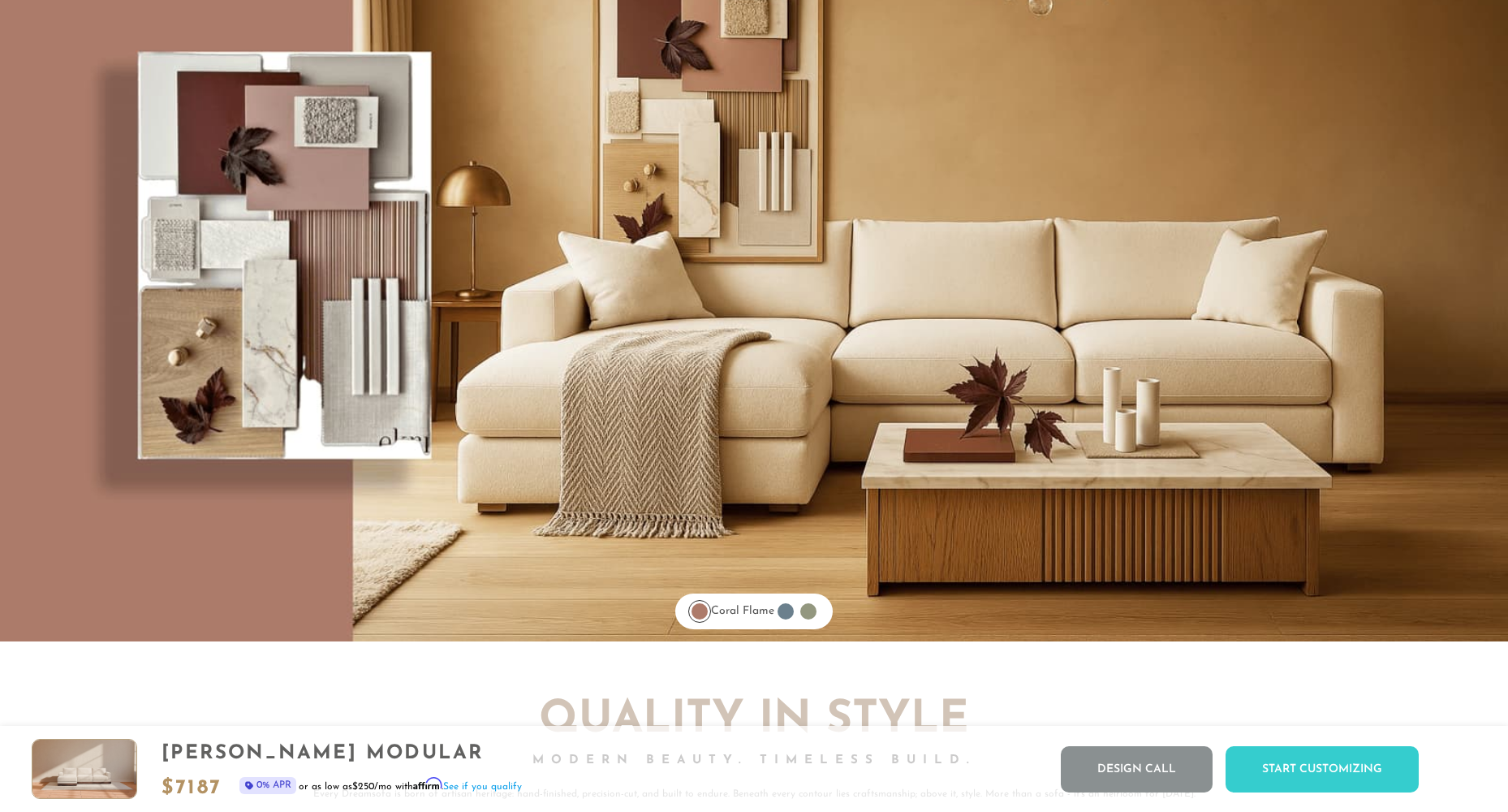
click at [789, 619] on div at bounding box center [785, 611] width 16 height 16
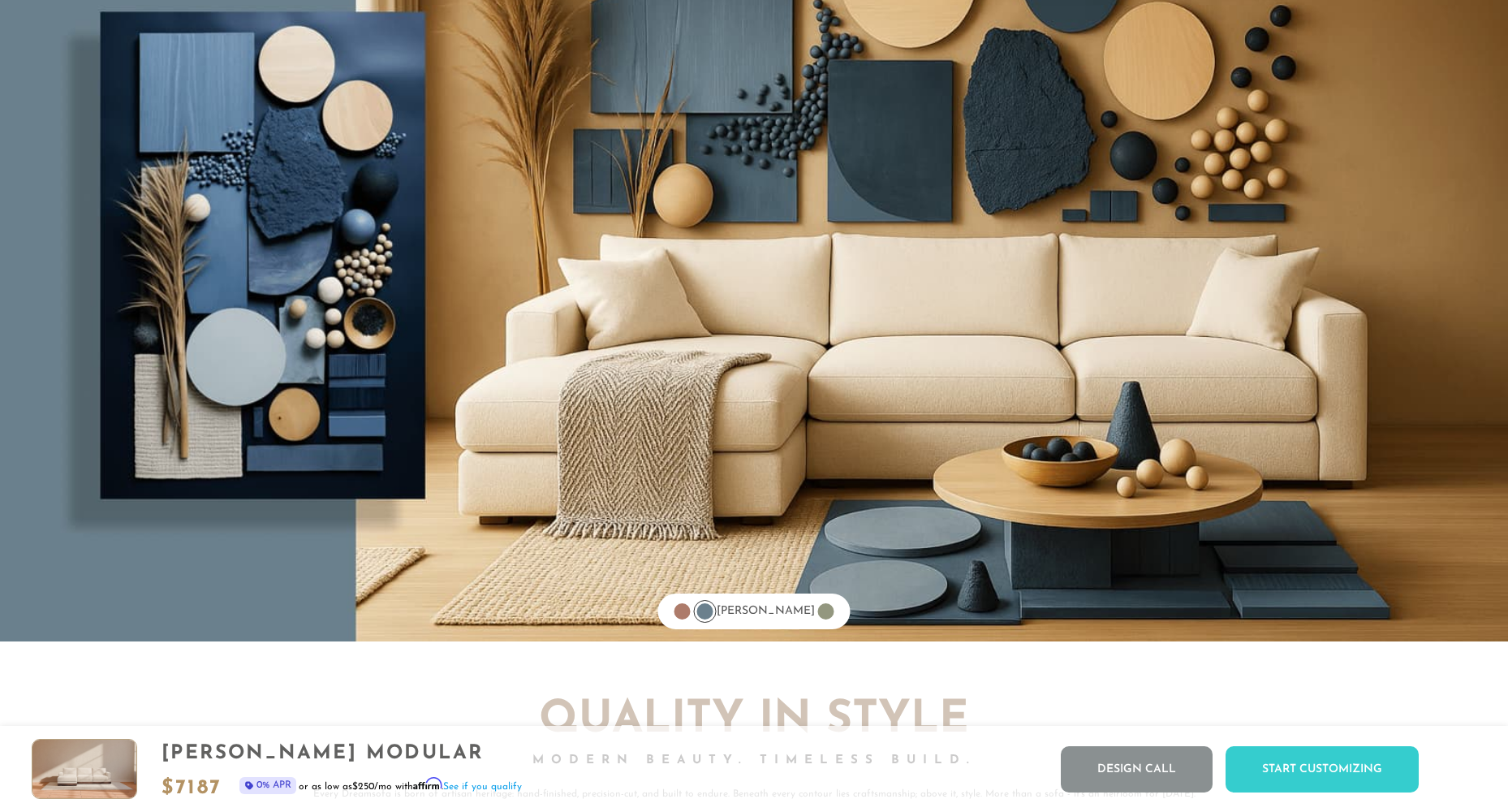
click at [823, 615] on div at bounding box center [826, 611] width 23 height 23
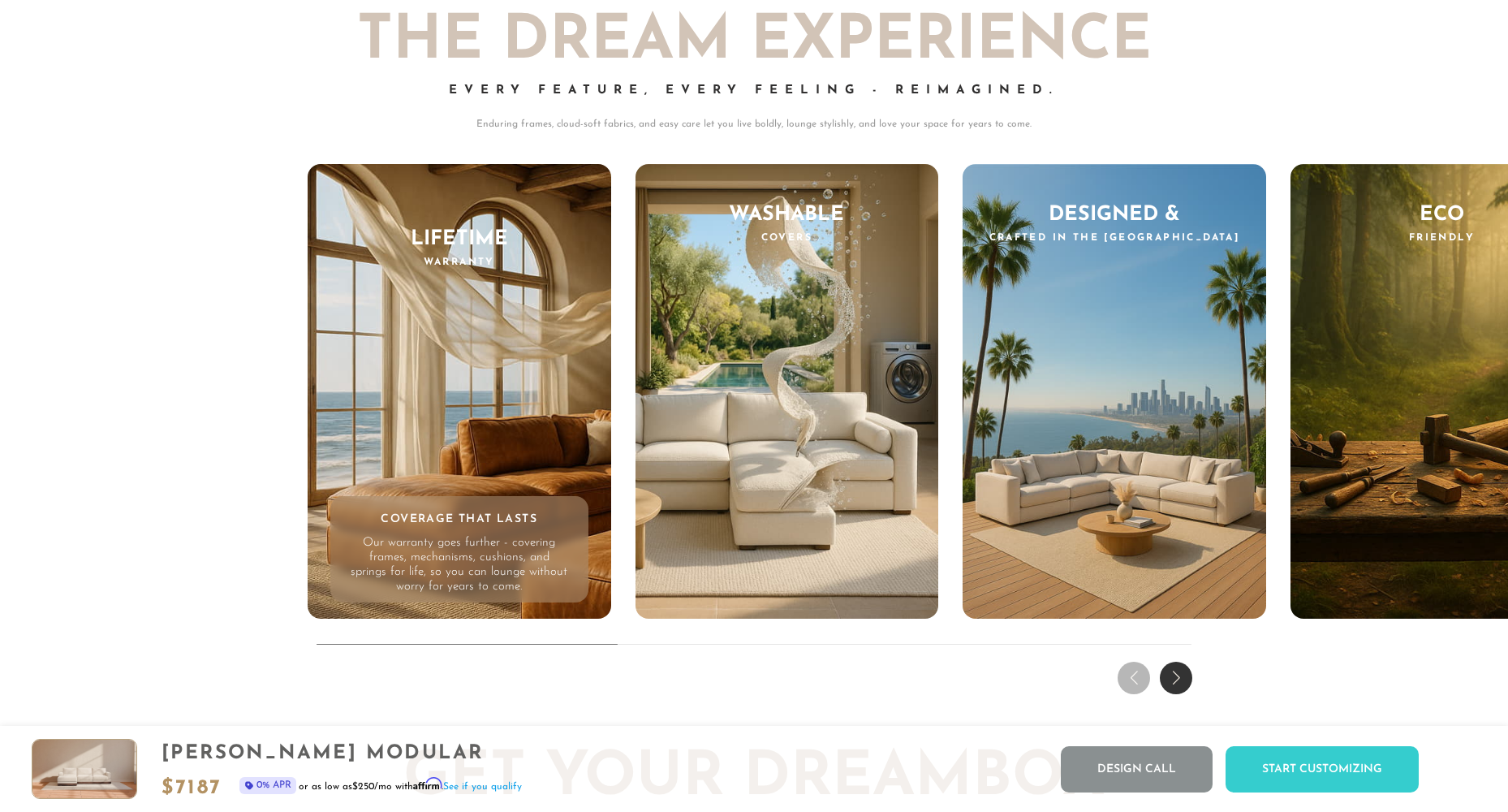
scroll to position [16160, 0]
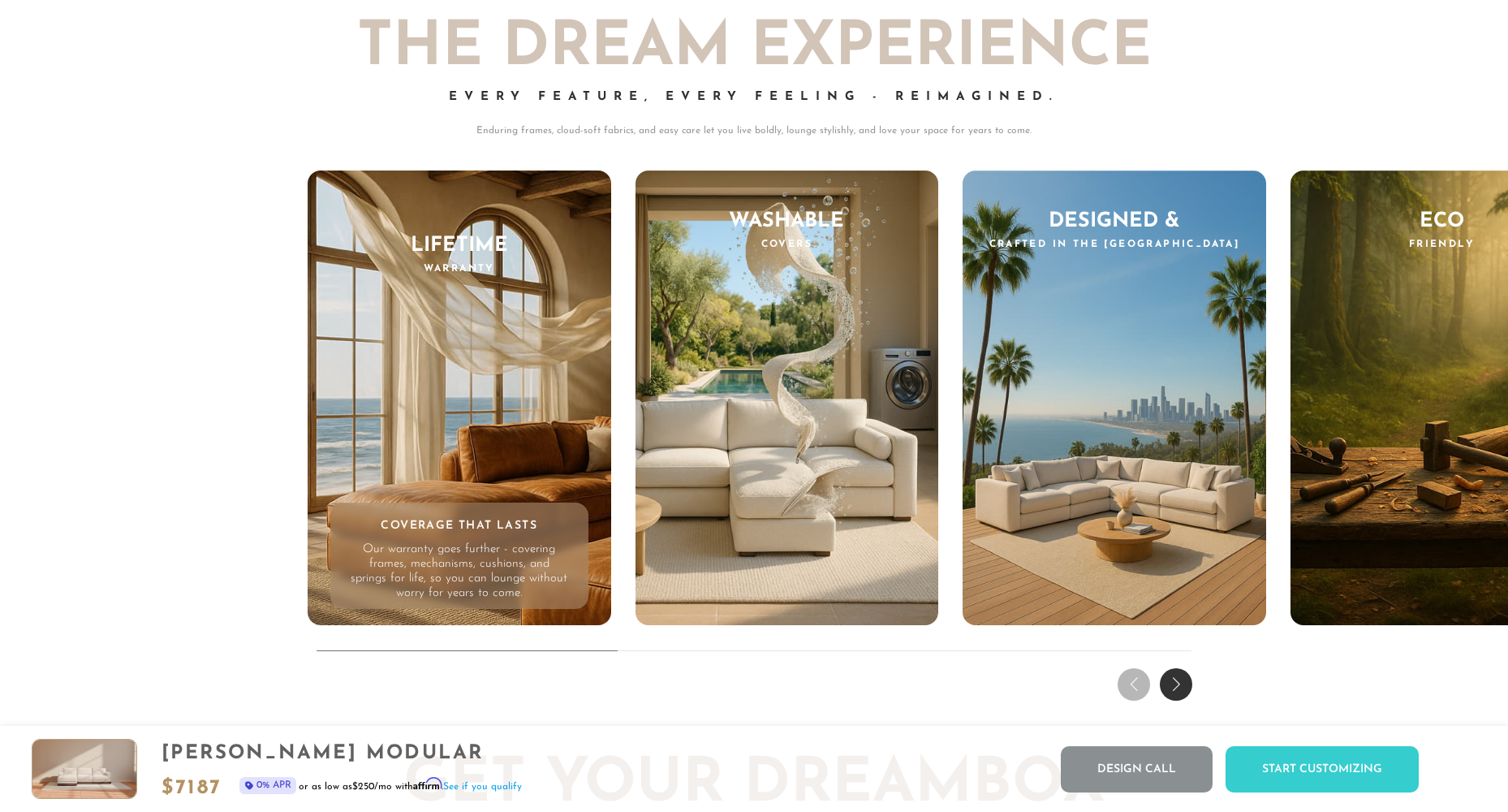
click at [1180, 682] on div "Next slide" at bounding box center [1176, 684] width 33 height 33
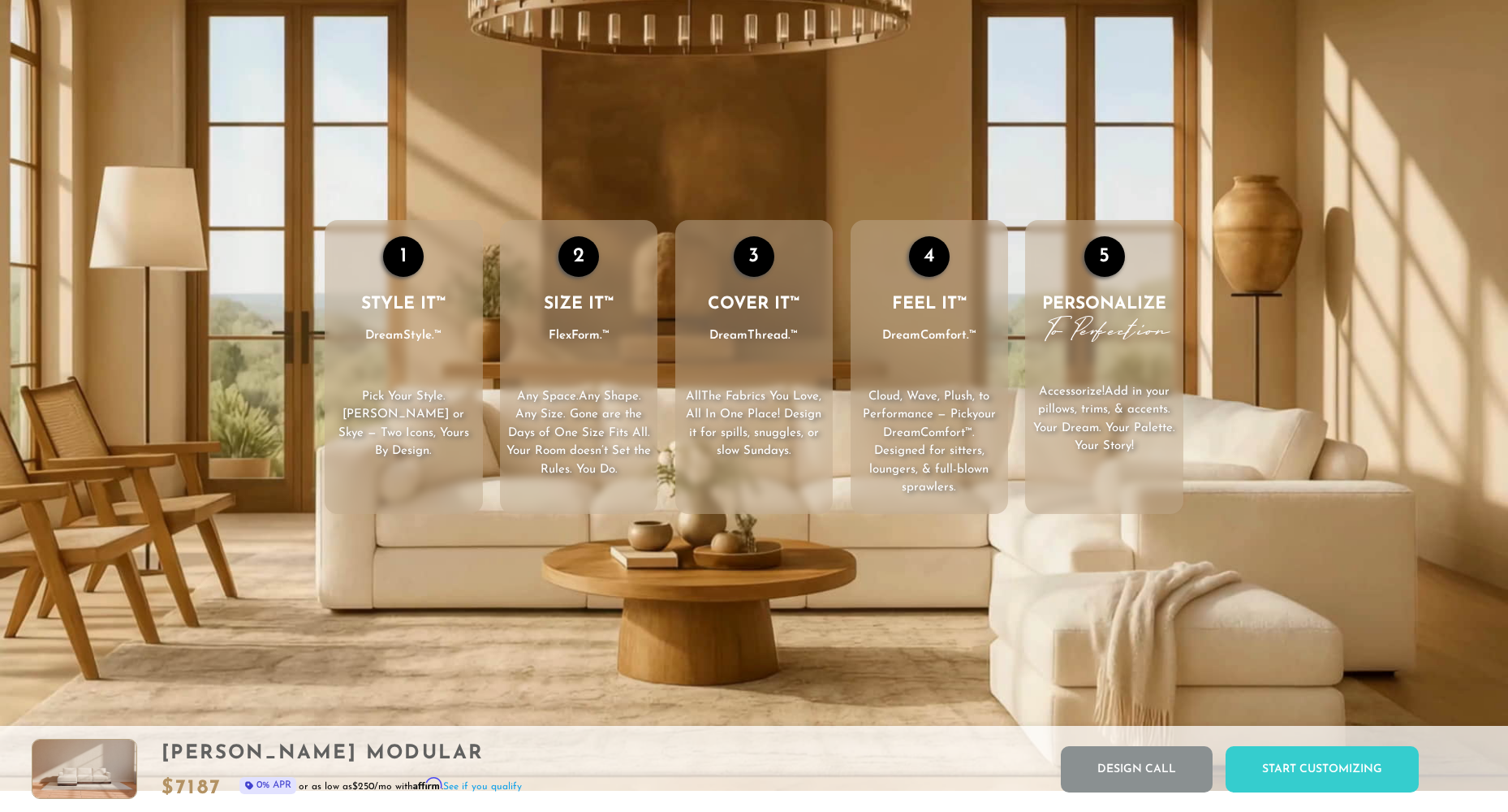
scroll to position [0, 0]
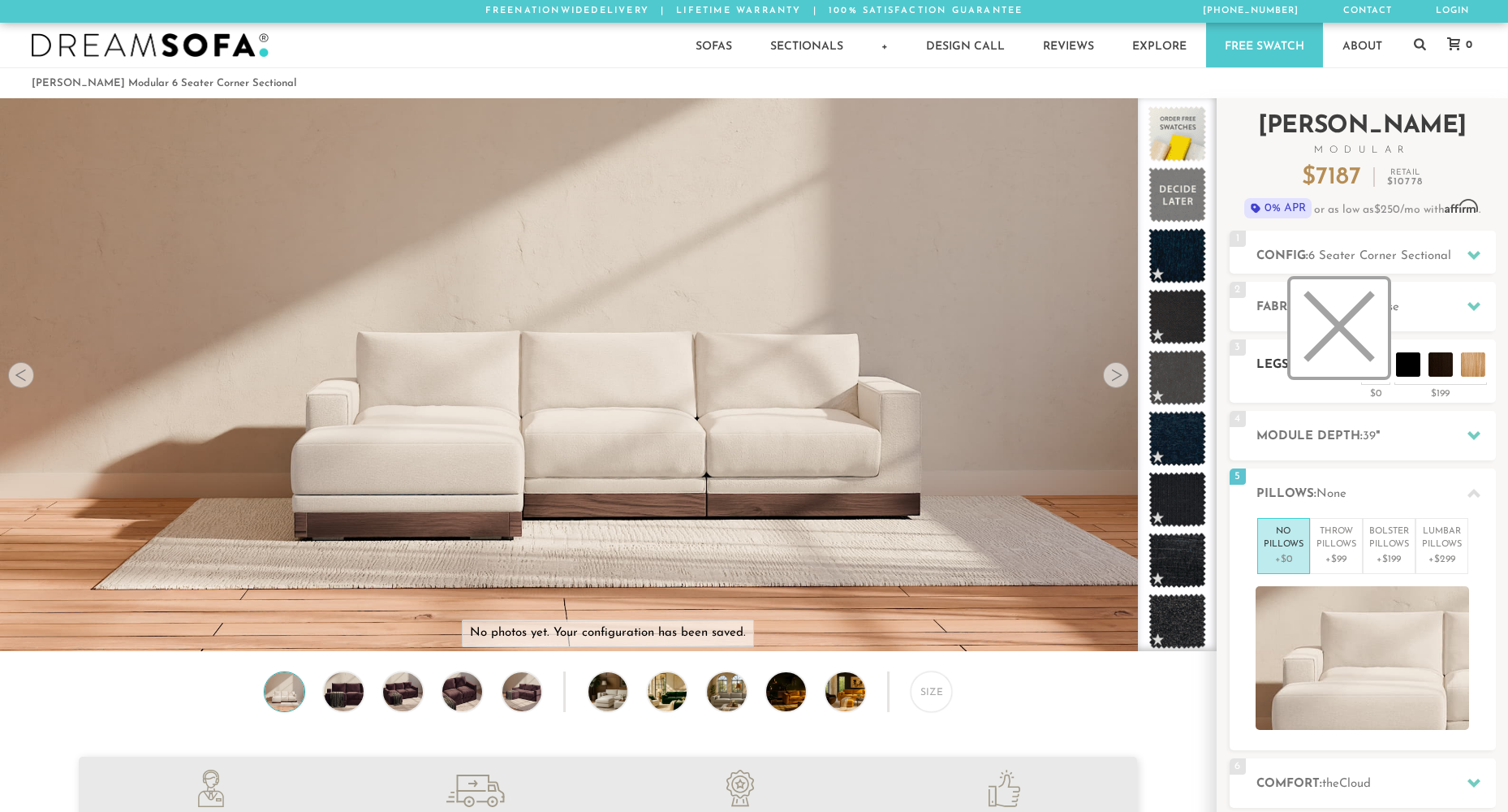
click at [1376, 364] on li at bounding box center [1340, 328] width 97 height 97
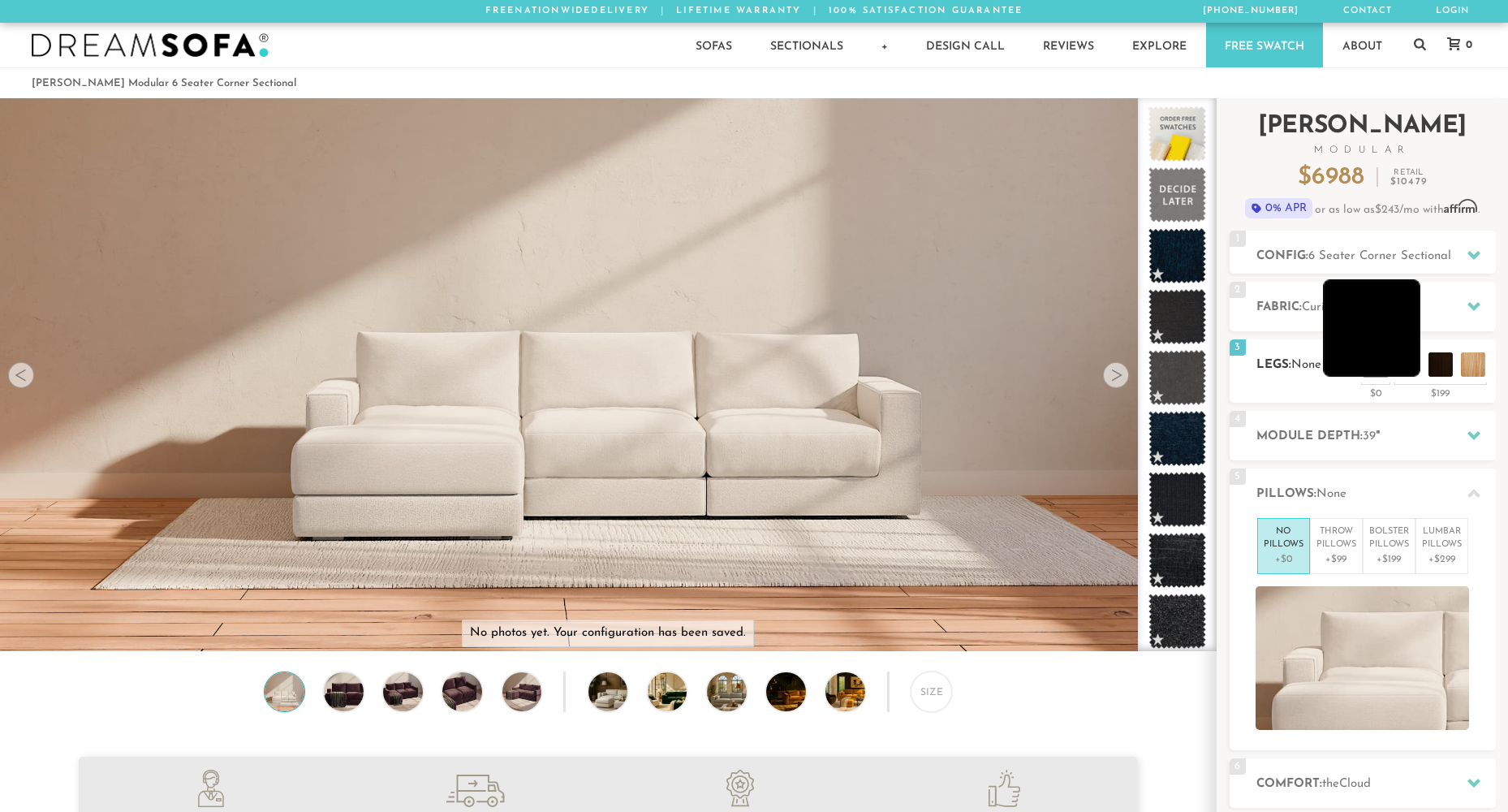
click at [1413, 366] on li at bounding box center [1372, 328] width 97 height 97
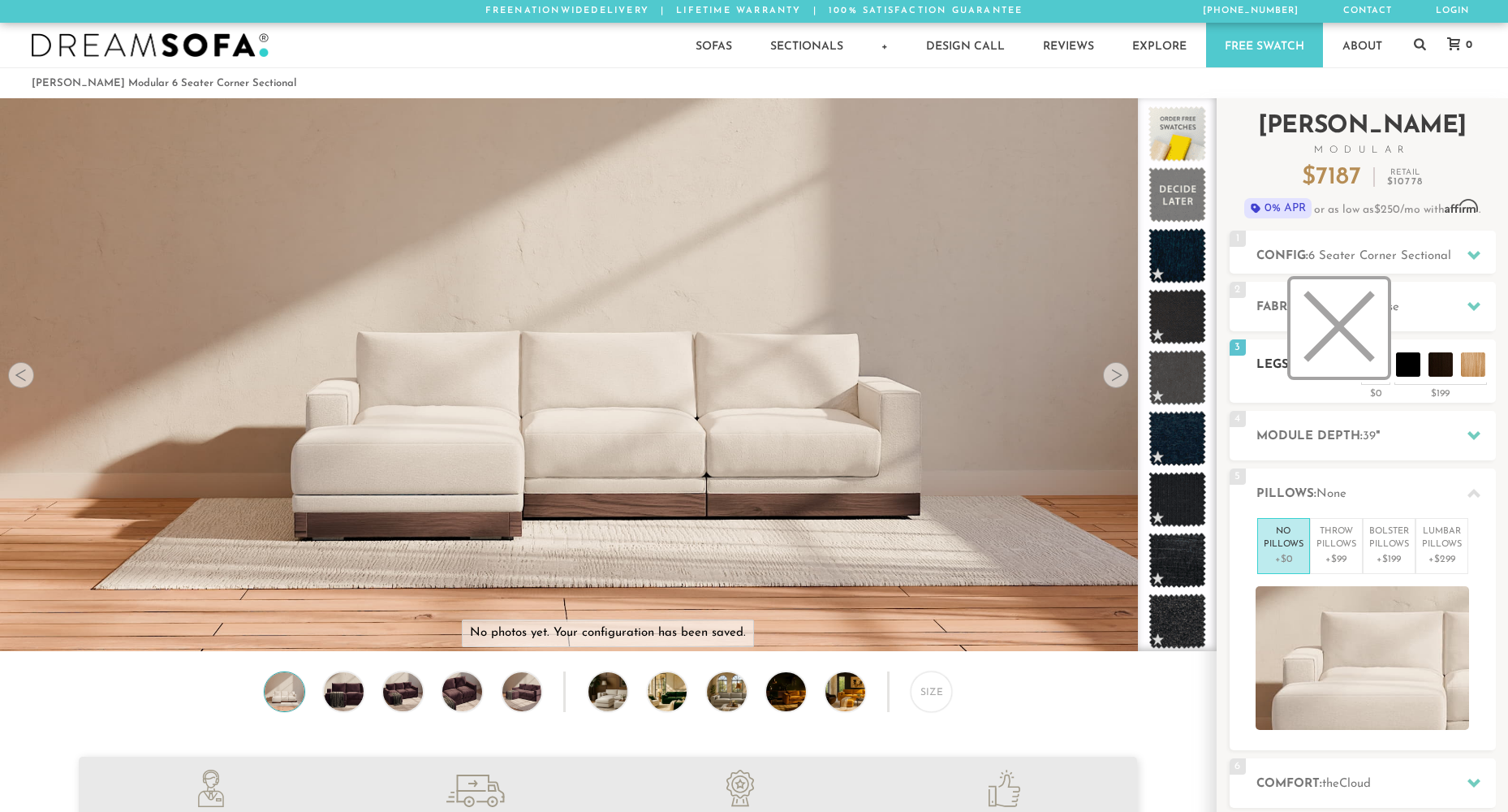
click at [1376, 364] on li at bounding box center [1340, 328] width 97 height 97
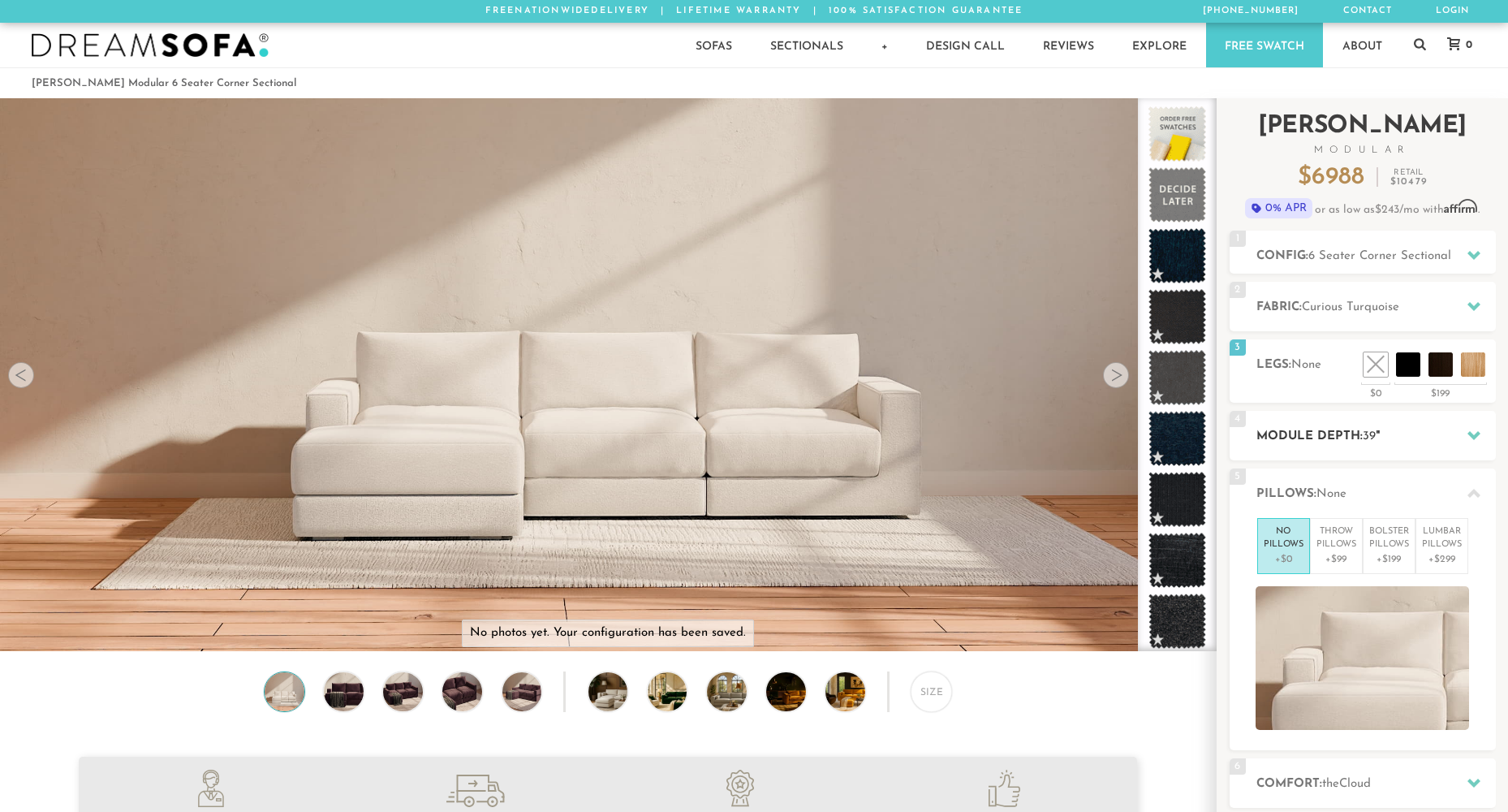
click at [1350, 432] on h2 "Module Depth: 39 "" at bounding box center [1376, 436] width 240 height 18
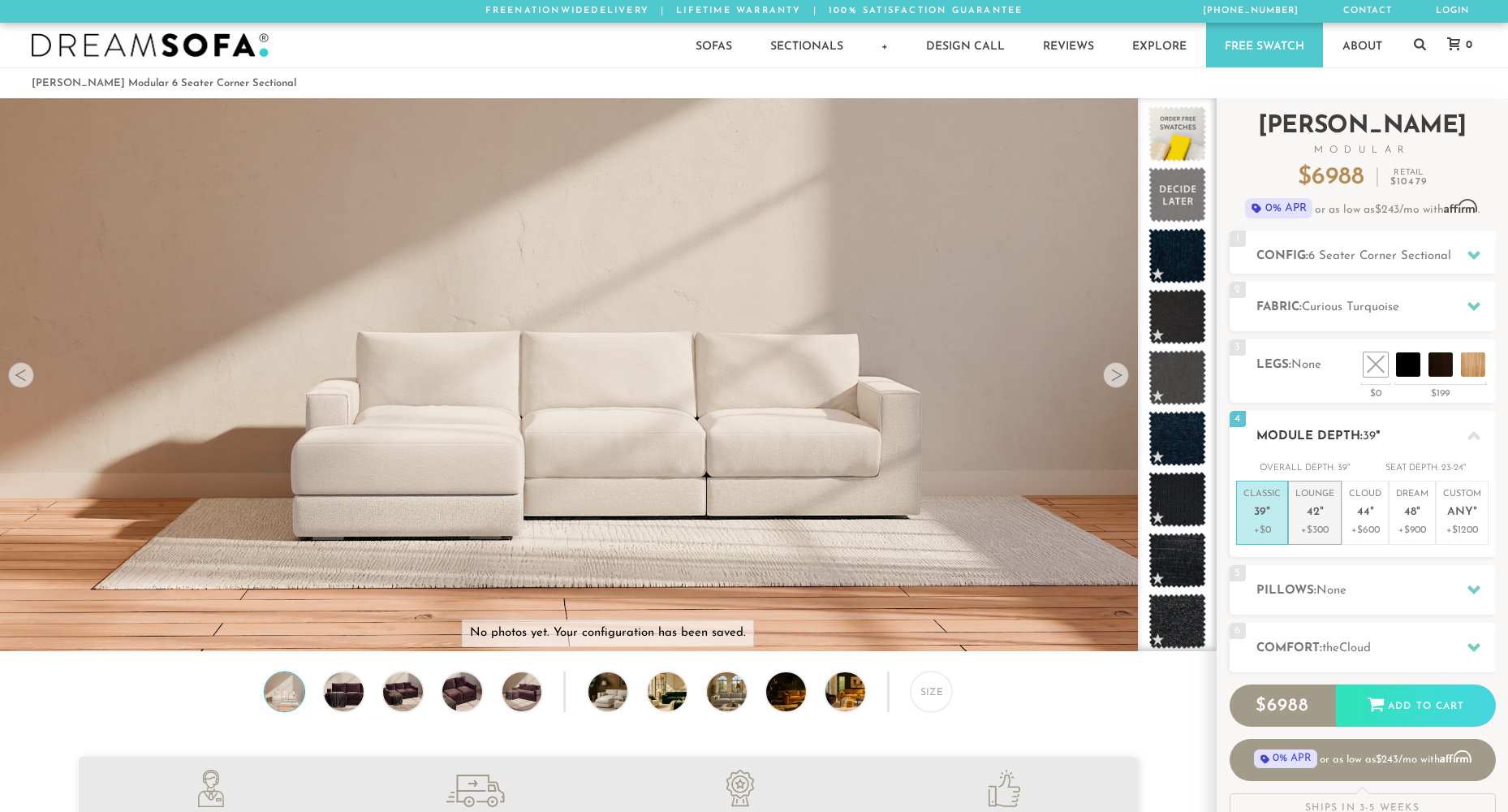
click at [1320, 506] on em """ at bounding box center [1322, 512] width 4 height 13
click at [1249, 513] on p "Classic 39 "" at bounding box center [1262, 505] width 38 height 35
click at [1325, 505] on p "Lounge 42 "" at bounding box center [1315, 505] width 39 height 35
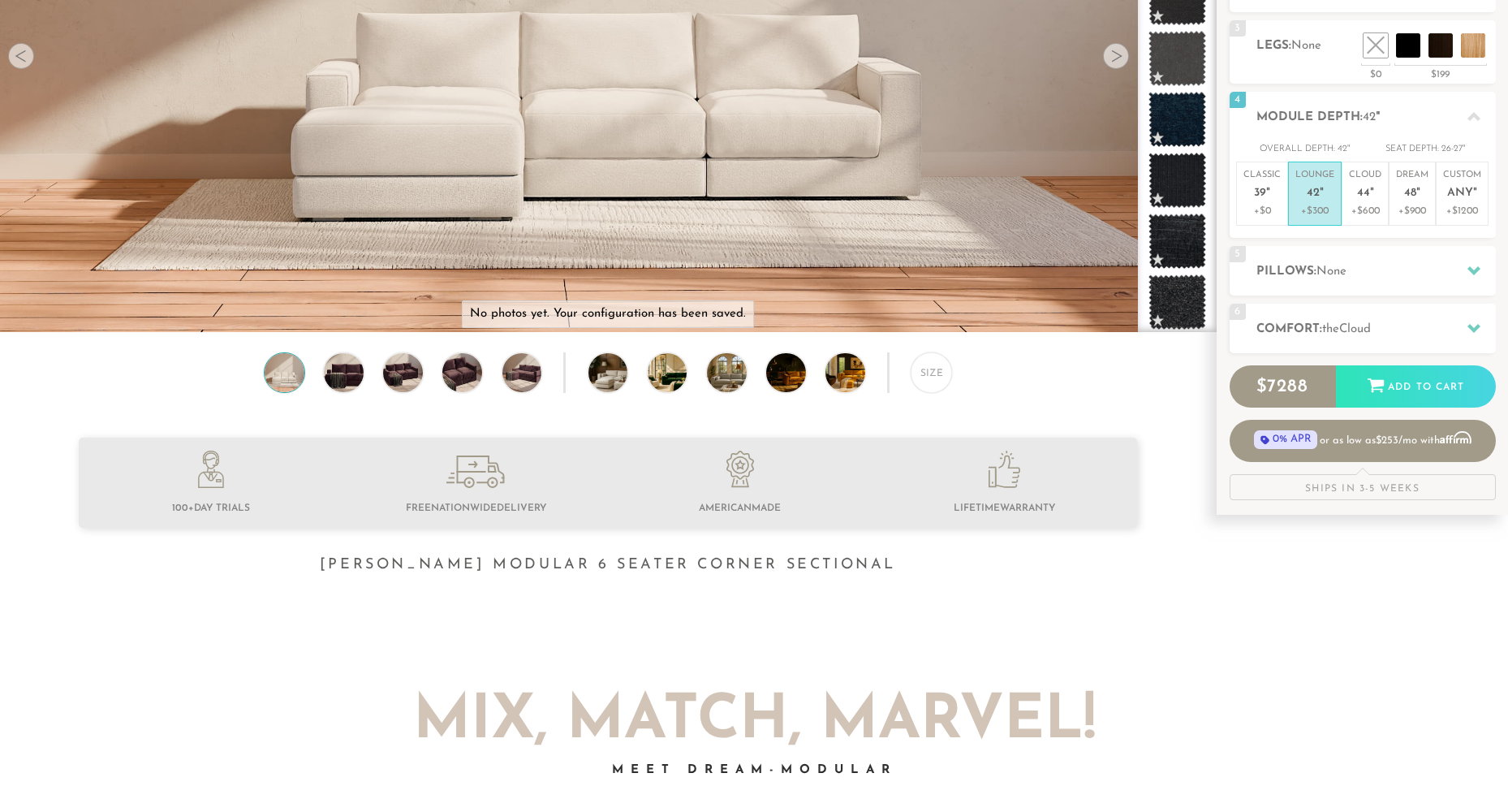
scroll to position [324, 0]
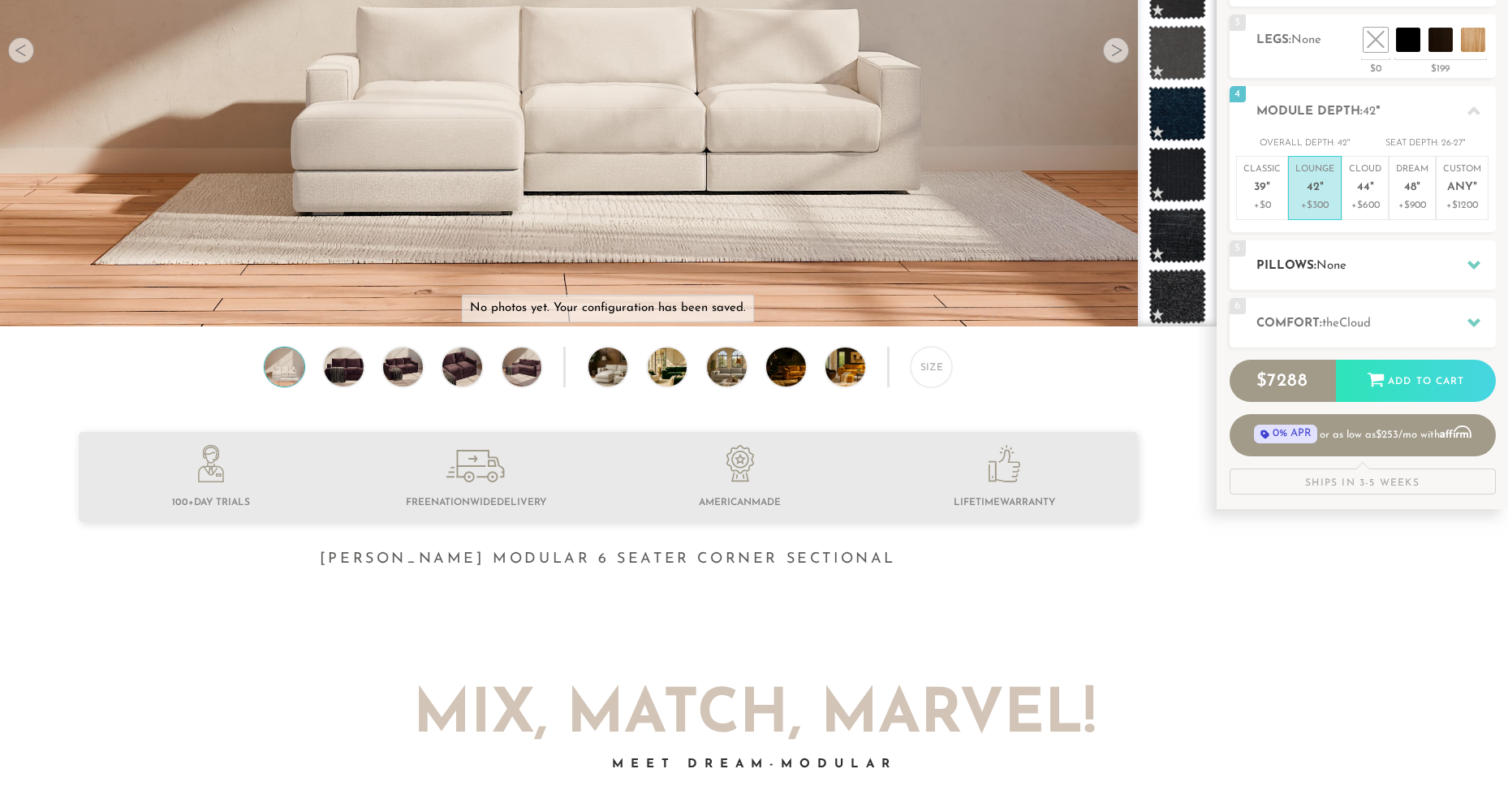
click at [1414, 272] on h2 "Pillows: None" at bounding box center [1376, 266] width 240 height 18
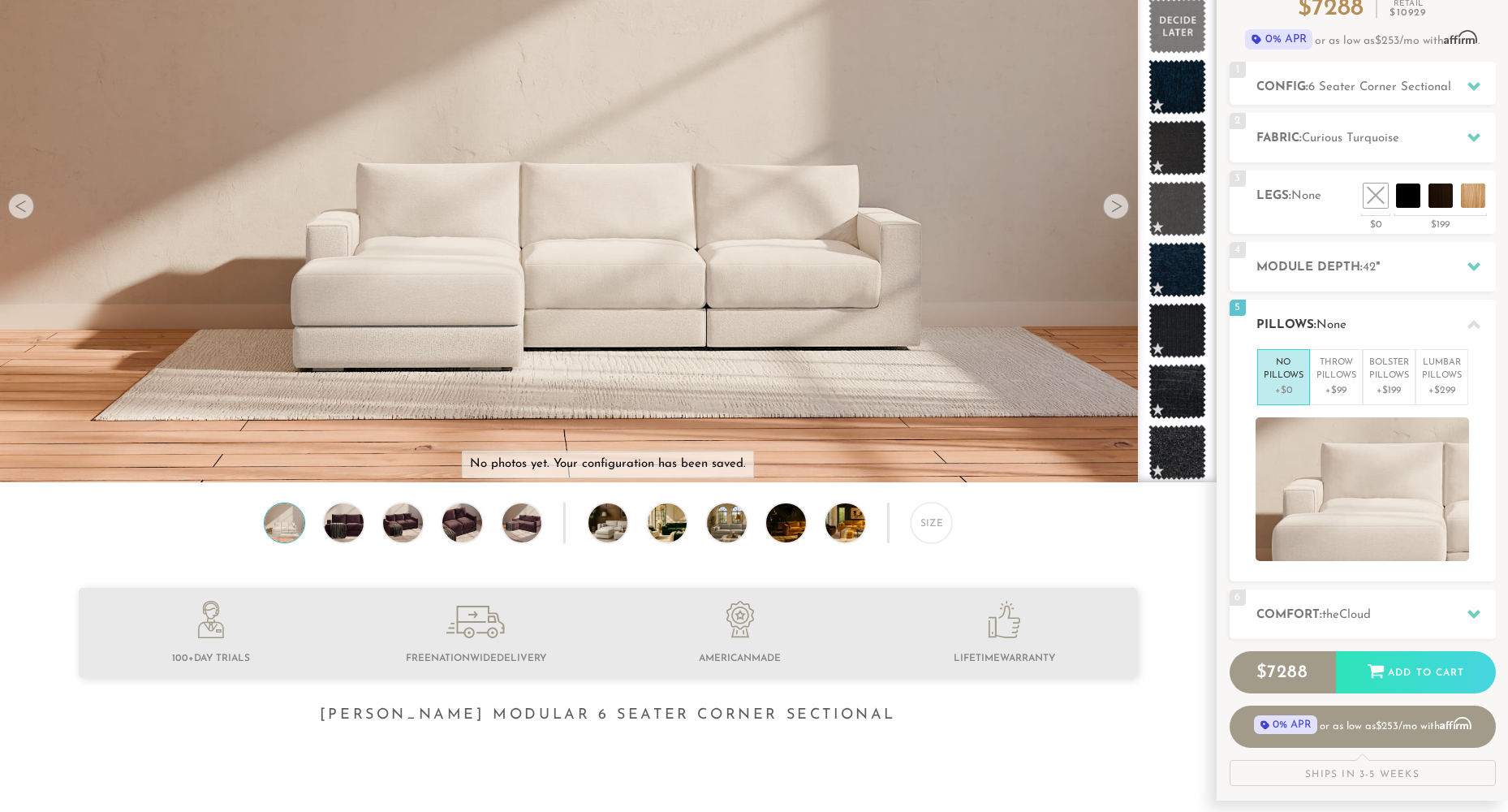
scroll to position [163, 0]
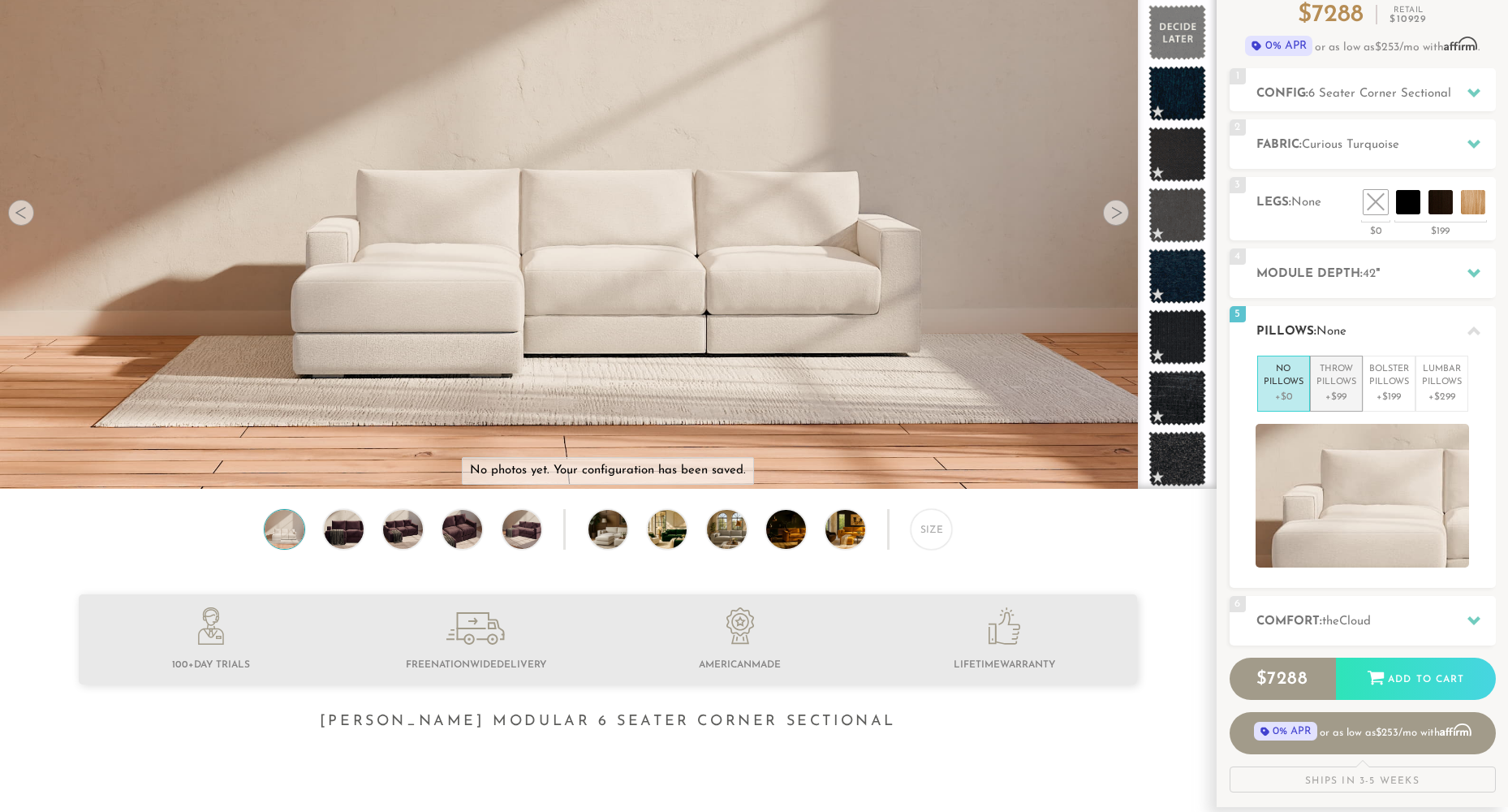
click at [1340, 375] on p "Throw Pillows" at bounding box center [1336, 376] width 39 height 27
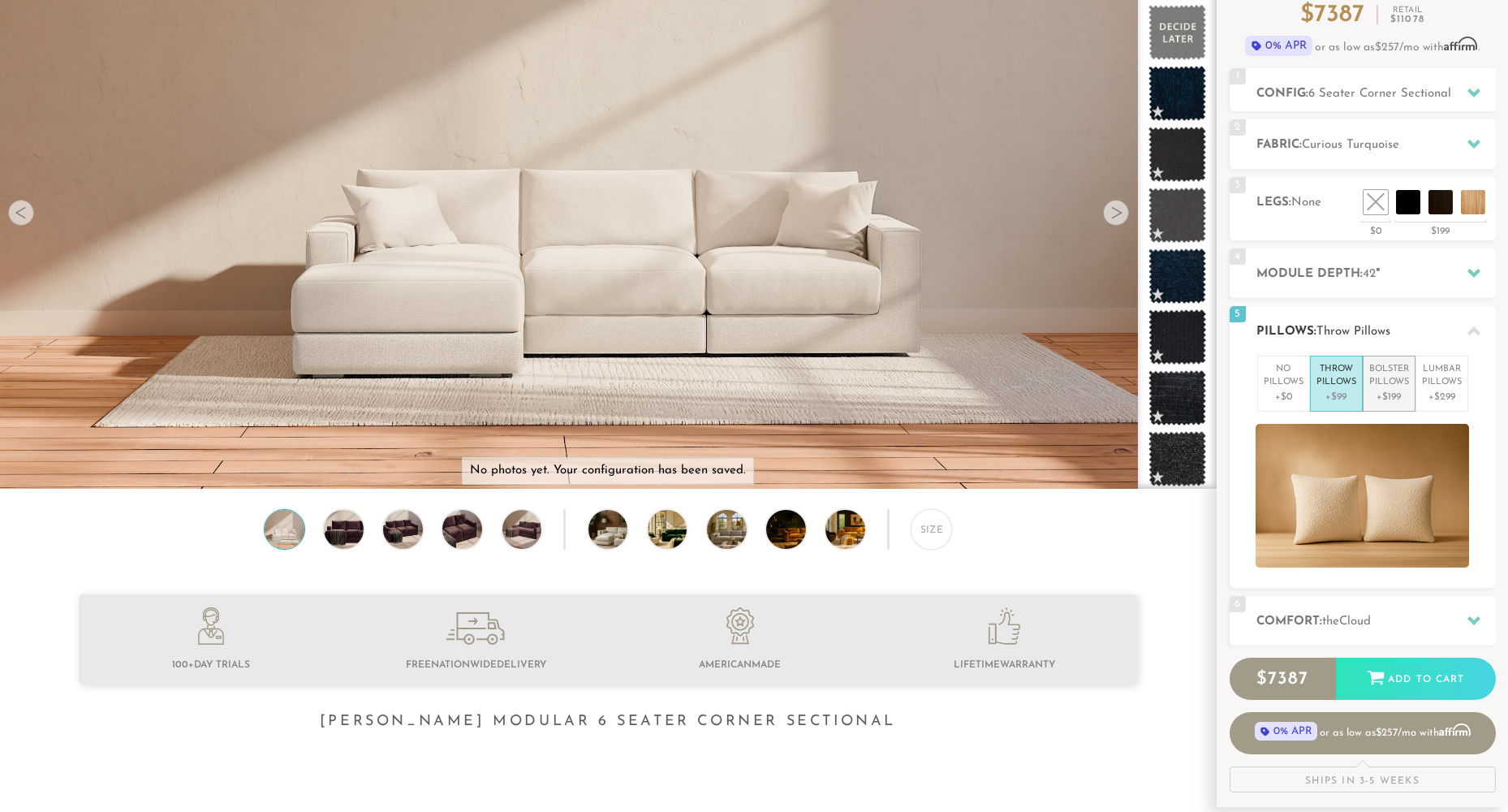
click at [1397, 374] on p "Bolster Pillows" at bounding box center [1389, 376] width 39 height 27
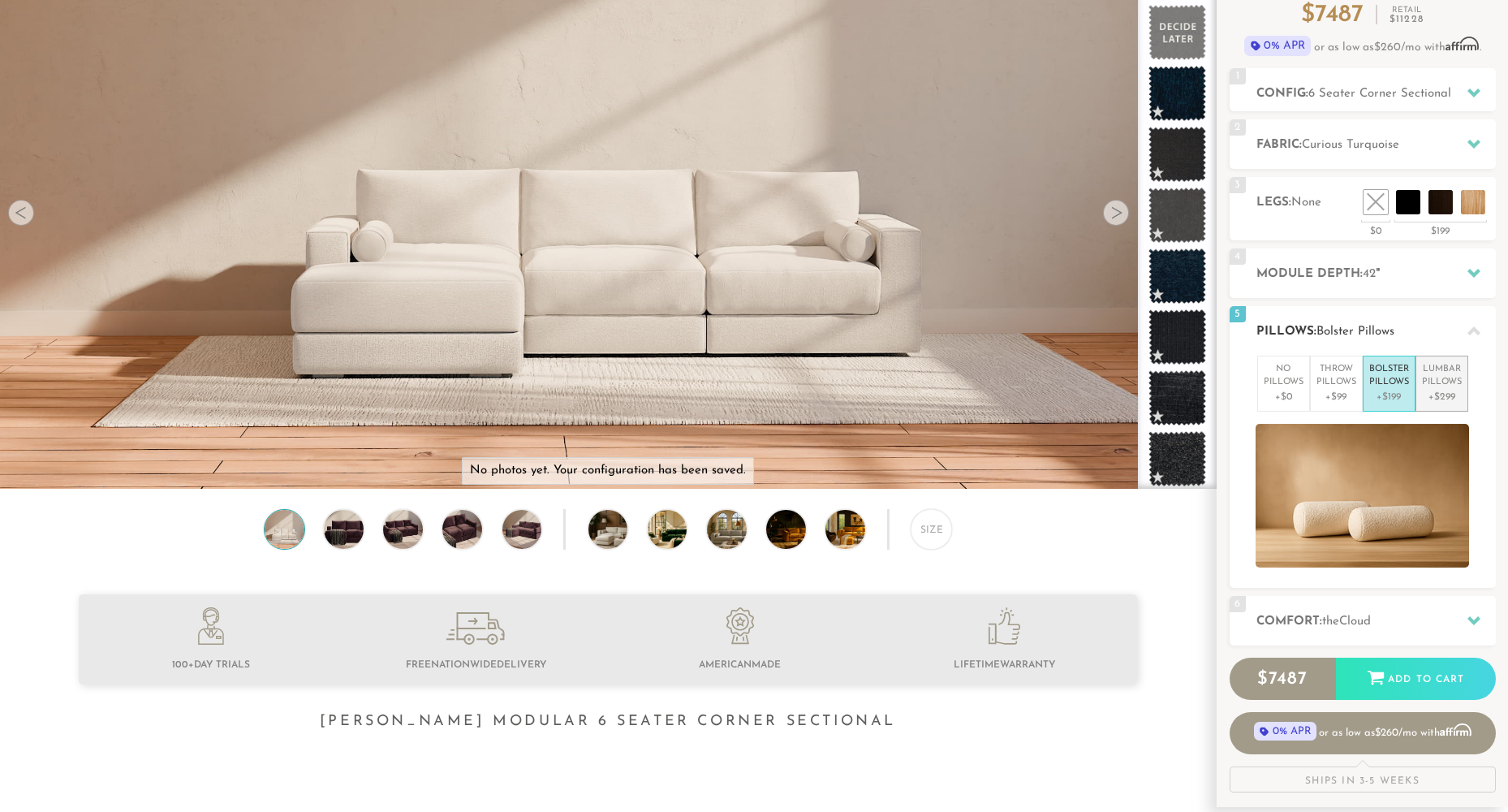
click at [1438, 386] on p "Lumbar Pillows" at bounding box center [1442, 376] width 39 height 27
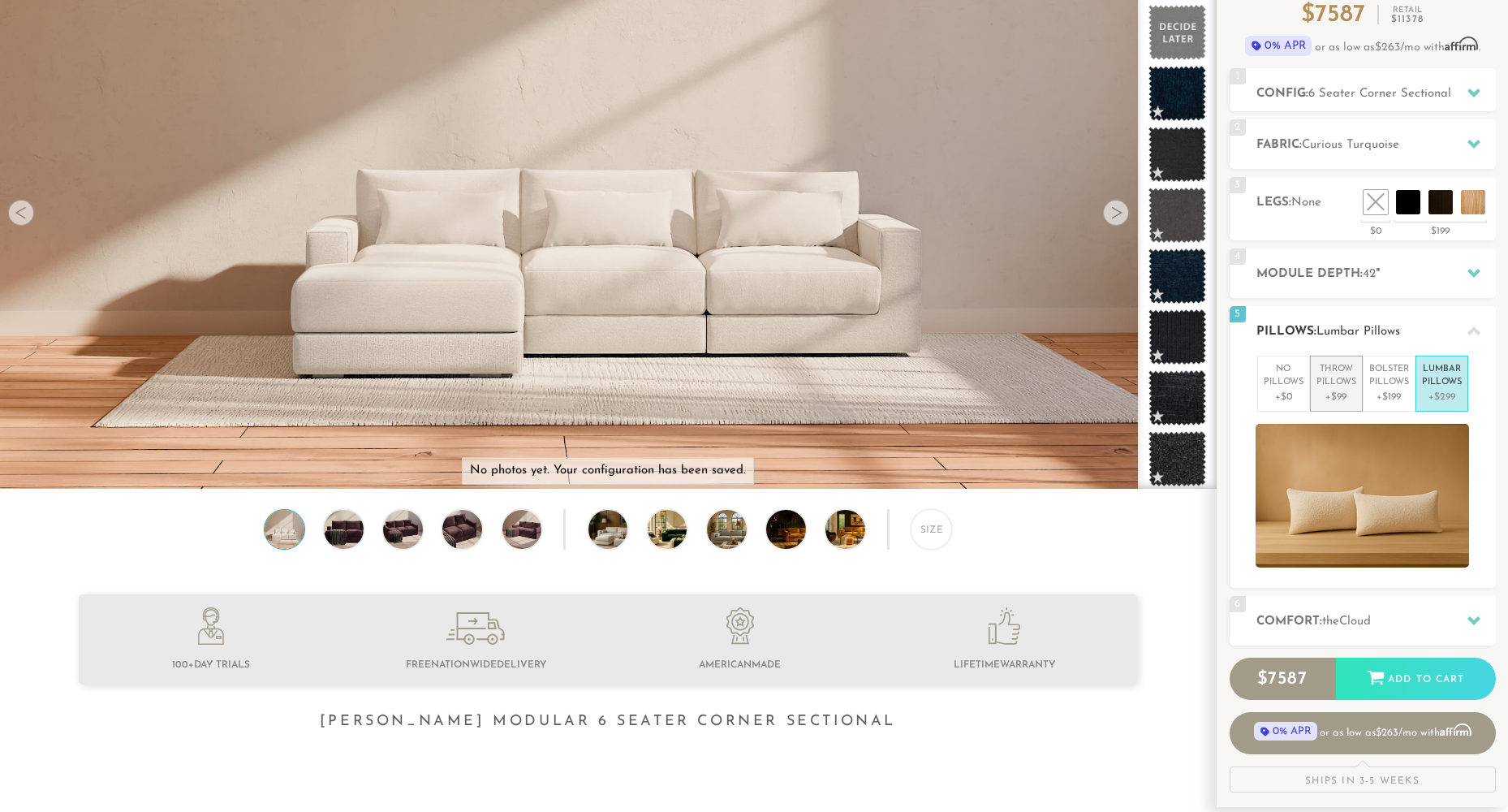
click at [1346, 376] on p "Throw Pillows" at bounding box center [1336, 376] width 39 height 27
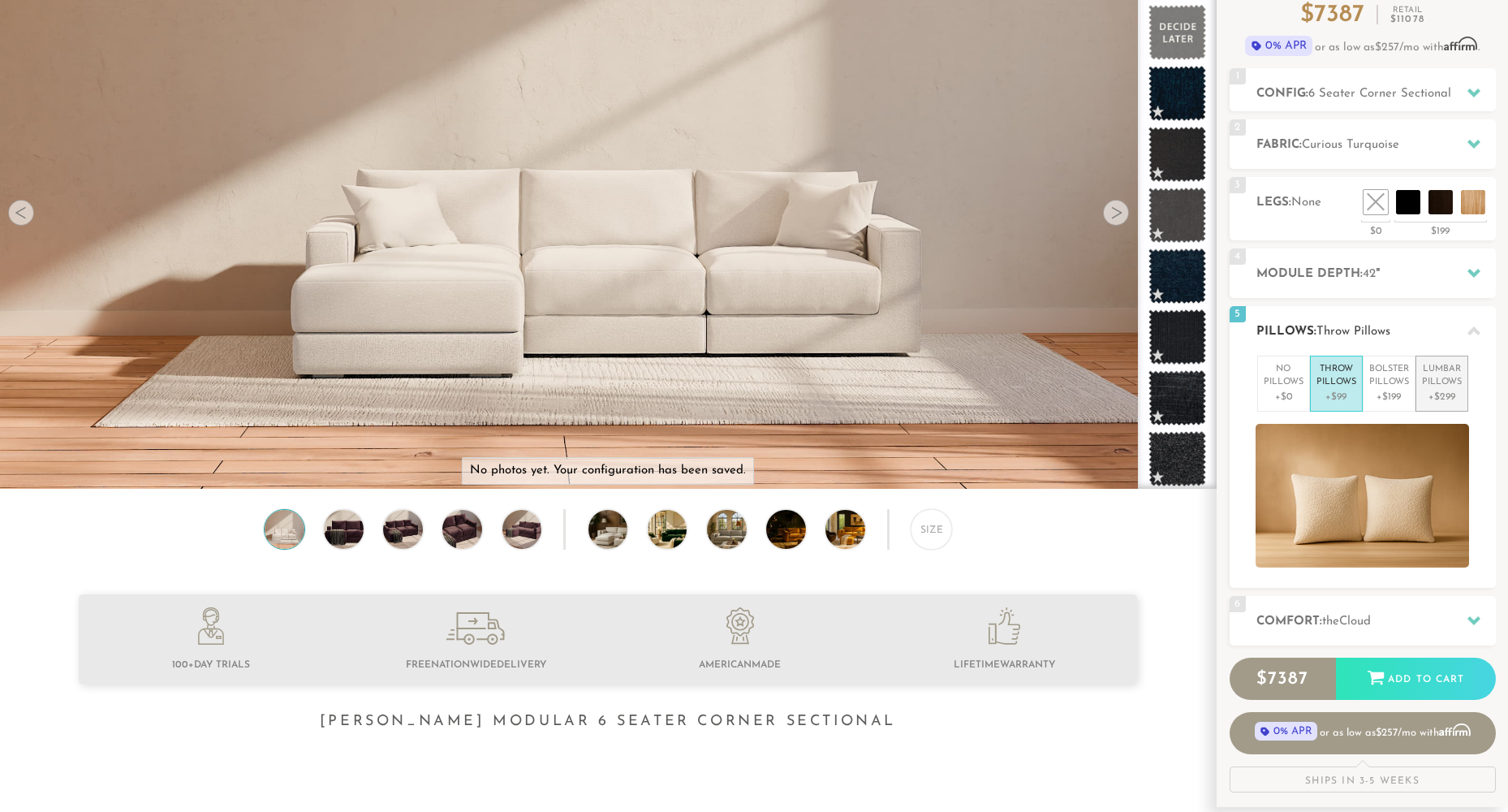
click at [1446, 380] on p "Lumbar Pillows" at bounding box center [1442, 376] width 39 height 27
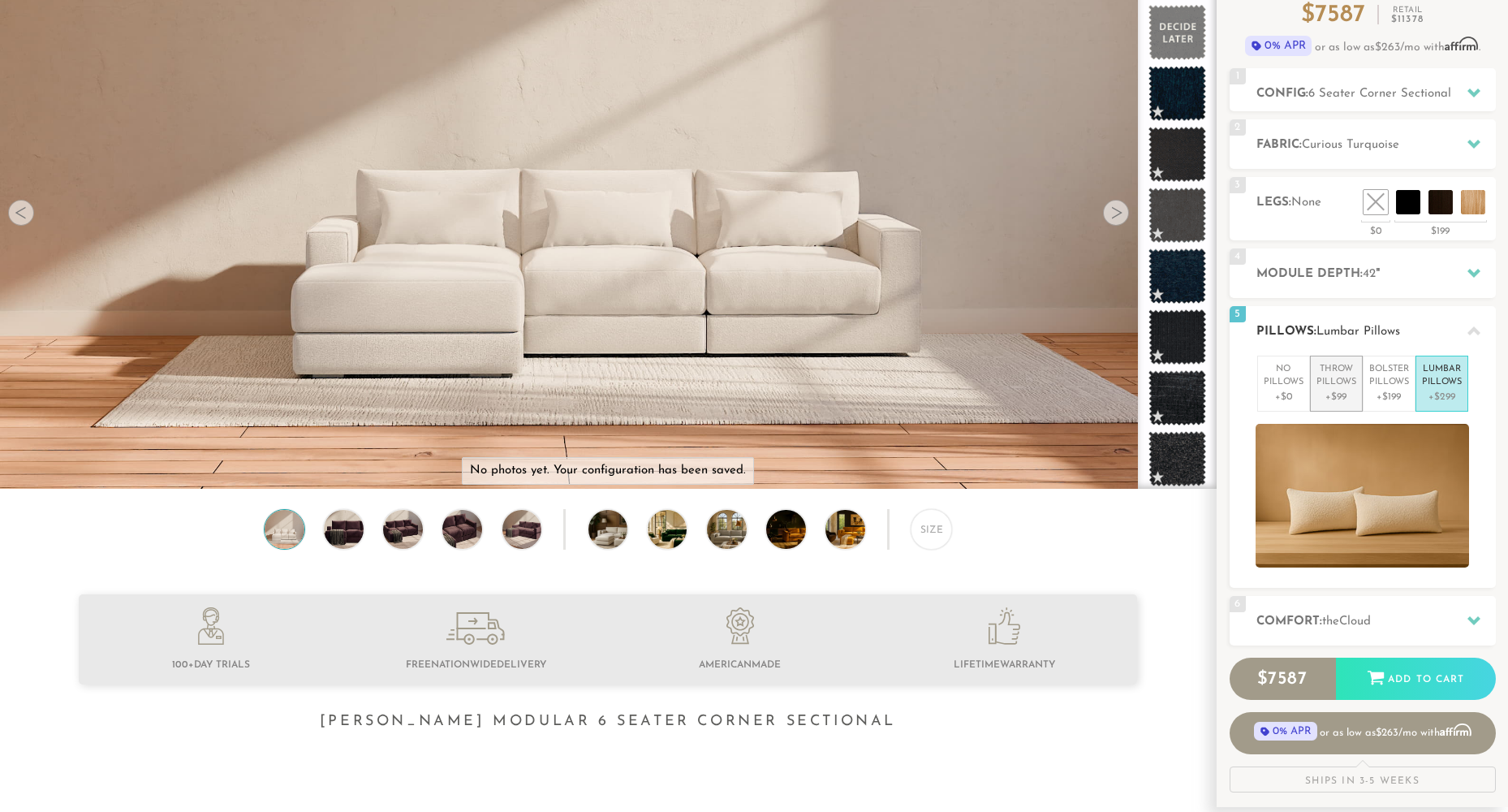
click at [1324, 380] on p "Throw Pillows" at bounding box center [1336, 376] width 39 height 27
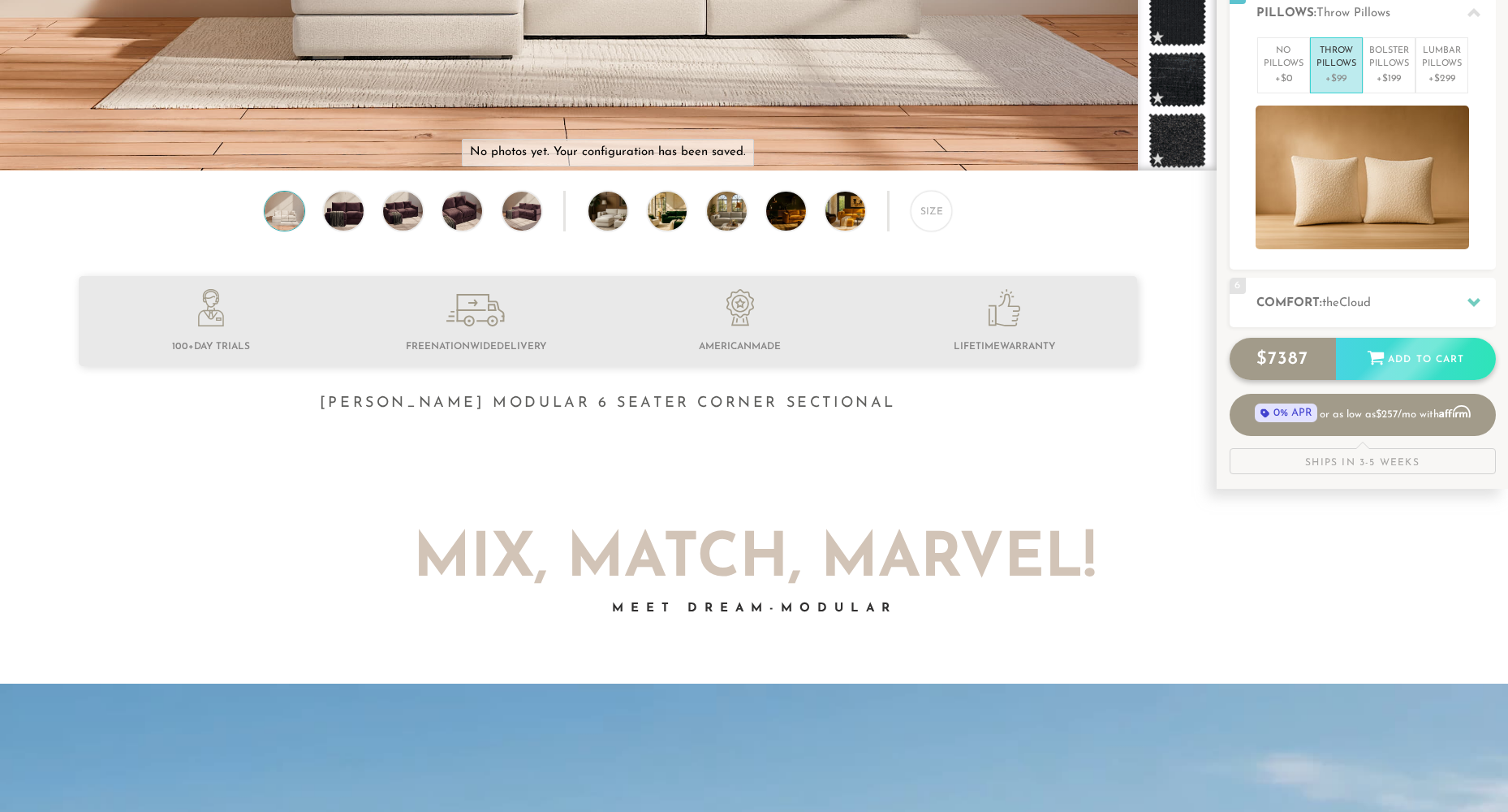
scroll to position [487, 0]
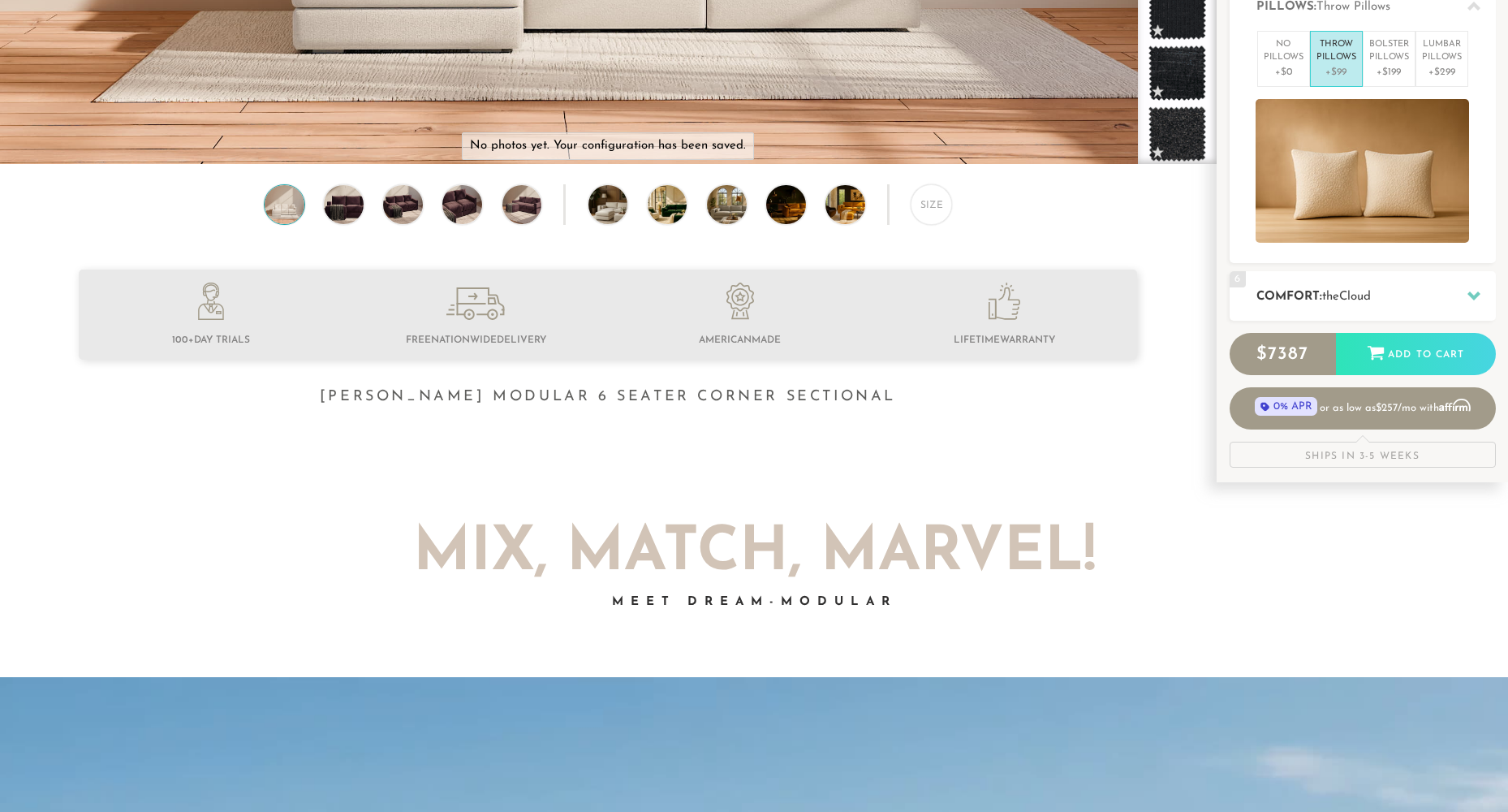
click at [1446, 292] on h2 "Comfort: the Cloud" at bounding box center [1376, 297] width 240 height 18
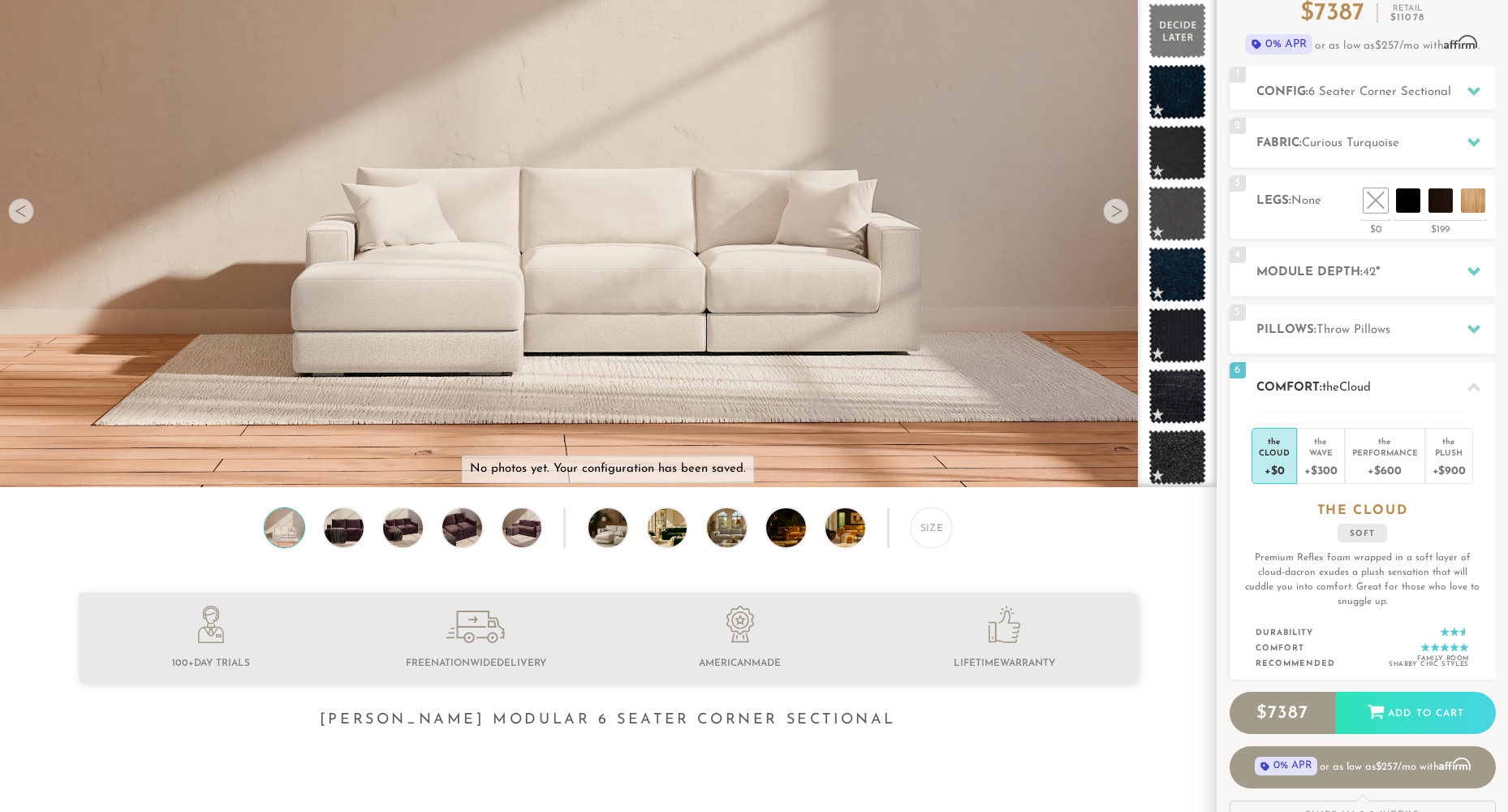
scroll to position [163, 0]
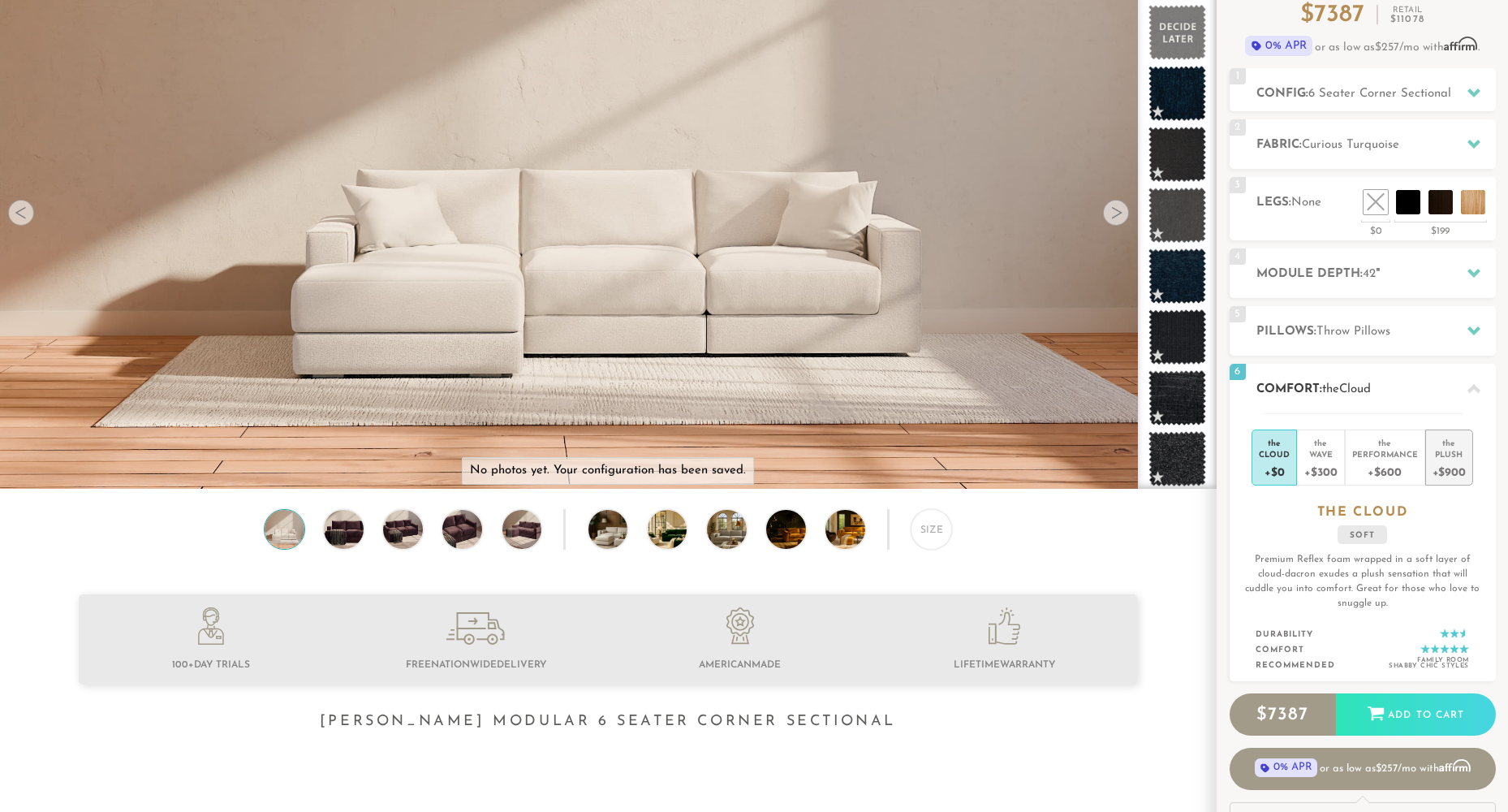
click at [1452, 462] on div "+$900" at bounding box center [1449, 471] width 34 height 23
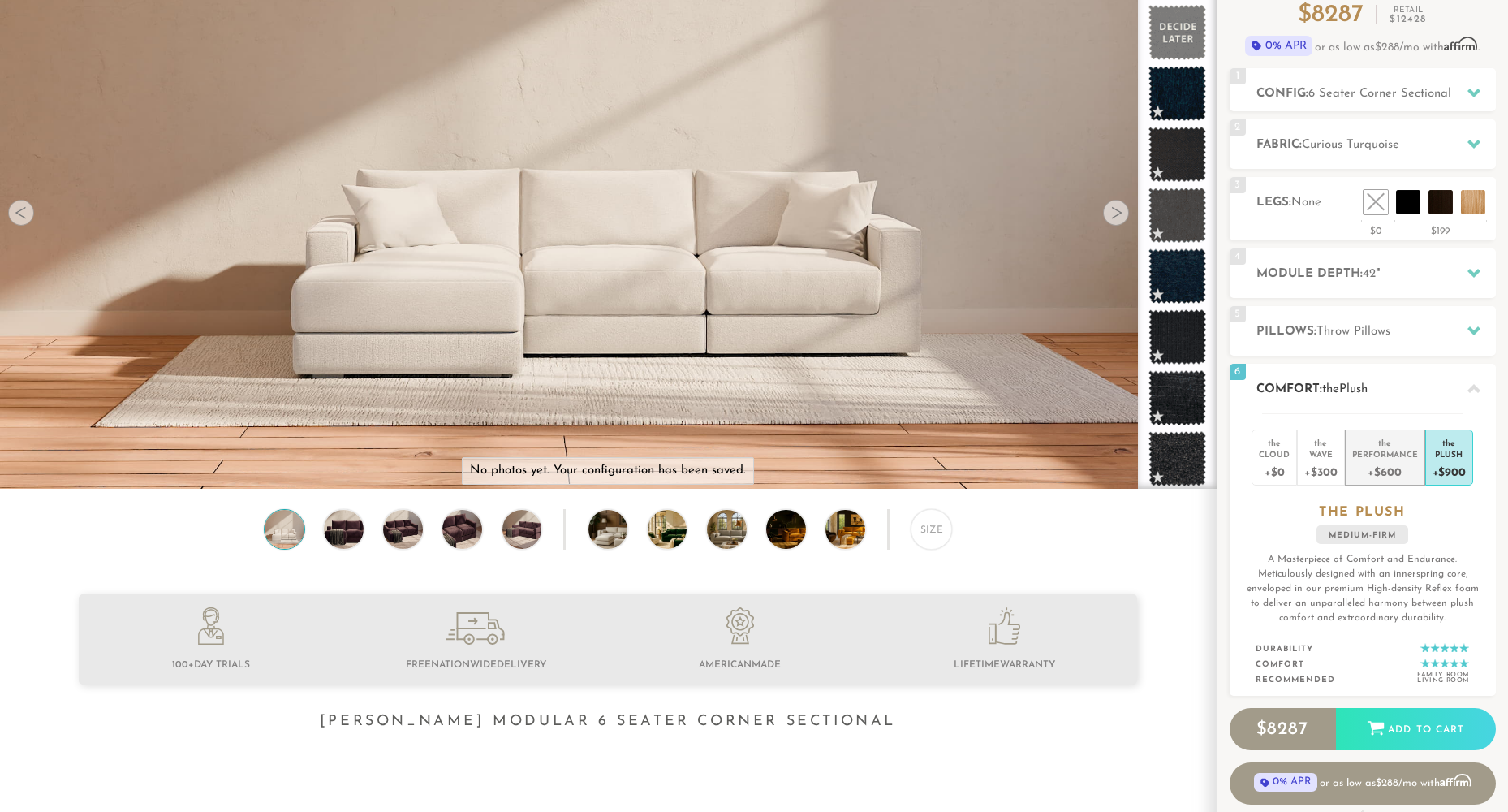
click at [1412, 457] on div "Performance" at bounding box center [1386, 454] width 65 height 12
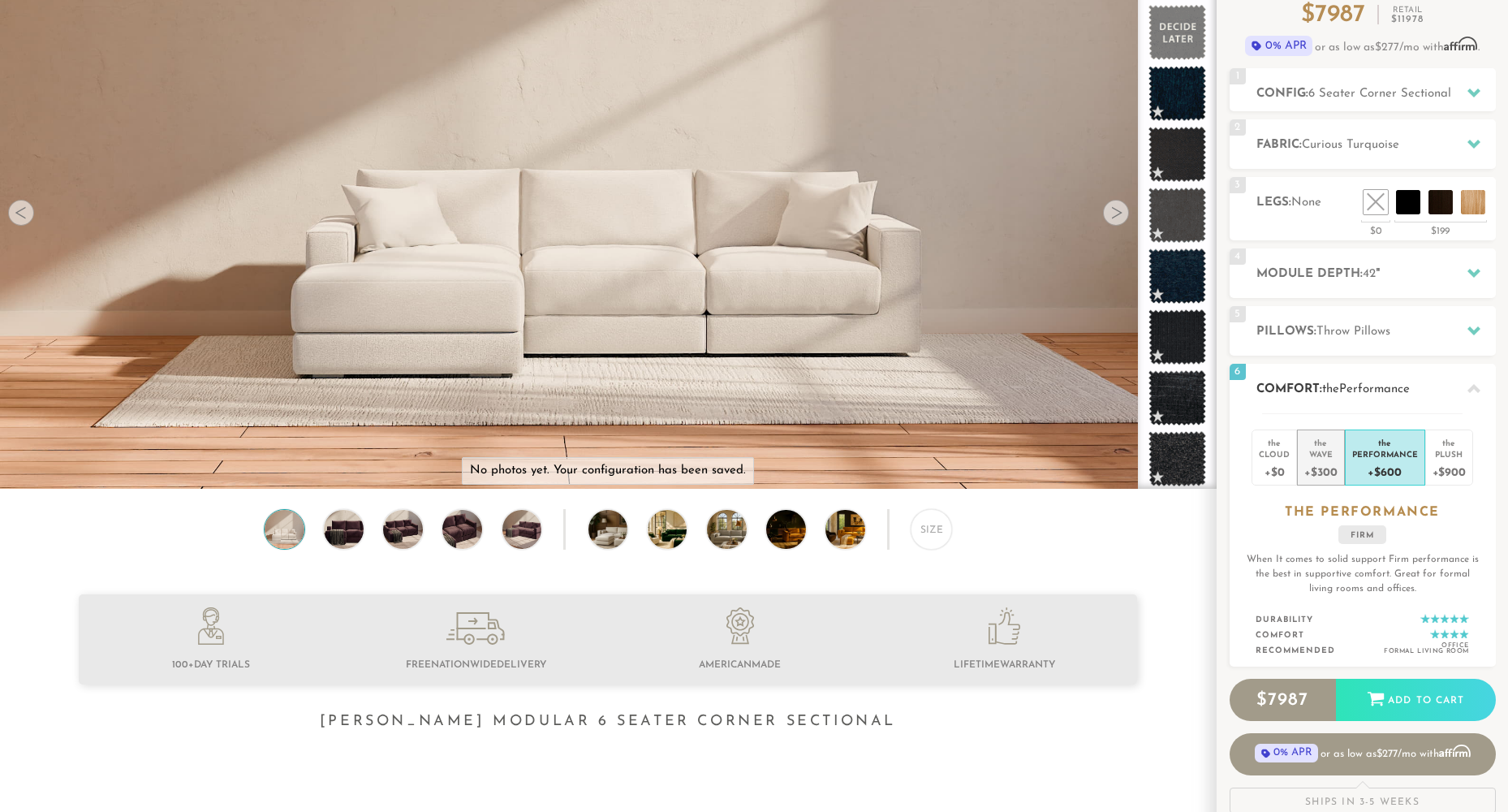
click at [1315, 463] on div "+$300" at bounding box center [1320, 471] width 33 height 23
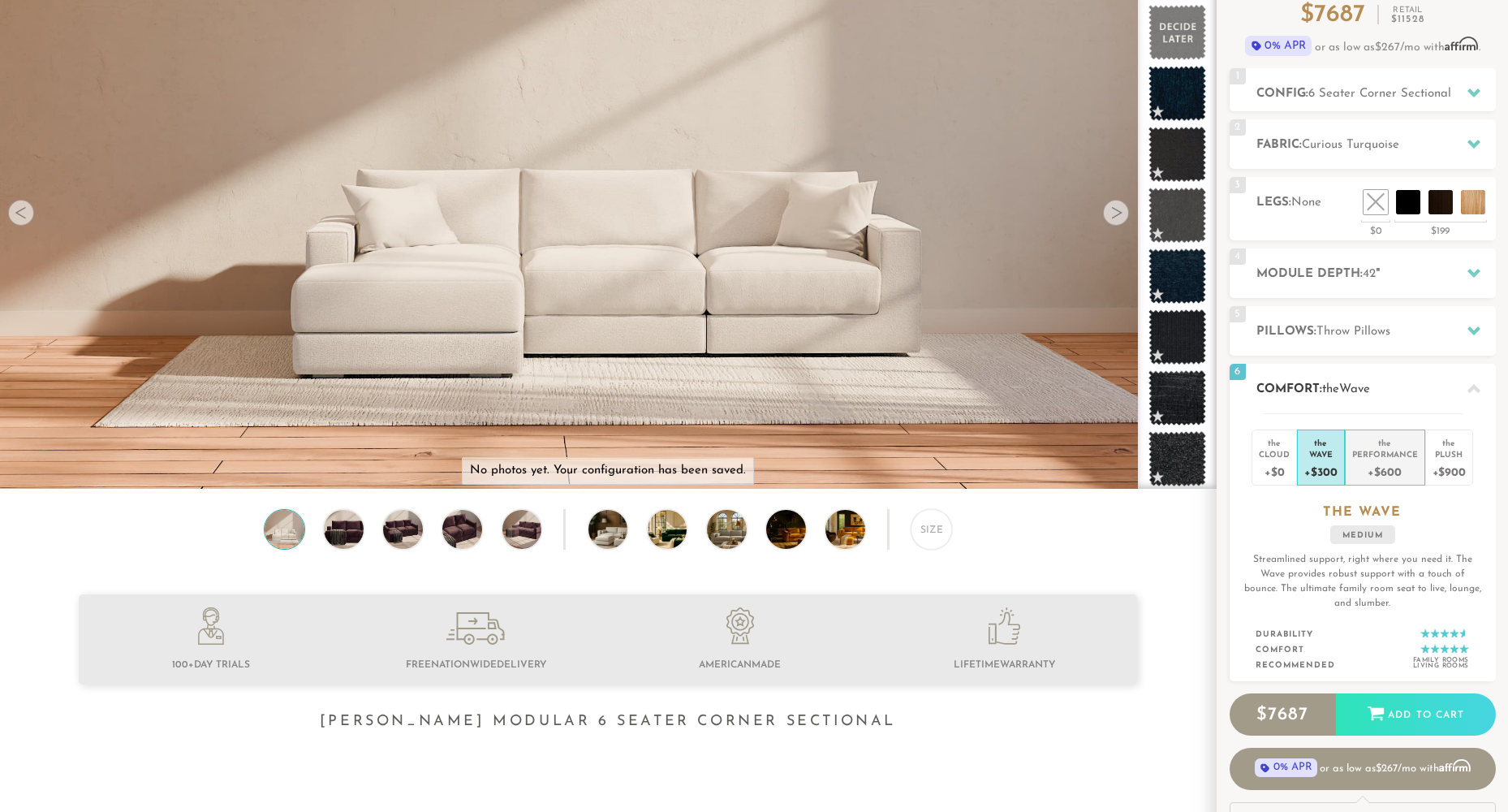
click at [1391, 453] on div "Performance" at bounding box center [1386, 454] width 65 height 12
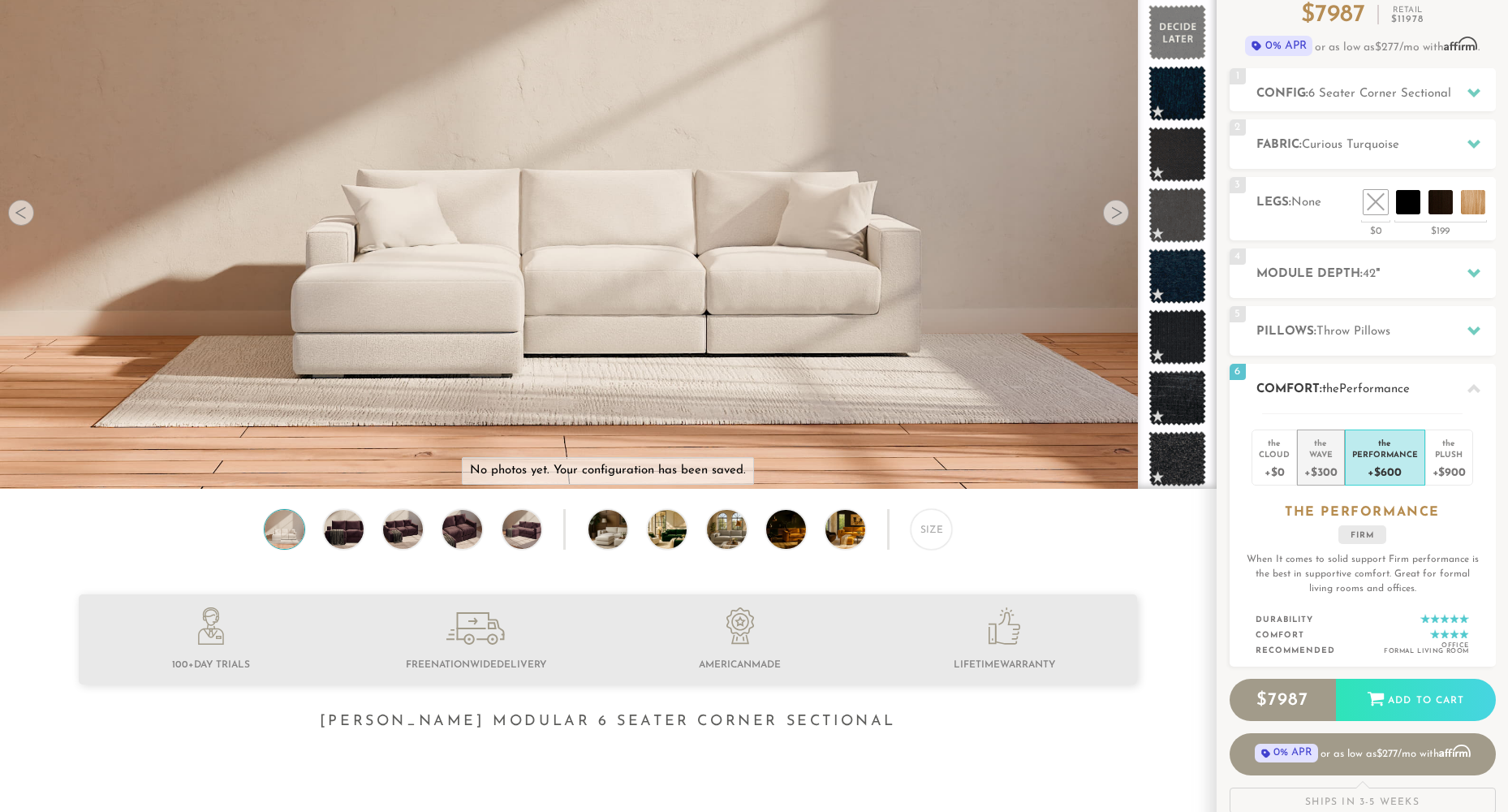
click at [1319, 449] on div "Wave" at bounding box center [1320, 454] width 33 height 12
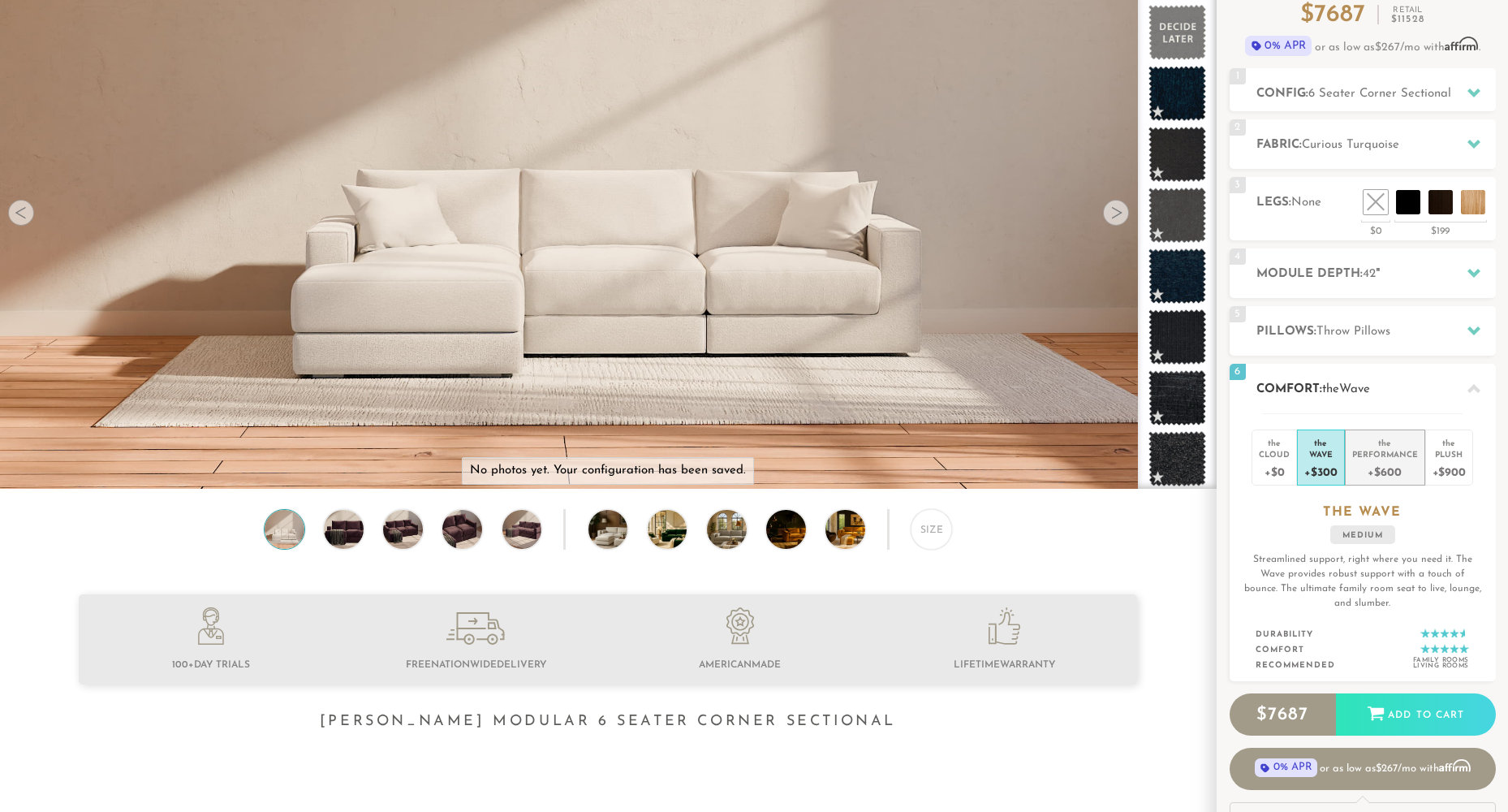
click at [1387, 451] on div "Performance" at bounding box center [1386, 454] width 65 height 12
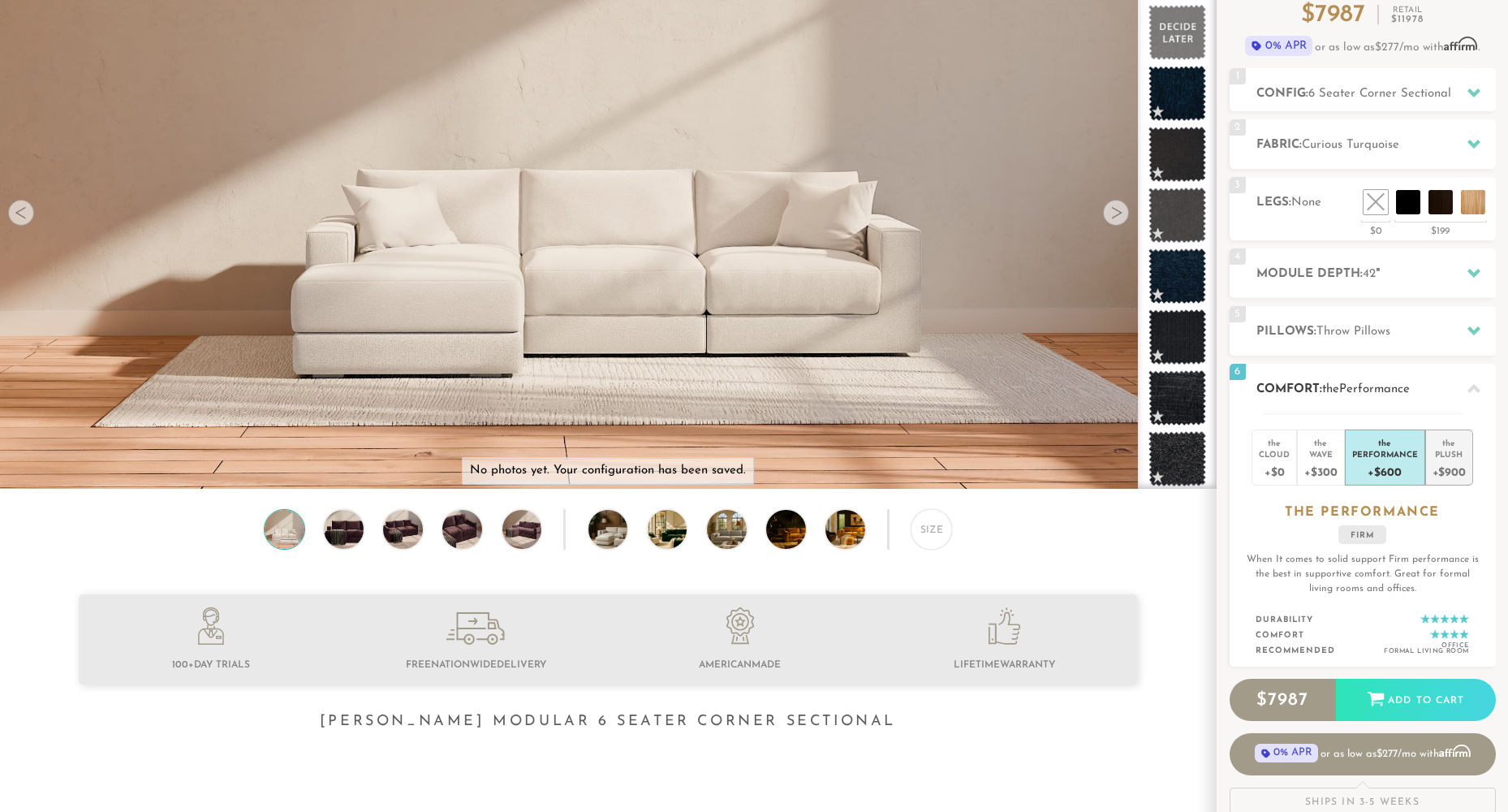
click at [1436, 444] on div "the" at bounding box center [1449, 439] width 34 height 16
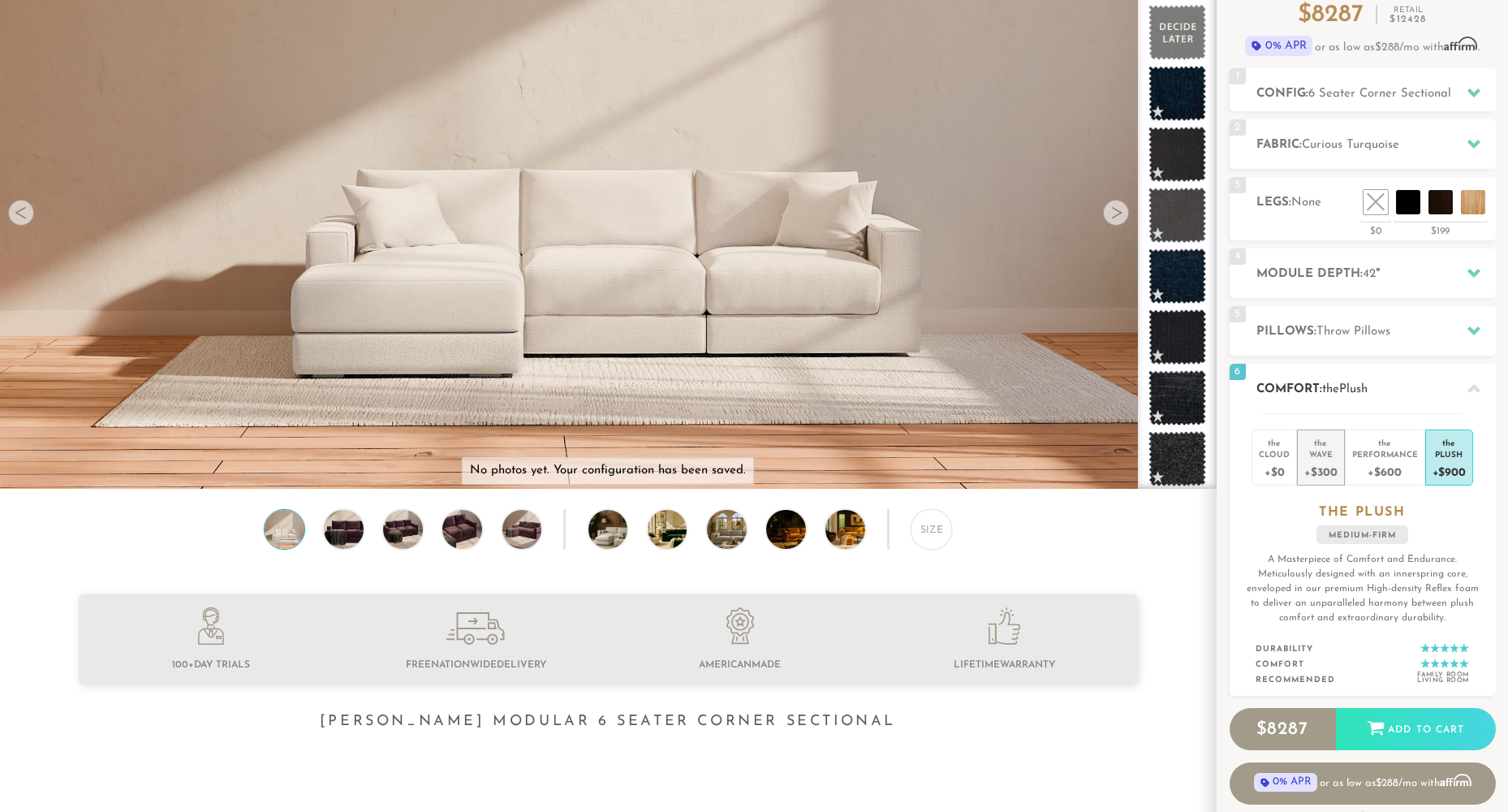
click at [1316, 459] on div "+$300" at bounding box center [1320, 471] width 33 height 23
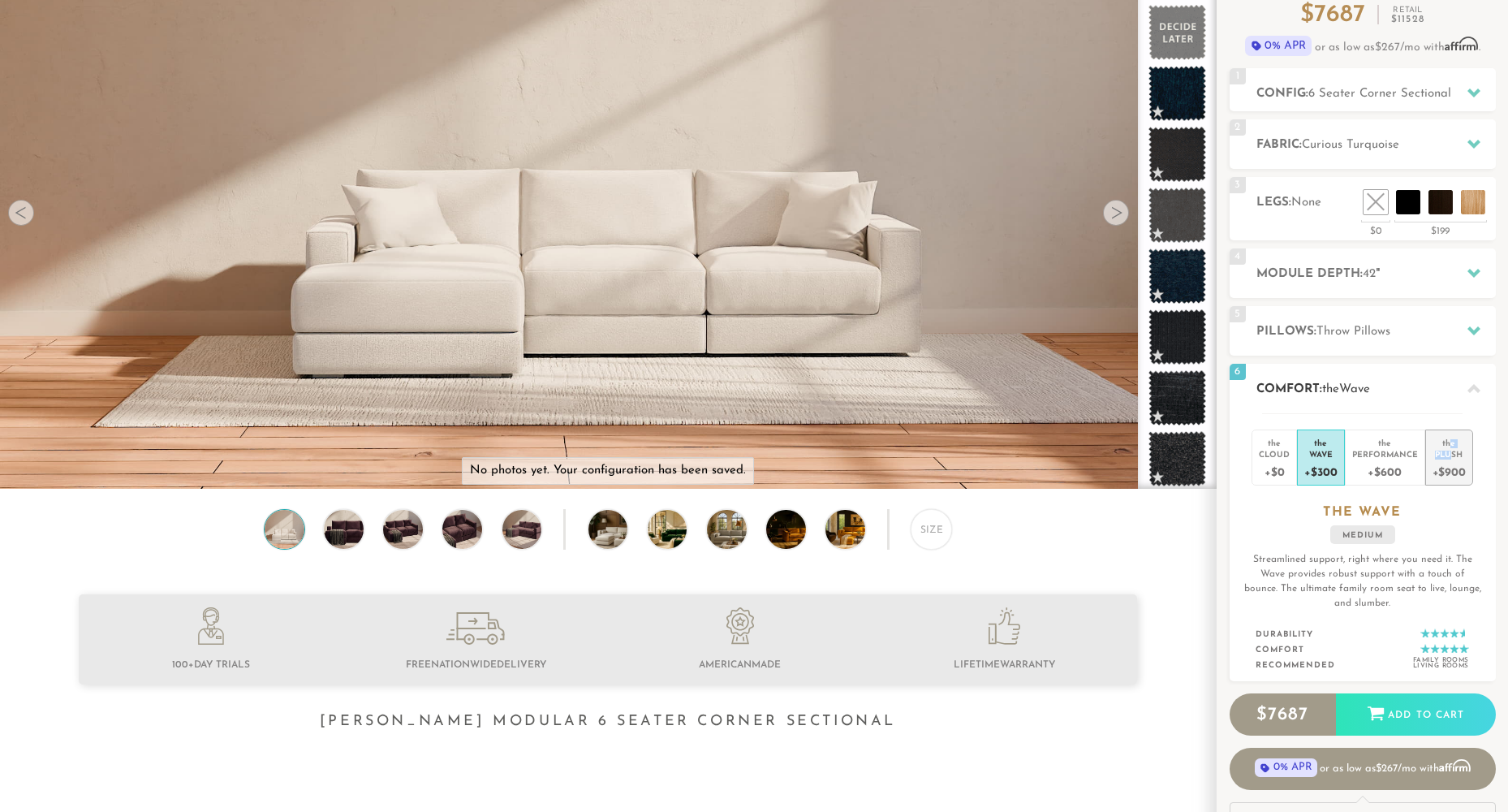
click at [1448, 448] on li "the Plush +$900" at bounding box center [1449, 457] width 48 height 56
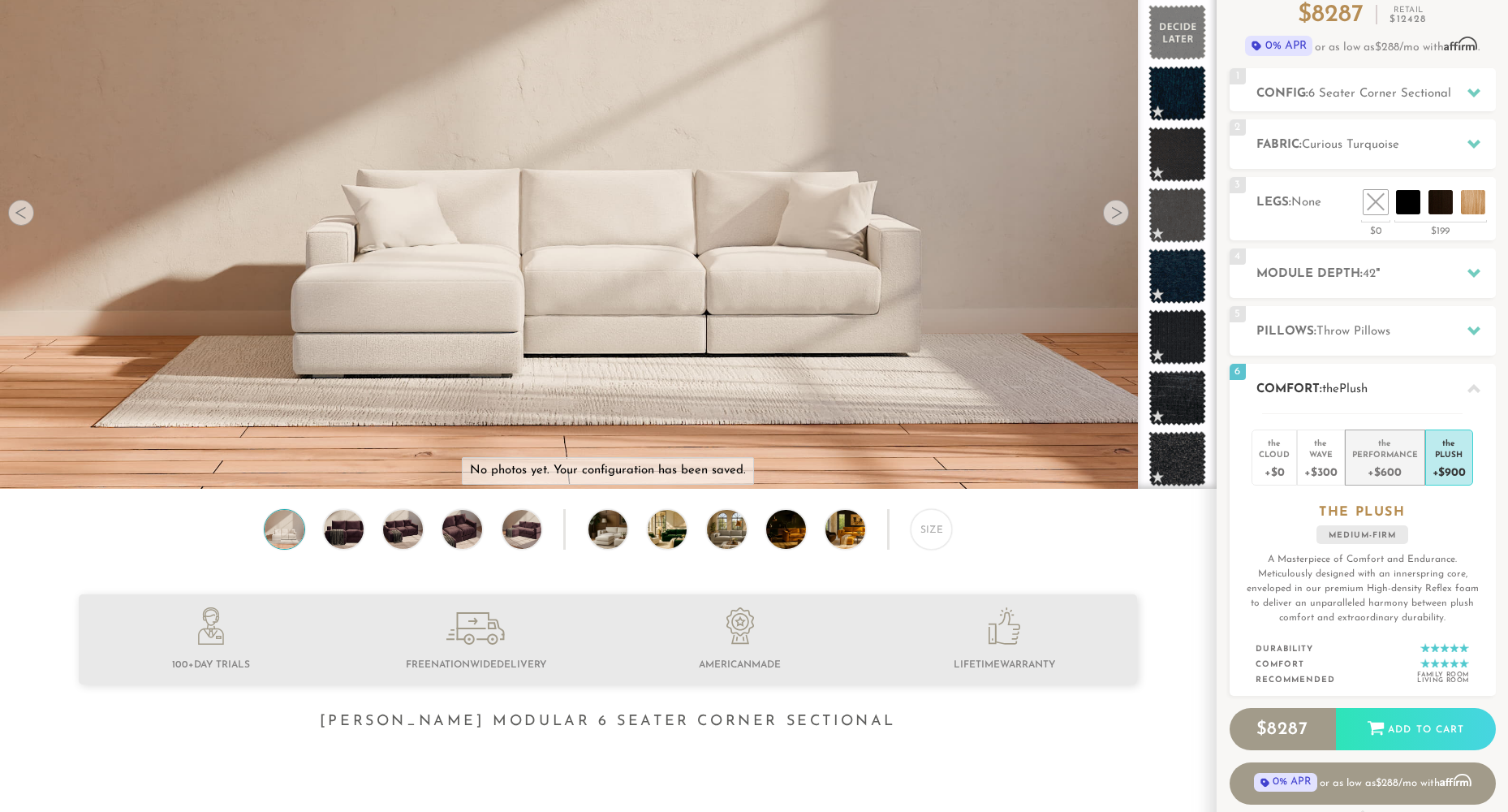
click at [1395, 458] on div "Performance" at bounding box center [1386, 454] width 65 height 12
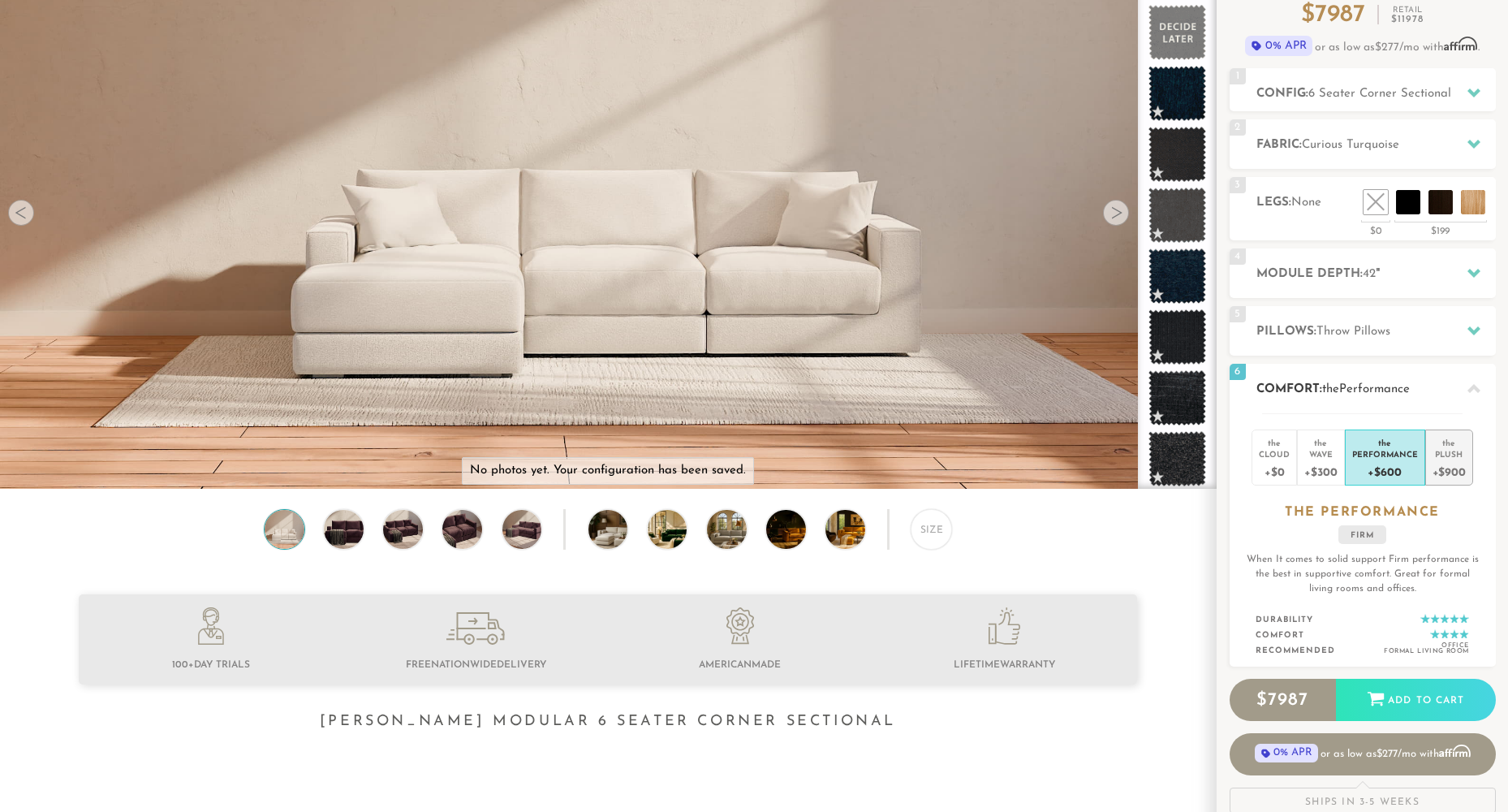
click at [1451, 459] on div "+$900" at bounding box center [1449, 471] width 34 height 23
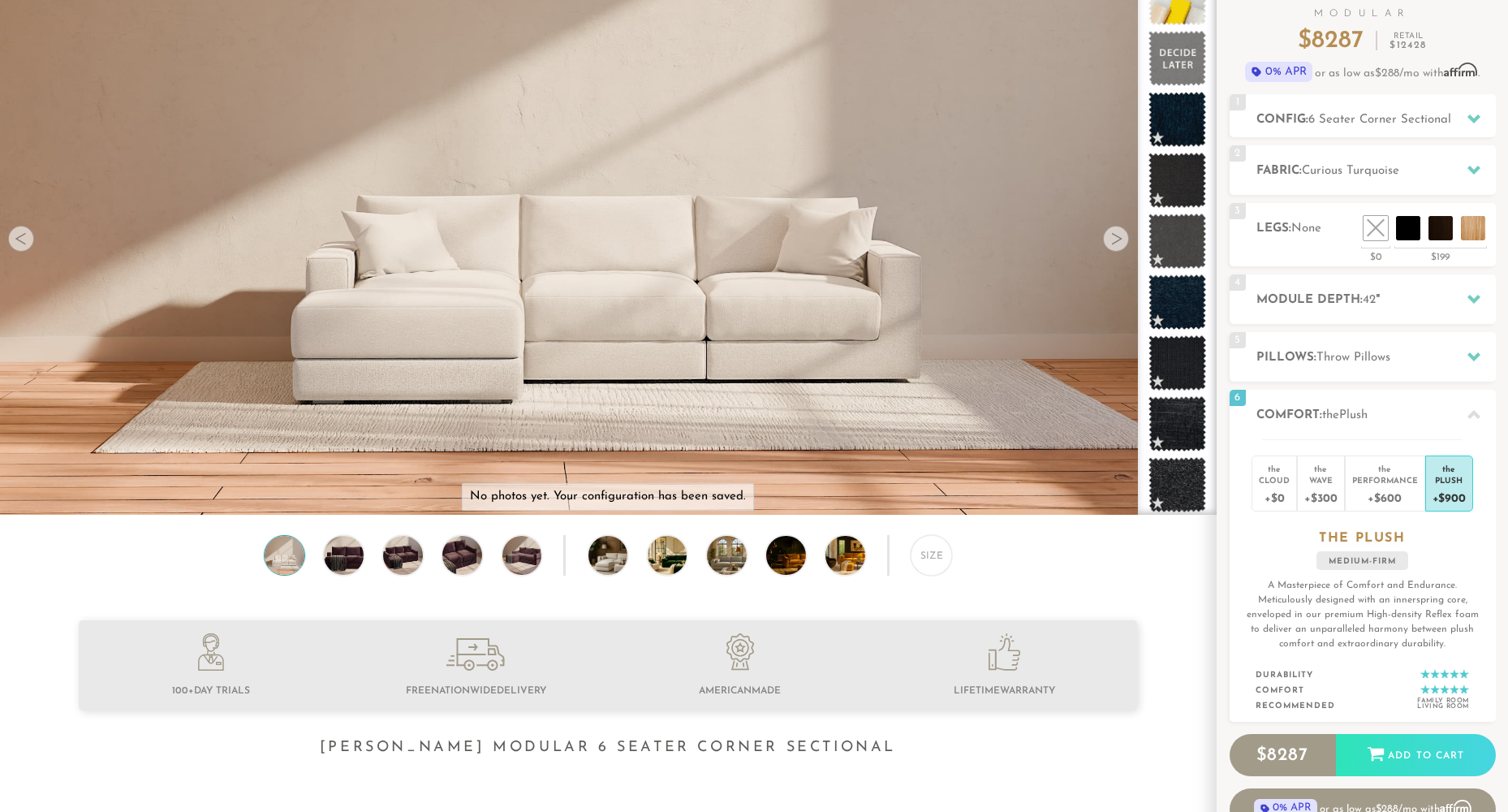
scroll to position [0, 0]
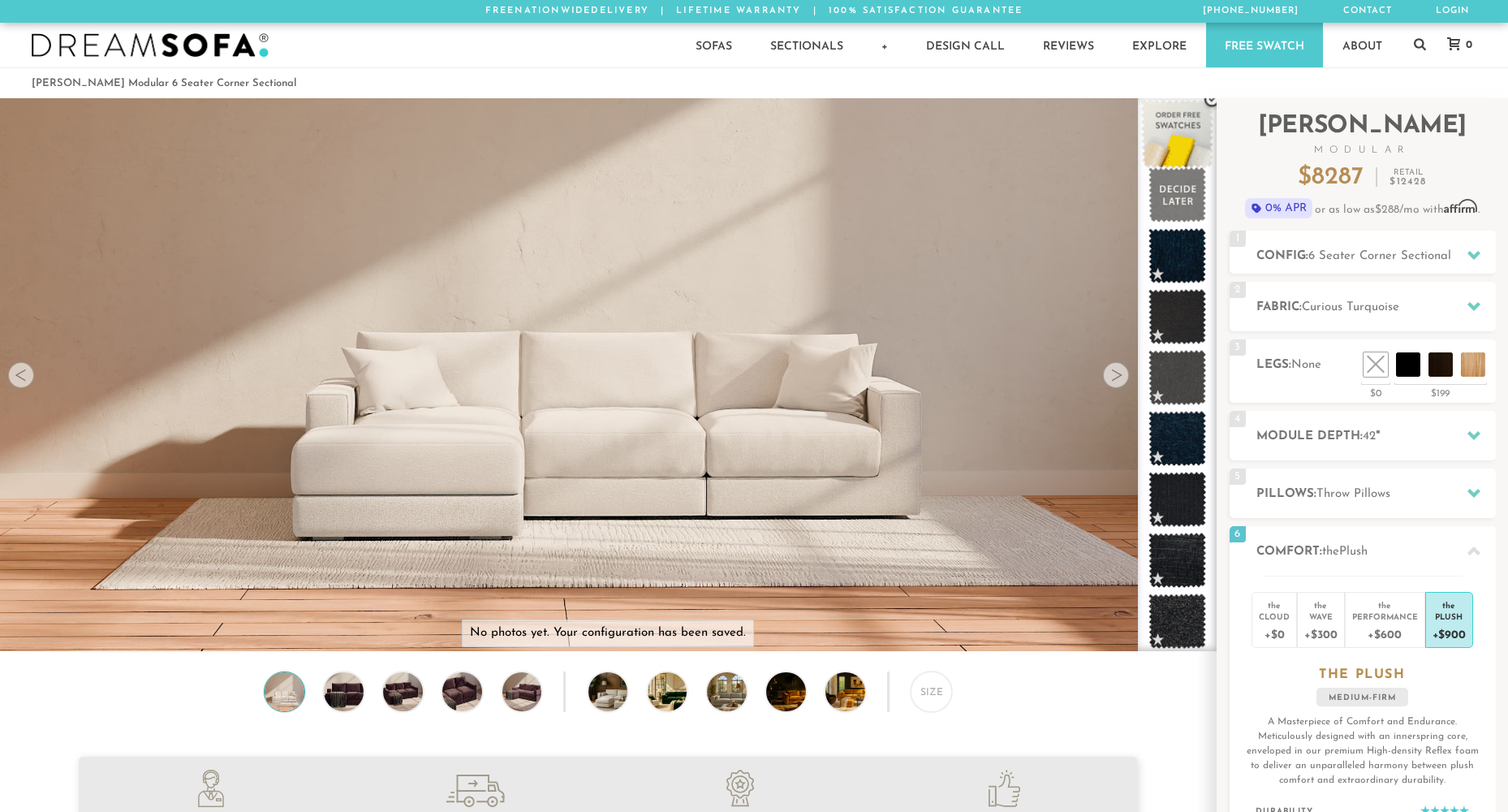
click at [1184, 141] on span at bounding box center [1178, 134] width 72 height 69
